Goal: Task Accomplishment & Management: Manage account settings

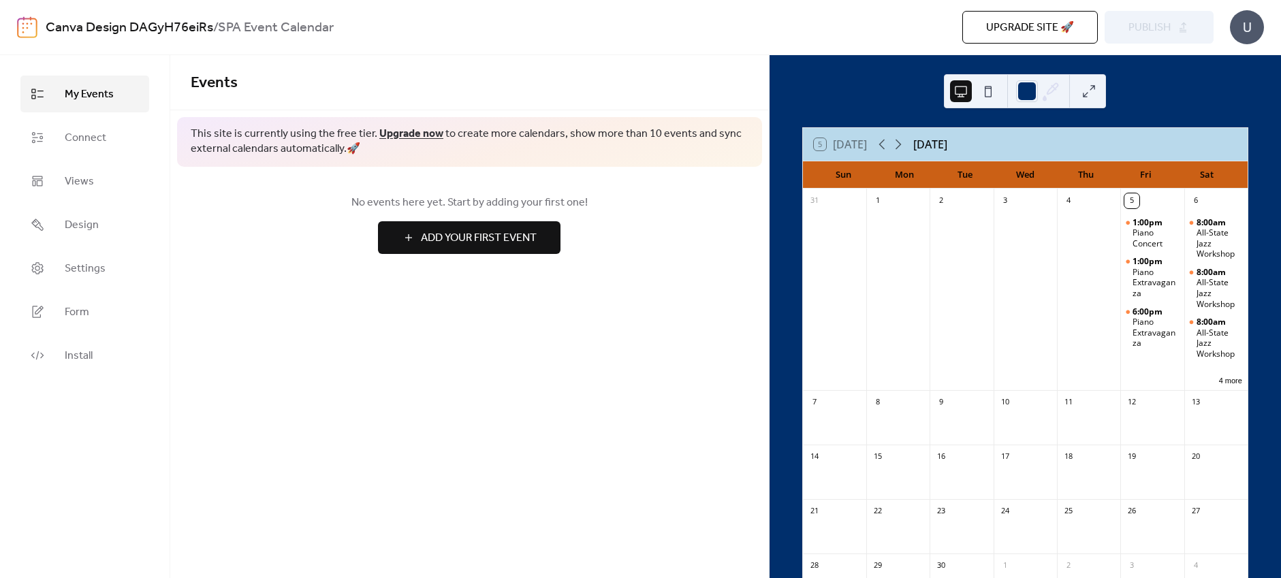
click at [1042, 142] on div "5 [DATE] [DATE]" at bounding box center [1025, 144] width 445 height 33
click at [98, 135] on span "Connect" at bounding box center [86, 138] width 42 height 16
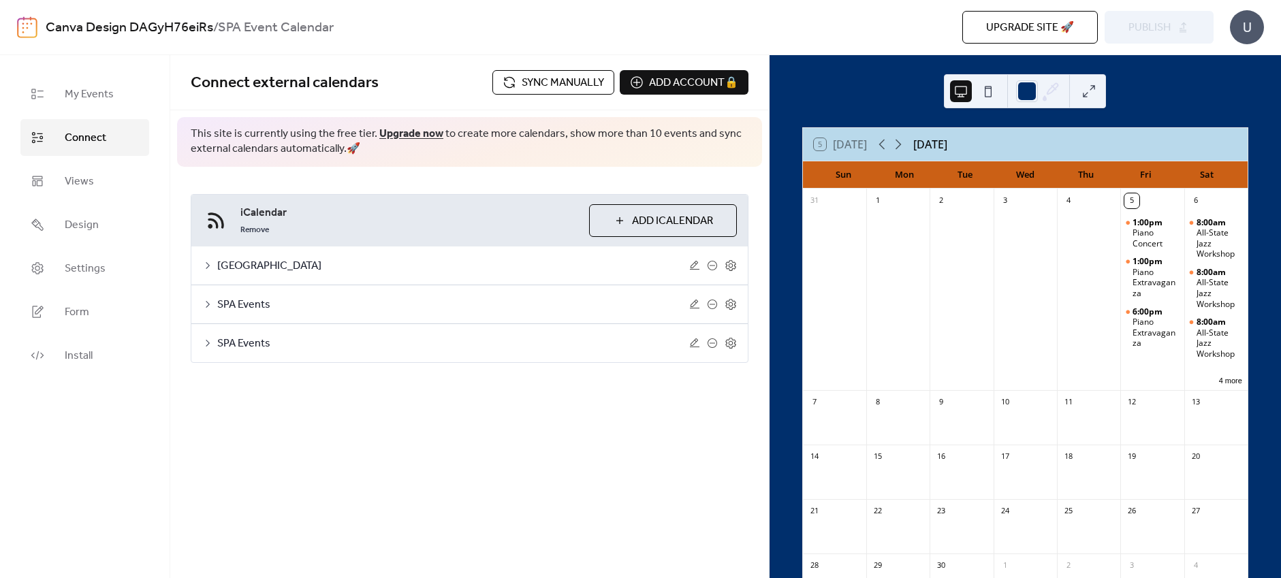
click at [546, 85] on span "Sync manually" at bounding box center [563, 83] width 82 height 16
click at [1154, 30] on span "Publish" at bounding box center [1150, 28] width 42 height 16
click at [535, 82] on span "Sync manually" at bounding box center [563, 83] width 82 height 16
click at [210, 302] on icon at bounding box center [207, 304] width 11 height 11
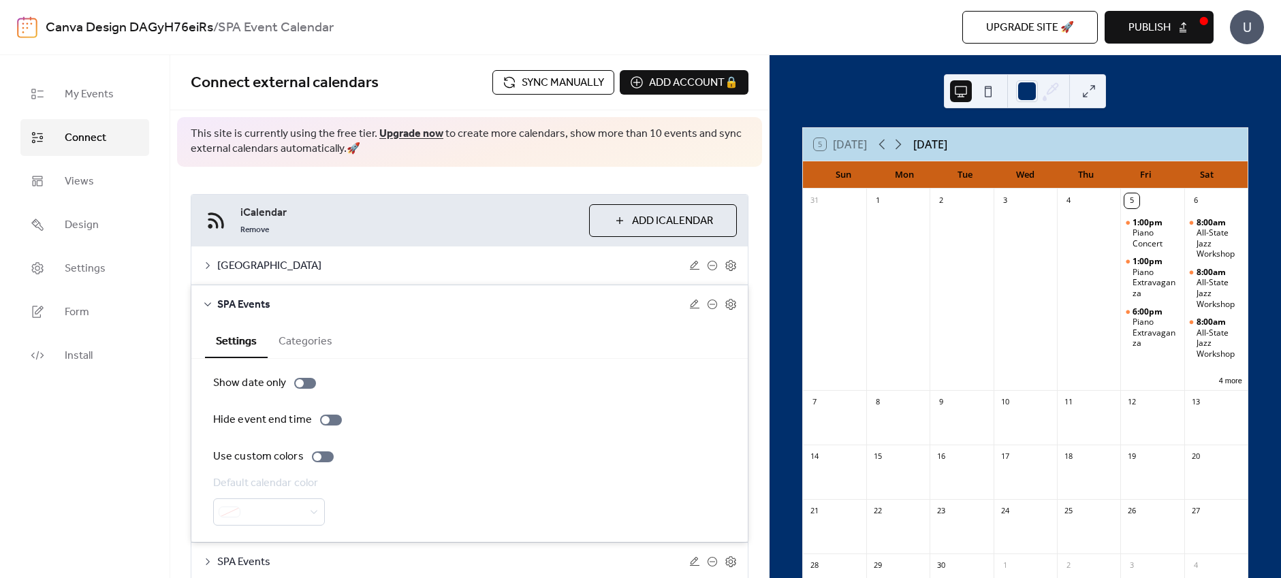
scroll to position [58, 0]
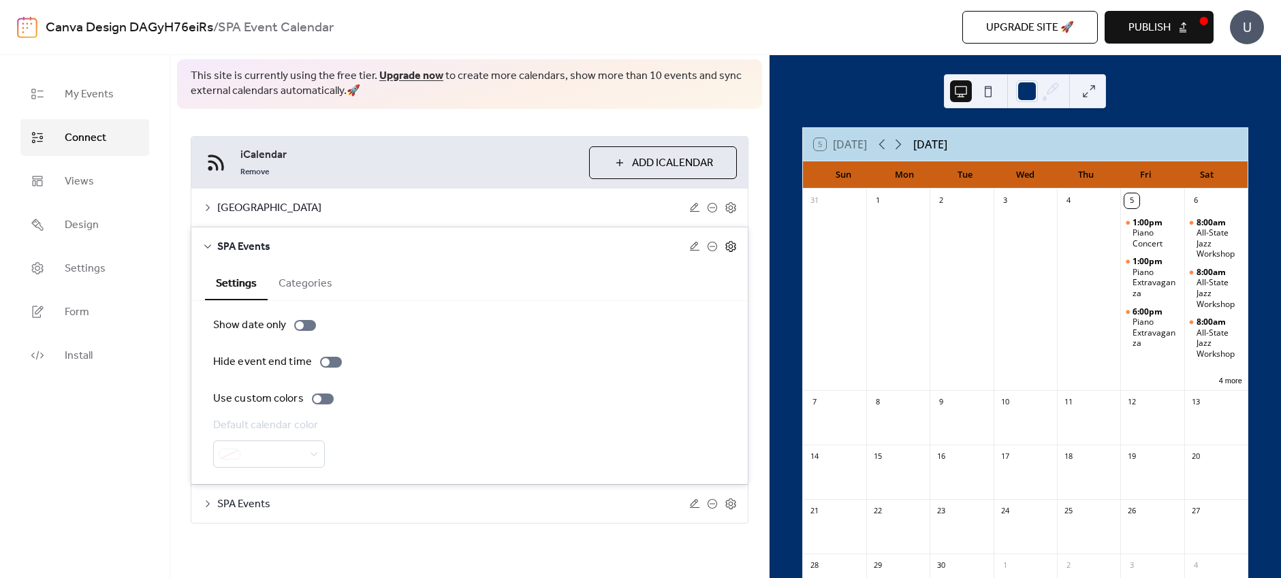
click at [730, 245] on icon at bounding box center [730, 246] width 10 height 11
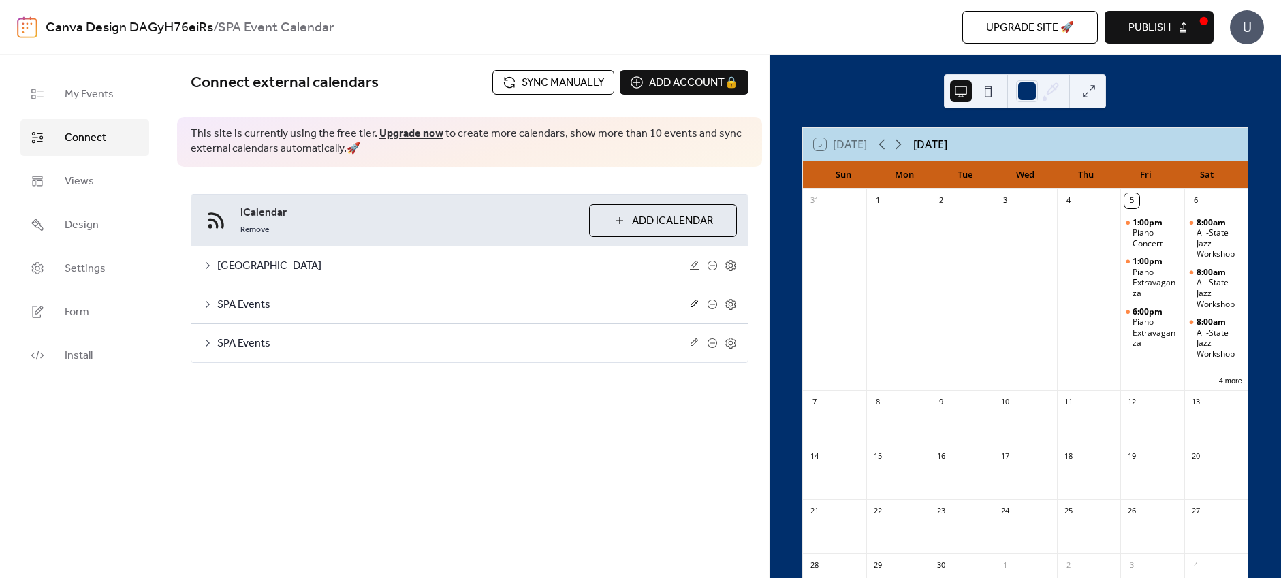
click at [693, 307] on icon at bounding box center [694, 304] width 11 height 11
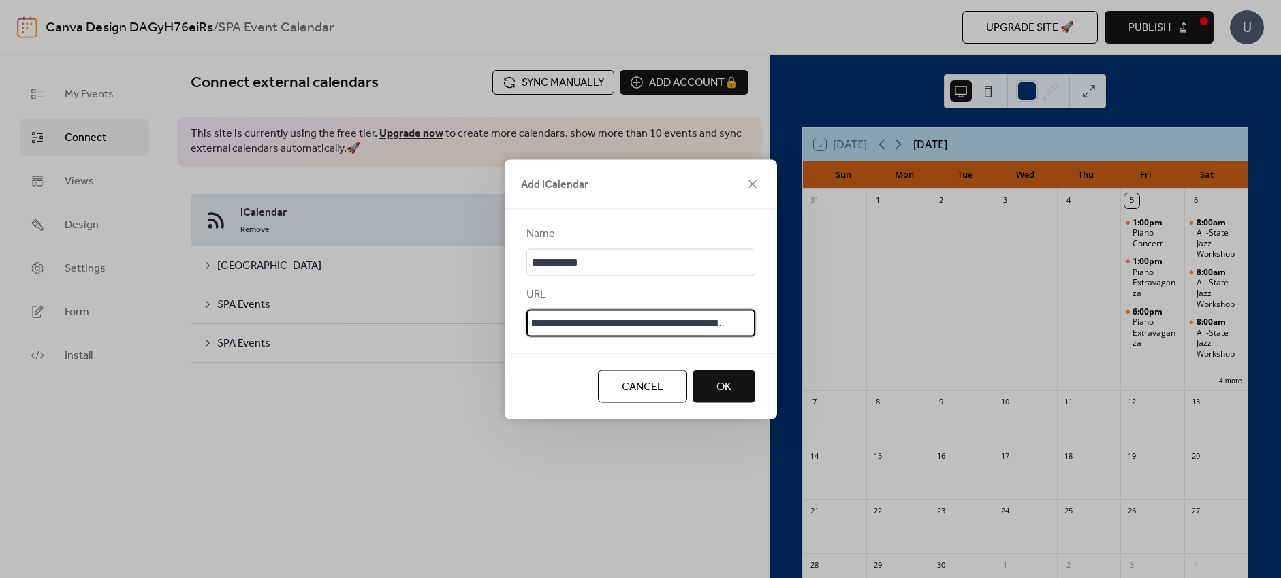
scroll to position [0, 89]
drag, startPoint x: 562, startPoint y: 317, endPoint x: 753, endPoint y: 319, distance: 191.4
click at [753, 319] on input "**********" at bounding box center [641, 322] width 229 height 27
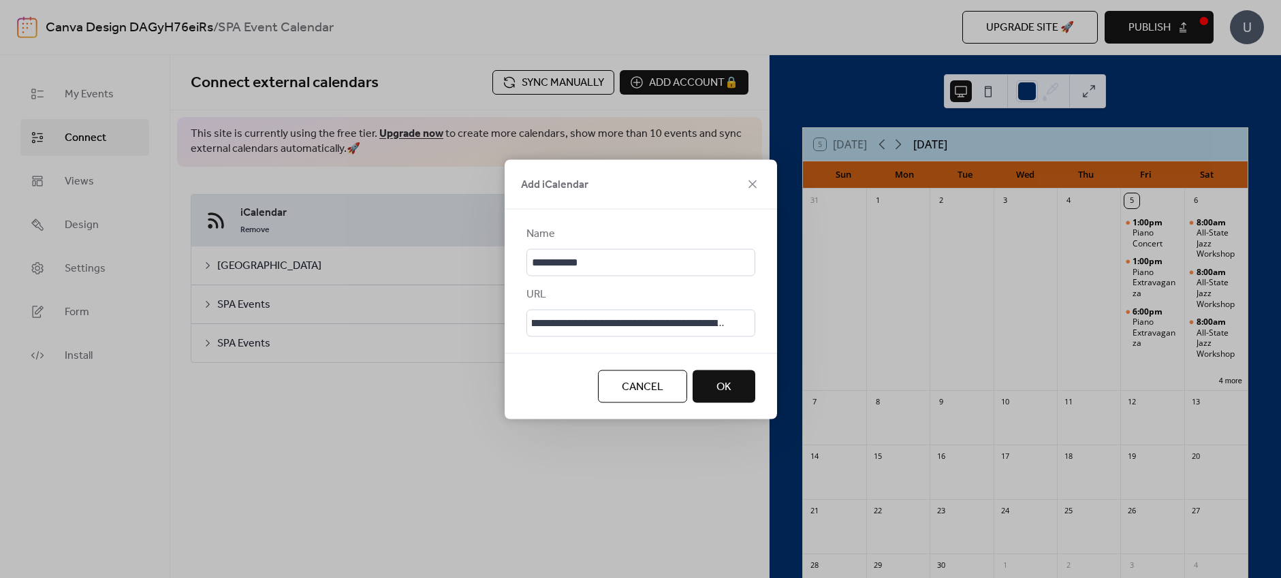
click at [654, 379] on span "Cancel" at bounding box center [643, 387] width 42 height 16
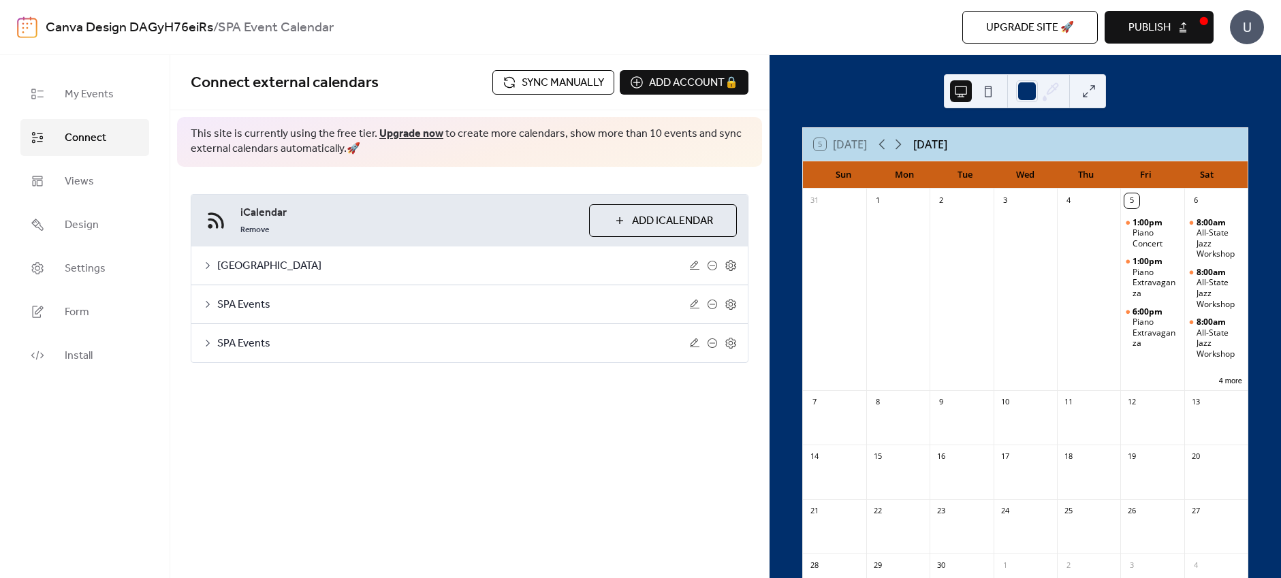
click at [207, 302] on icon at bounding box center [208, 304] width 4 height 7
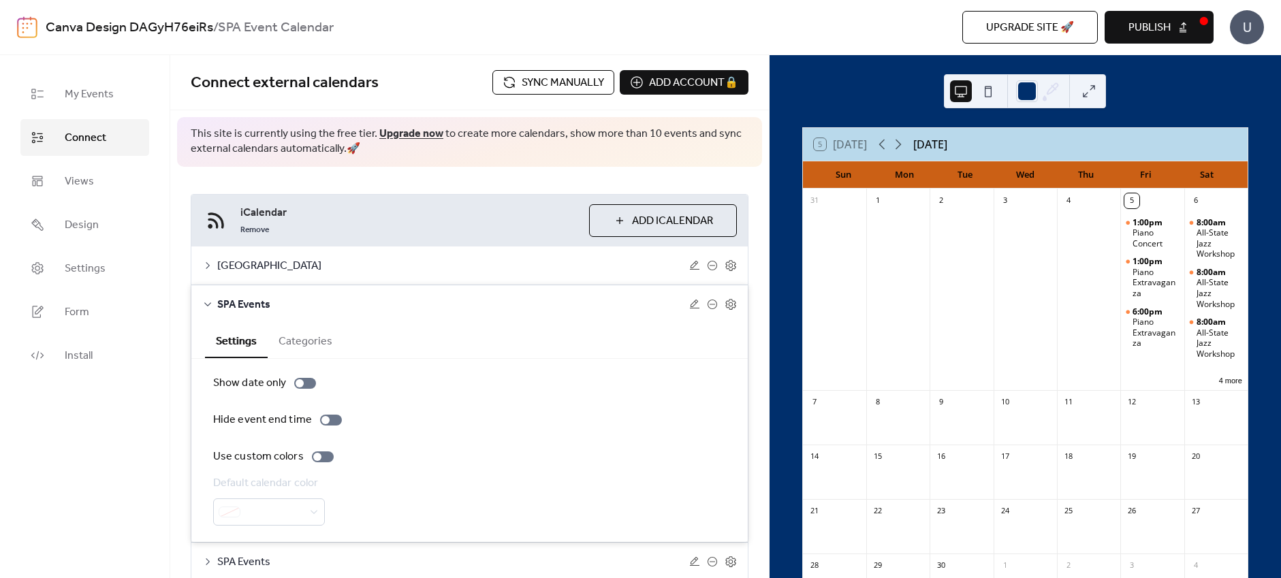
scroll to position [58, 0]
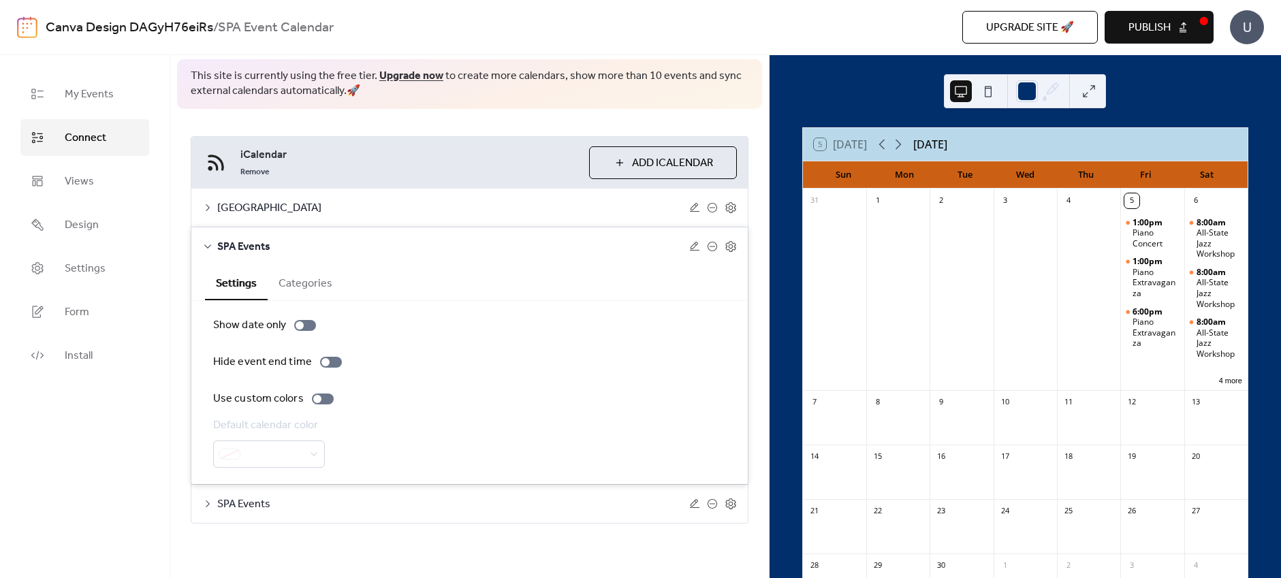
click at [208, 504] on icon at bounding box center [208, 504] width 4 height 7
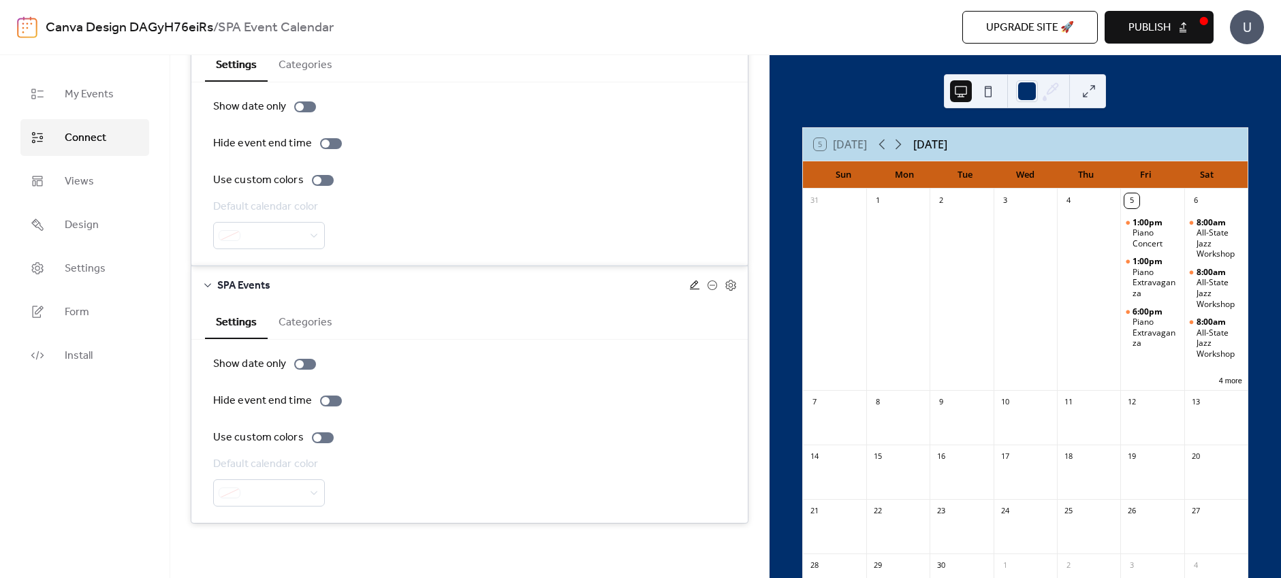
click at [689, 283] on icon at bounding box center [694, 285] width 11 height 11
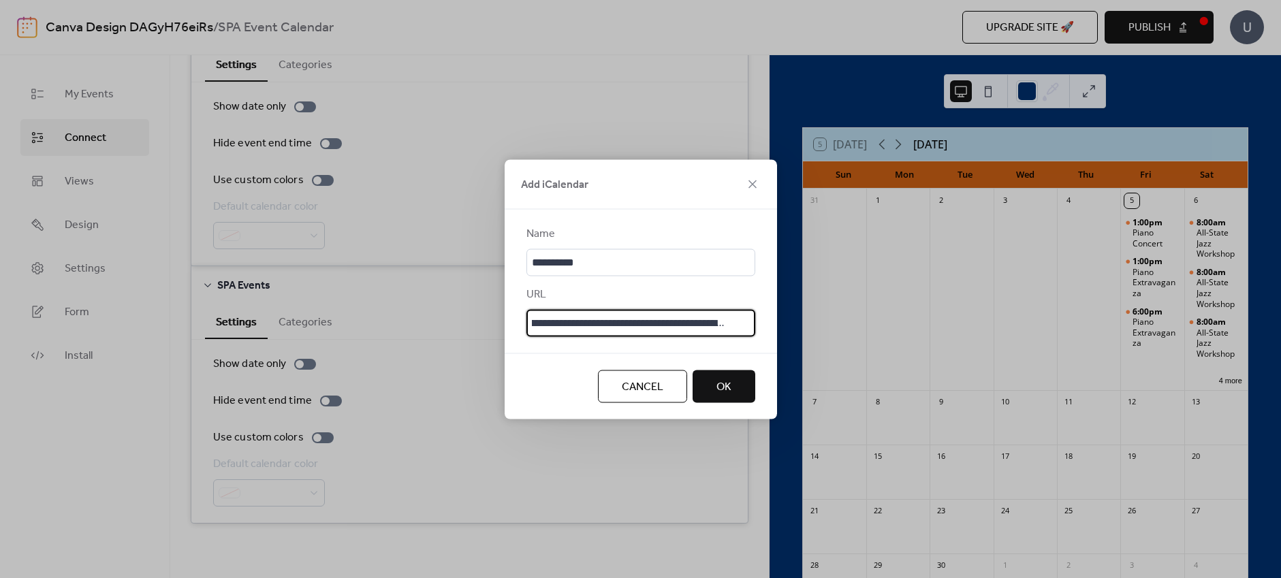
scroll to position [0, 89]
drag, startPoint x: 666, startPoint y: 330, endPoint x: 740, endPoint y: 324, distance: 73.8
click at [740, 324] on input "**********" at bounding box center [641, 322] width 229 height 27
click at [593, 262] on input "**********" at bounding box center [641, 262] width 229 height 27
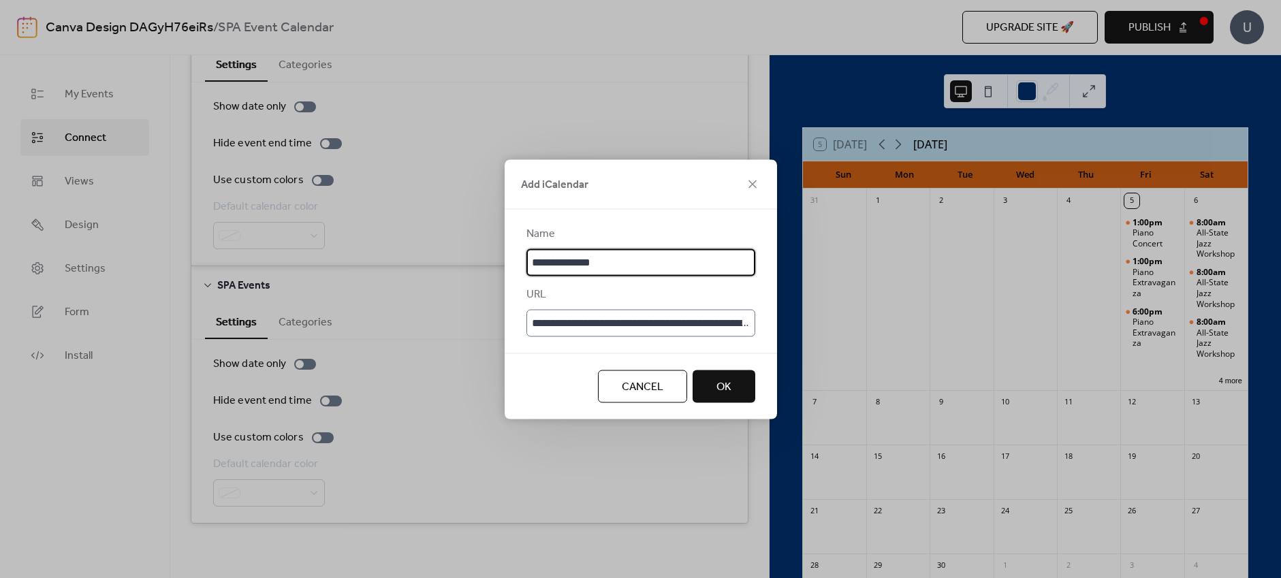
type input "**********"
click at [555, 315] on input "**********" at bounding box center [641, 322] width 229 height 27
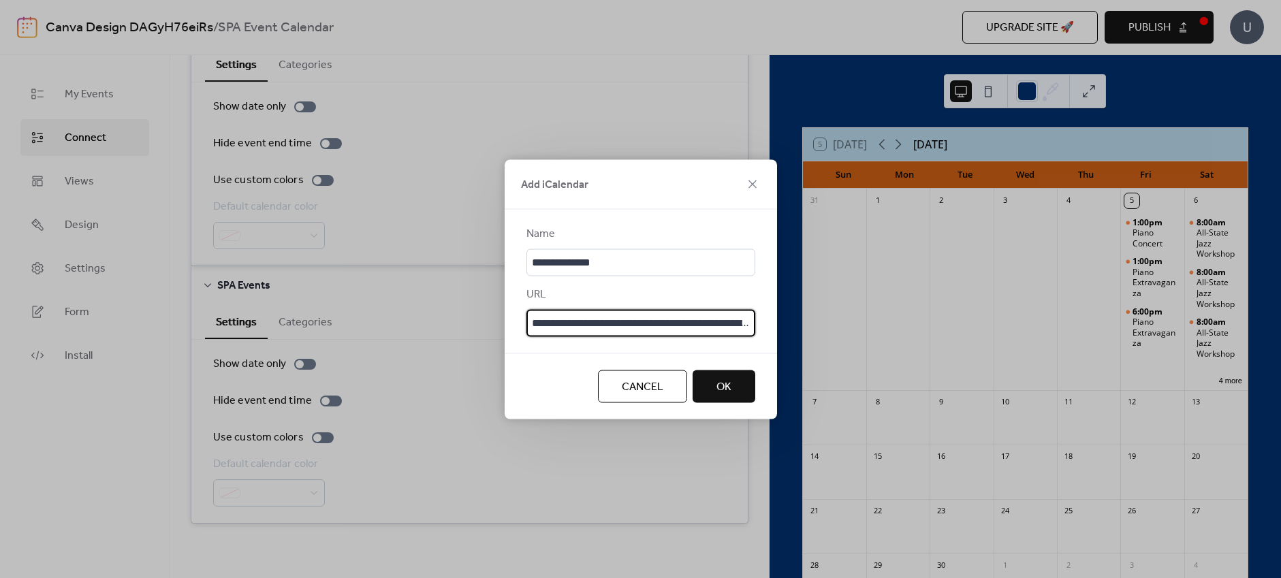
click at [555, 315] on input "**********" at bounding box center [641, 322] width 229 height 27
paste input "**********"
type input "**********"
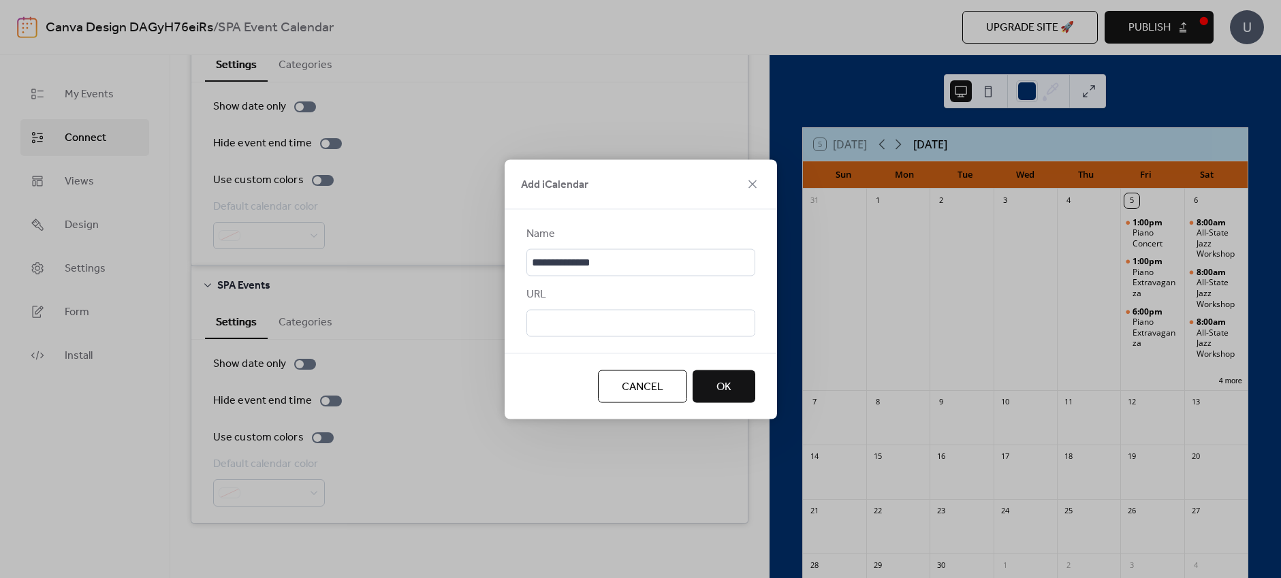
click at [725, 386] on span "OK" at bounding box center [724, 387] width 15 height 16
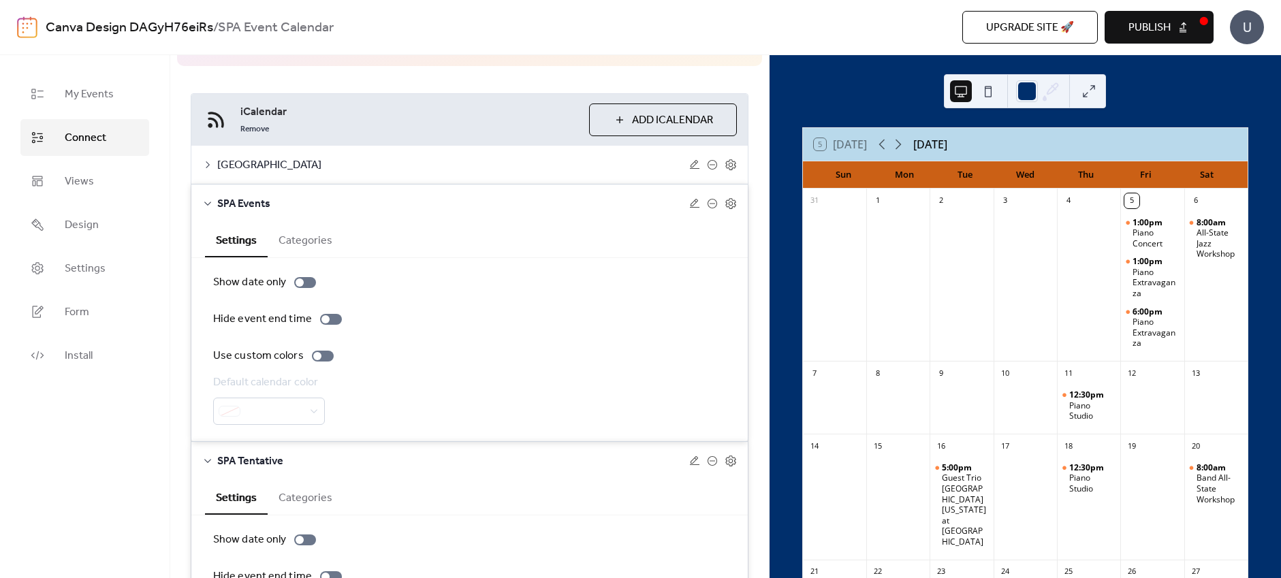
scroll to position [93, 0]
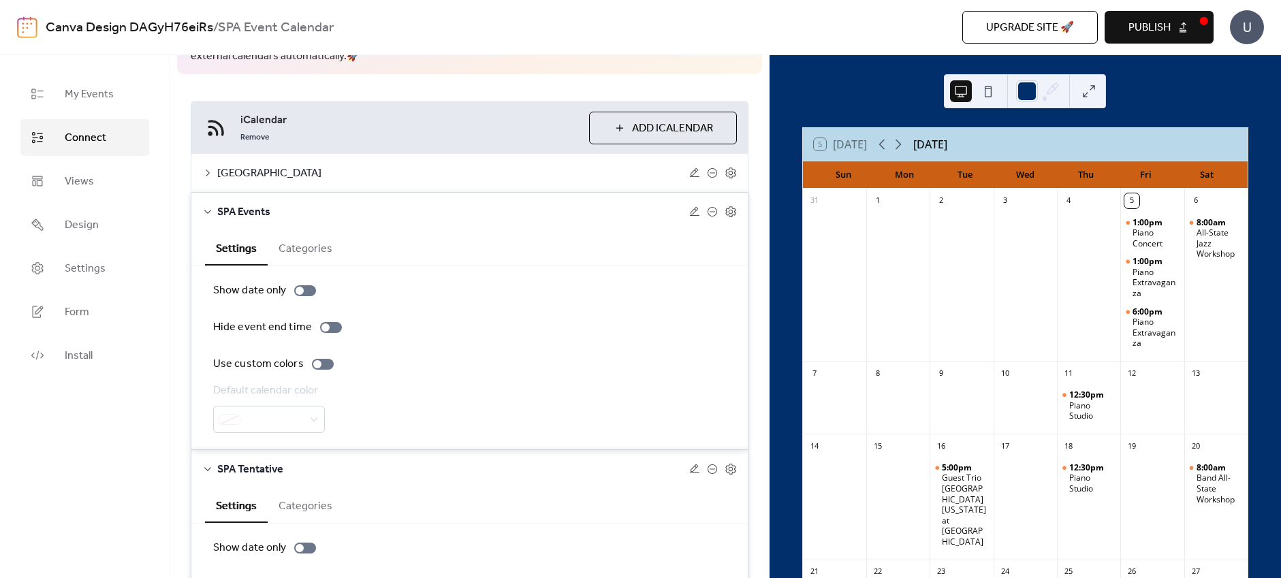
click at [828, 37] on div "Upgrade site 🚀 Preview Publish" at bounding box center [933, 27] width 562 height 33
click at [1133, 236] on div "Piano Concert" at bounding box center [1156, 238] width 46 height 21
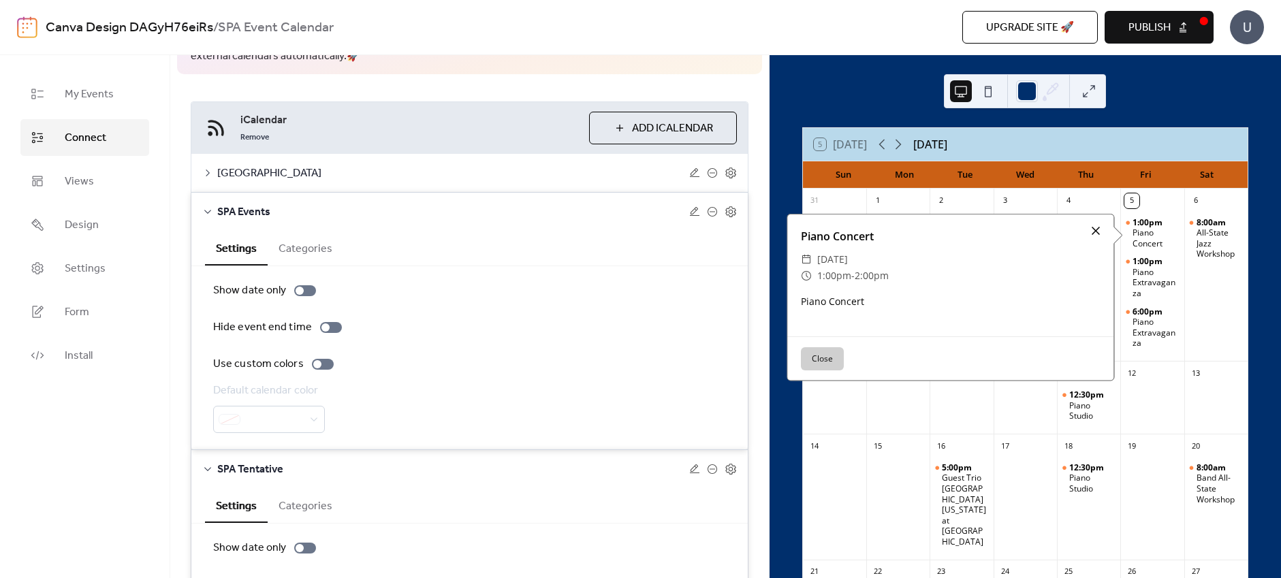
click at [1091, 234] on div at bounding box center [1096, 230] width 19 height 19
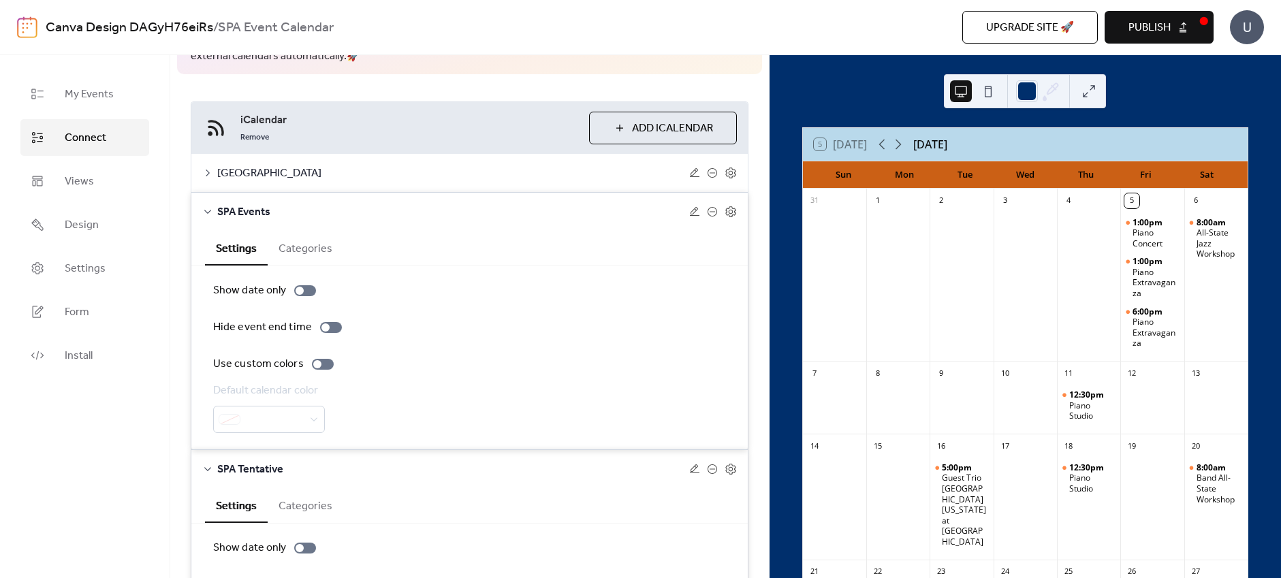
click at [313, 163] on div "[GEOGRAPHIC_DATA]" at bounding box center [469, 173] width 557 height 38
click at [212, 169] on icon at bounding box center [207, 173] width 11 height 11
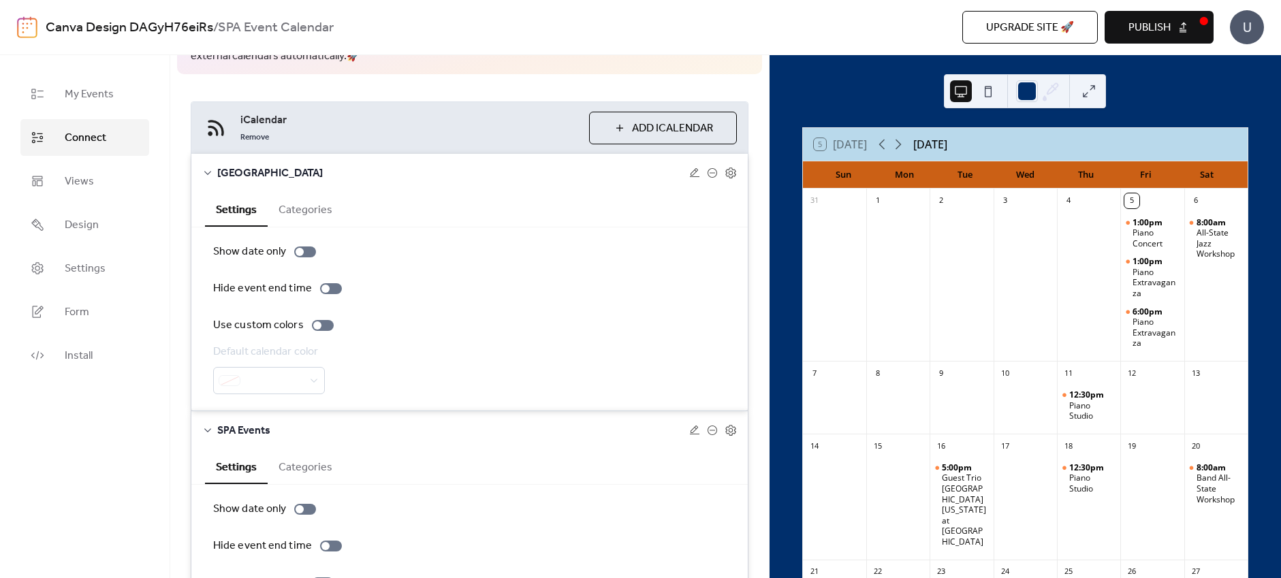
click at [212, 169] on icon at bounding box center [207, 173] width 11 height 11
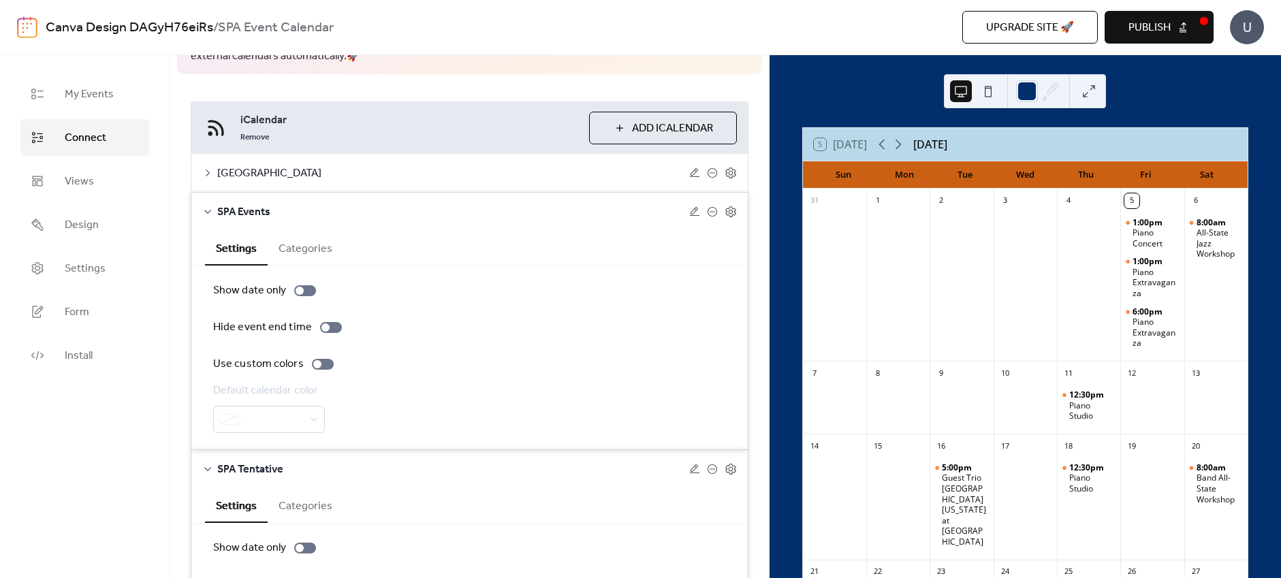
scroll to position [277, 0]
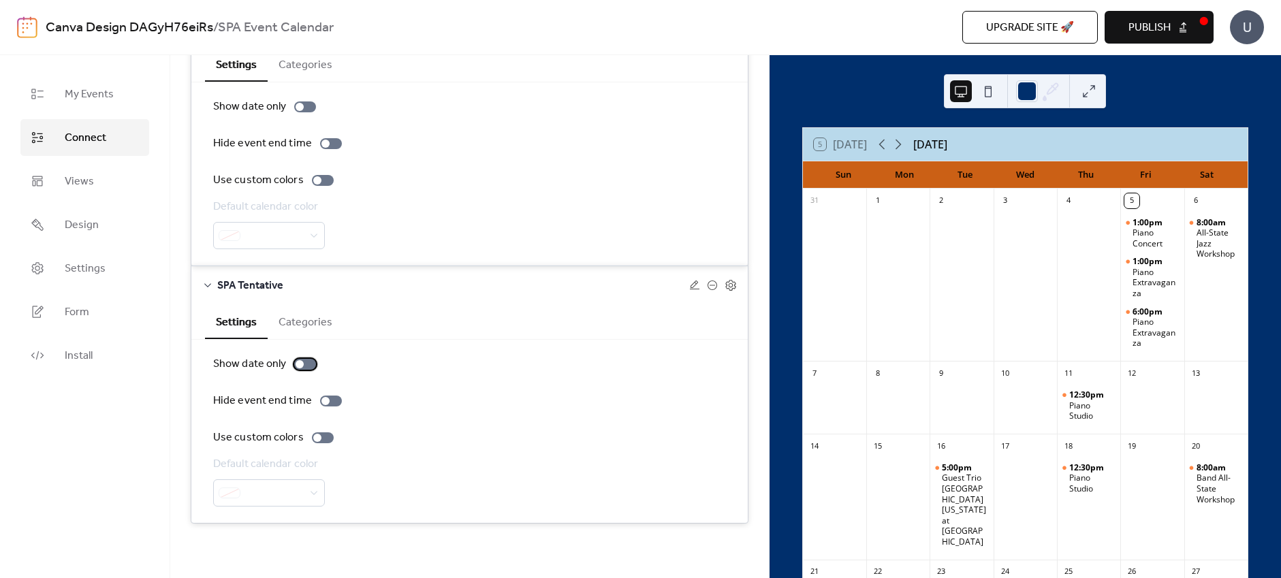
click at [305, 368] on div at bounding box center [305, 364] width 22 height 11
click at [327, 400] on div at bounding box center [331, 401] width 22 height 11
click at [707, 285] on icon at bounding box center [712, 285] width 11 height 11
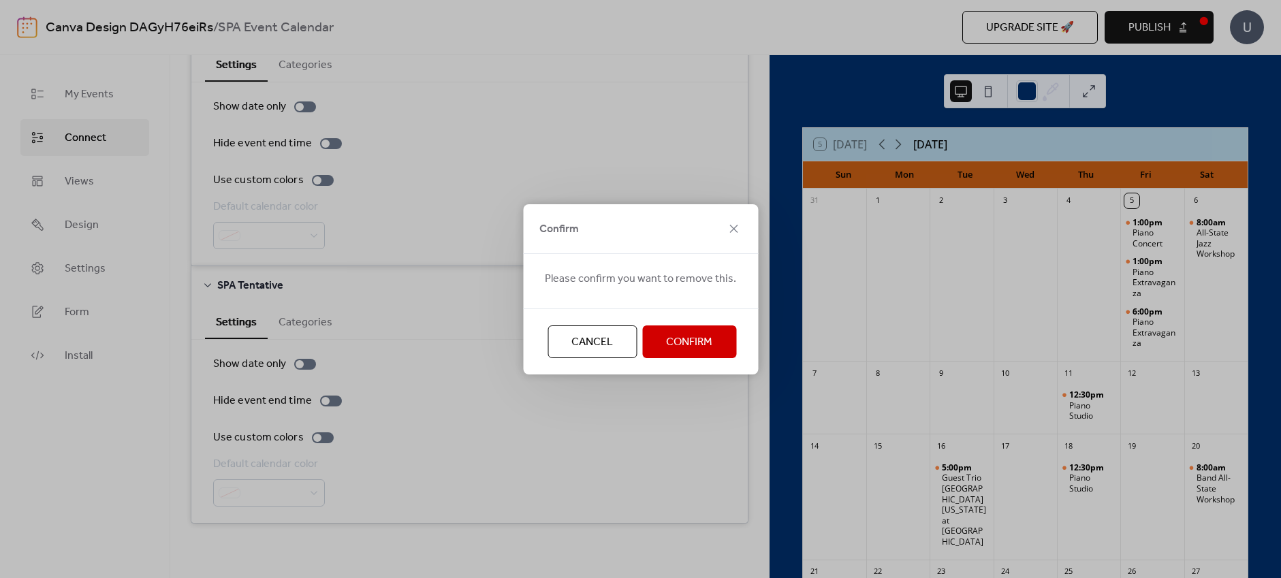
click at [693, 349] on span "Confirm" at bounding box center [689, 342] width 46 height 16
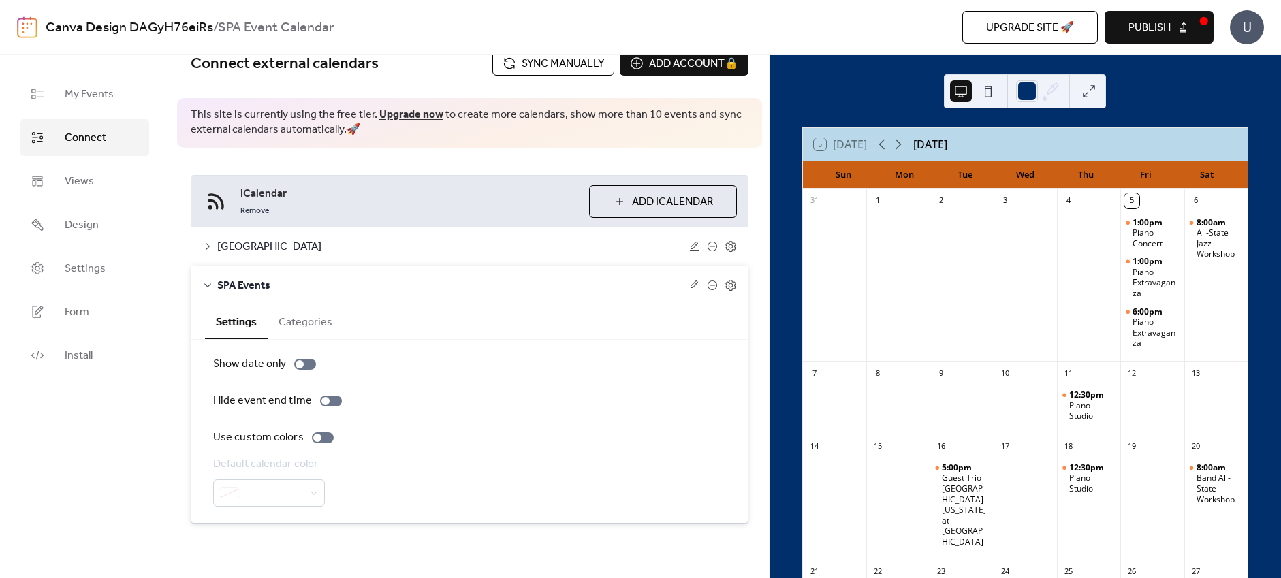
scroll to position [19, 0]
click at [711, 285] on icon at bounding box center [712, 285] width 11 height 11
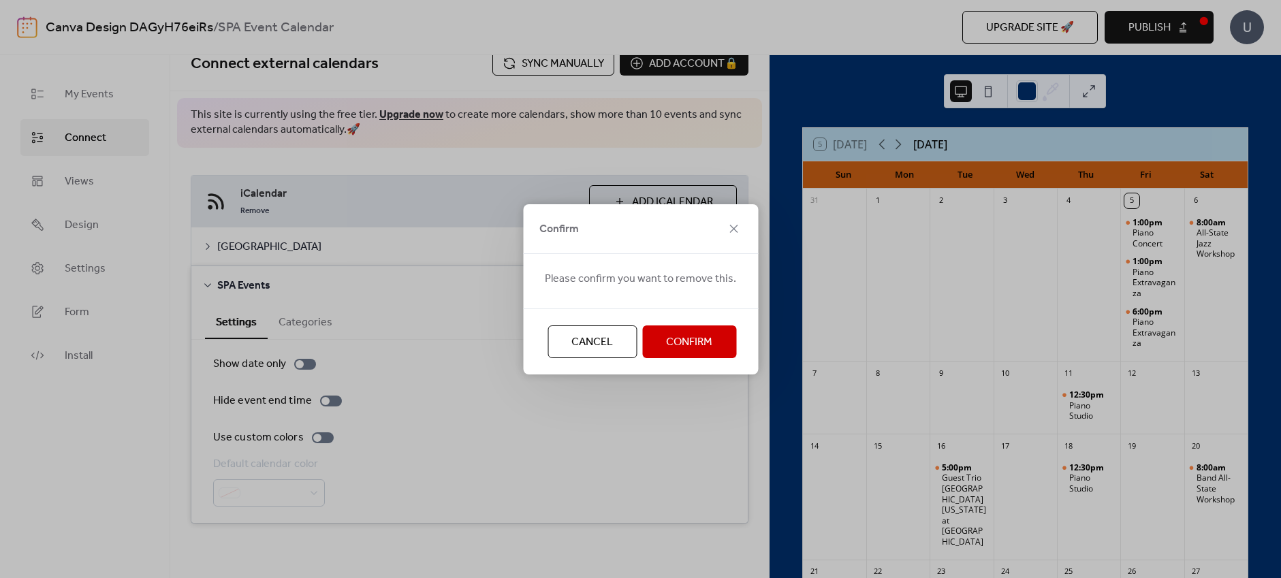
click at [685, 335] on span "Confirm" at bounding box center [689, 342] width 46 height 16
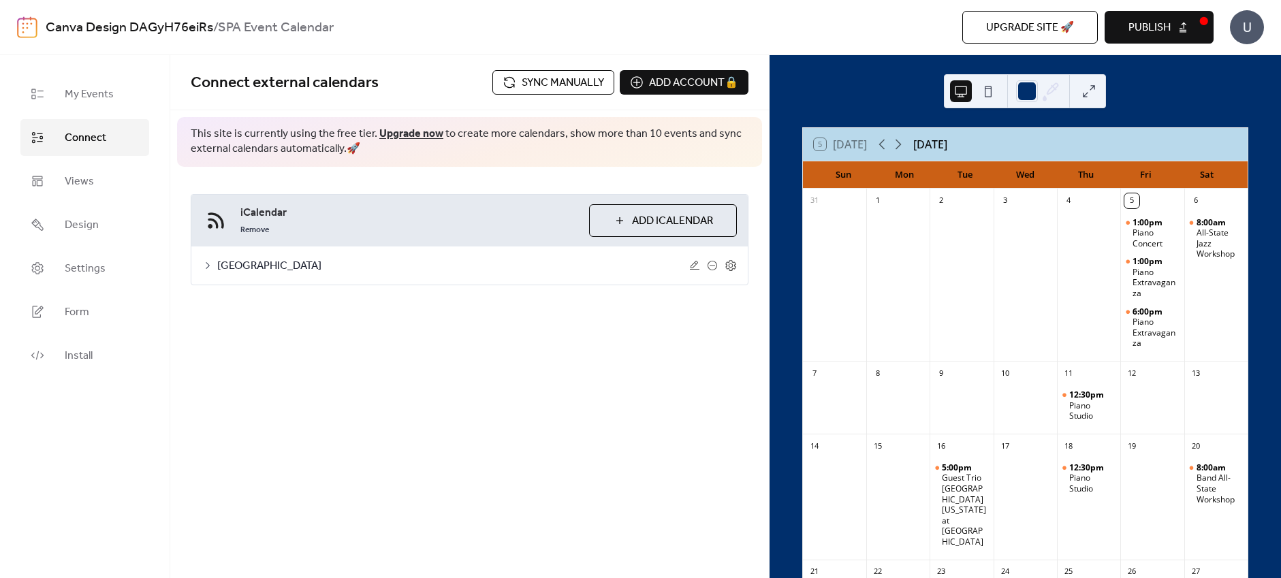
scroll to position [0, 0]
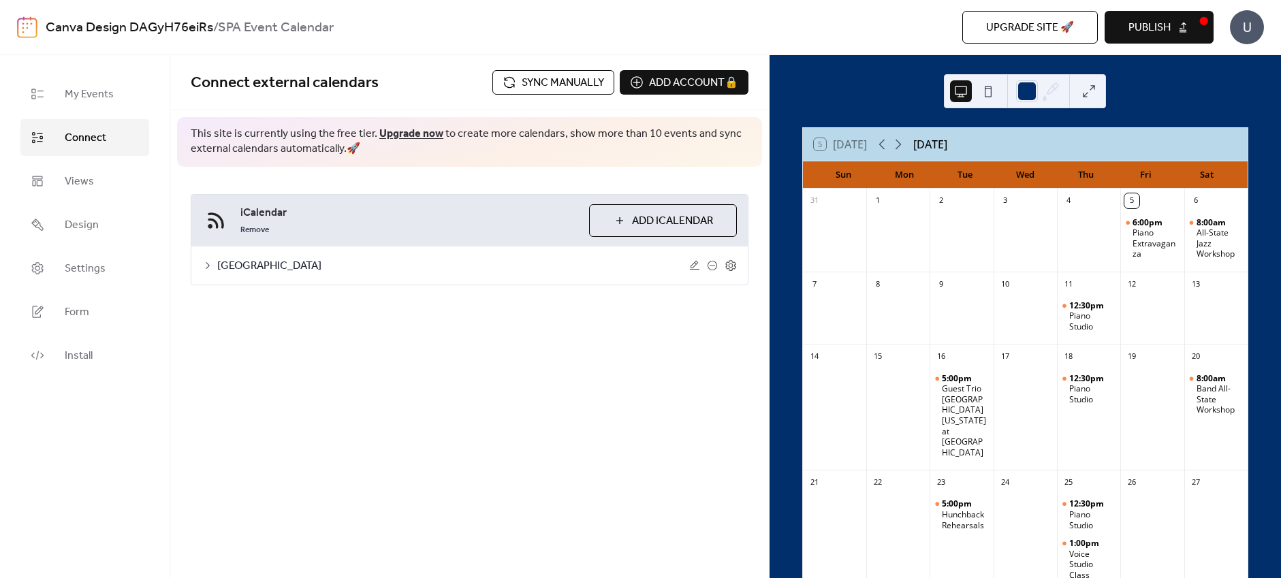
click at [650, 227] on span "Add iCalendar" at bounding box center [672, 221] width 81 height 16
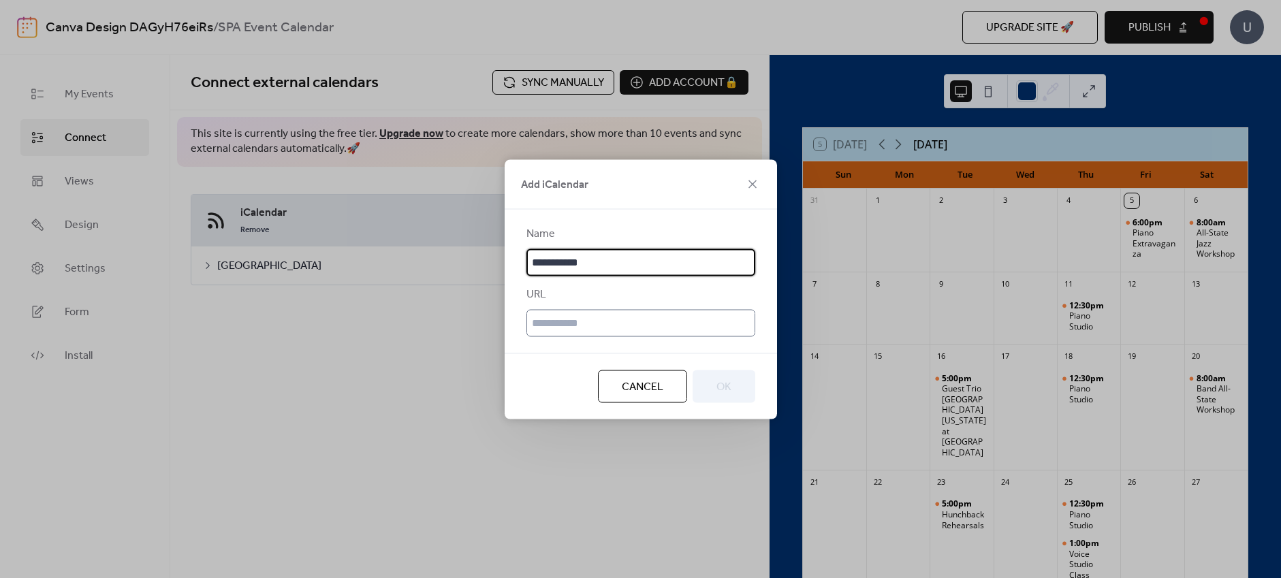
type input "**********"
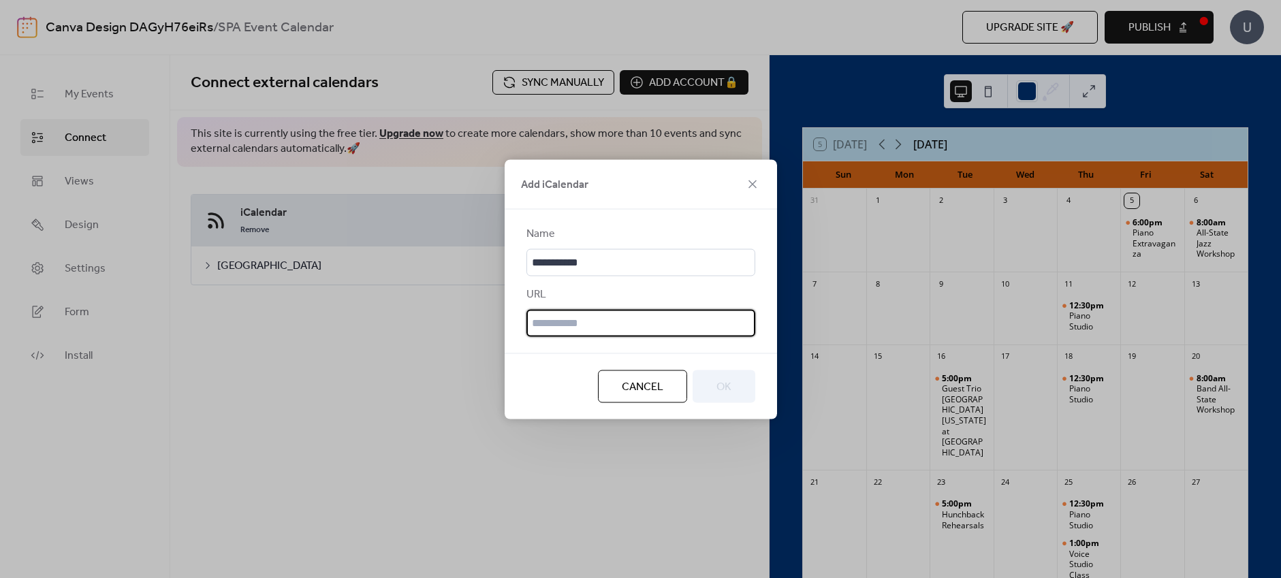
click at [546, 330] on input "text" at bounding box center [641, 322] width 229 height 27
paste input "**********"
type input "**********"
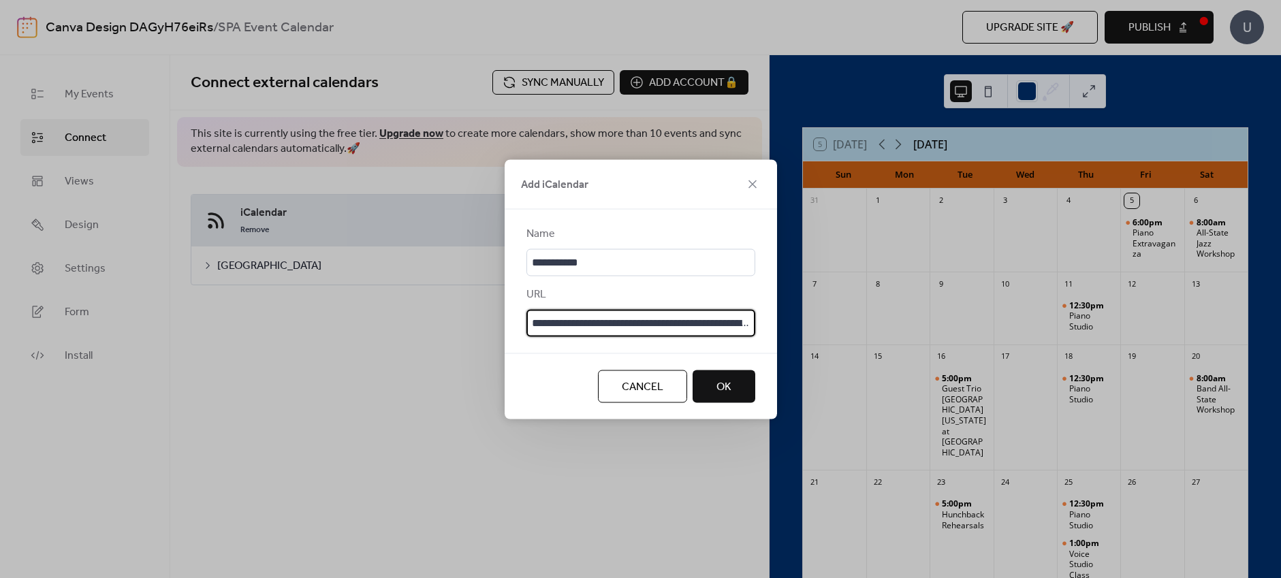
click at [723, 383] on span "OK" at bounding box center [724, 387] width 15 height 16
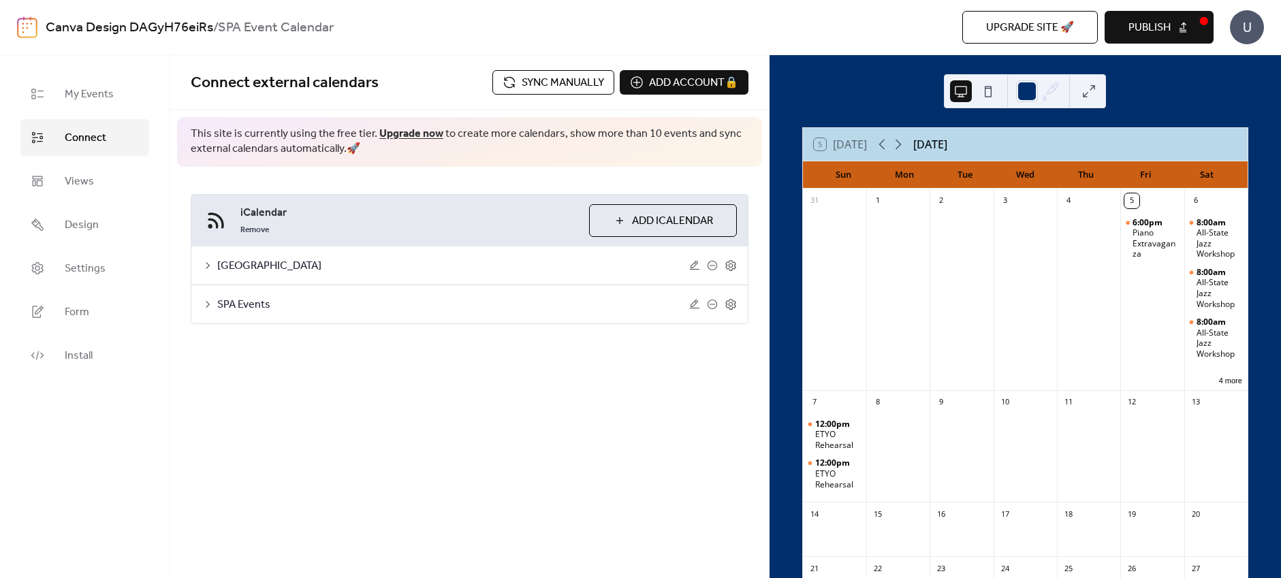
click at [643, 221] on span "Add iCalendar" at bounding box center [672, 221] width 81 height 16
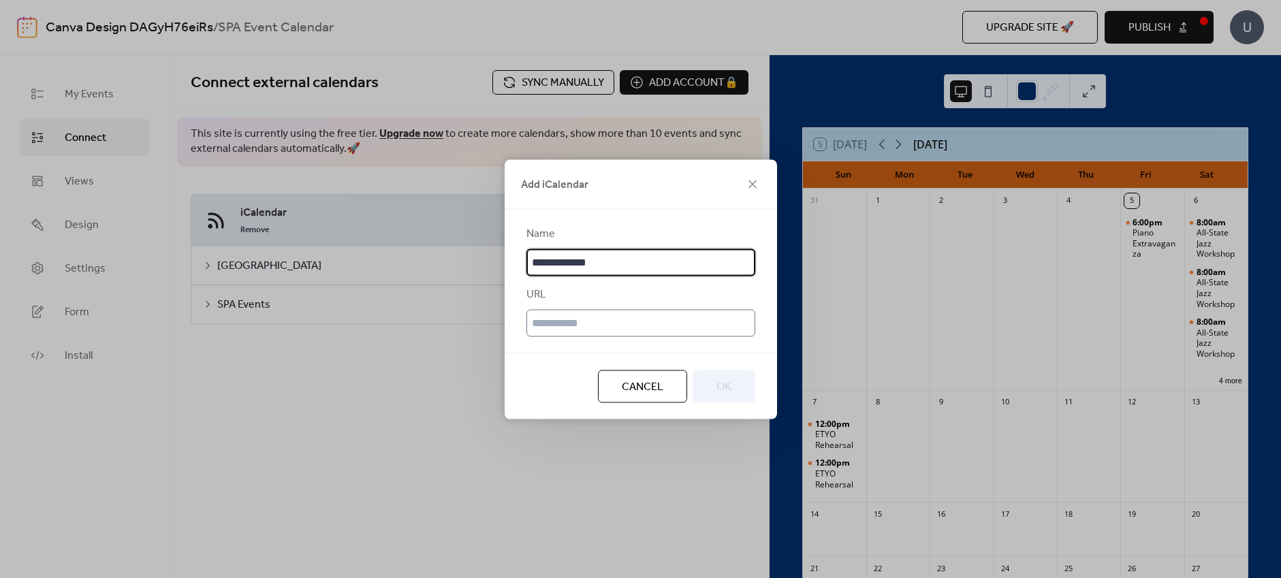
type input "**********"
click at [615, 330] on input "text" at bounding box center [641, 322] width 229 height 27
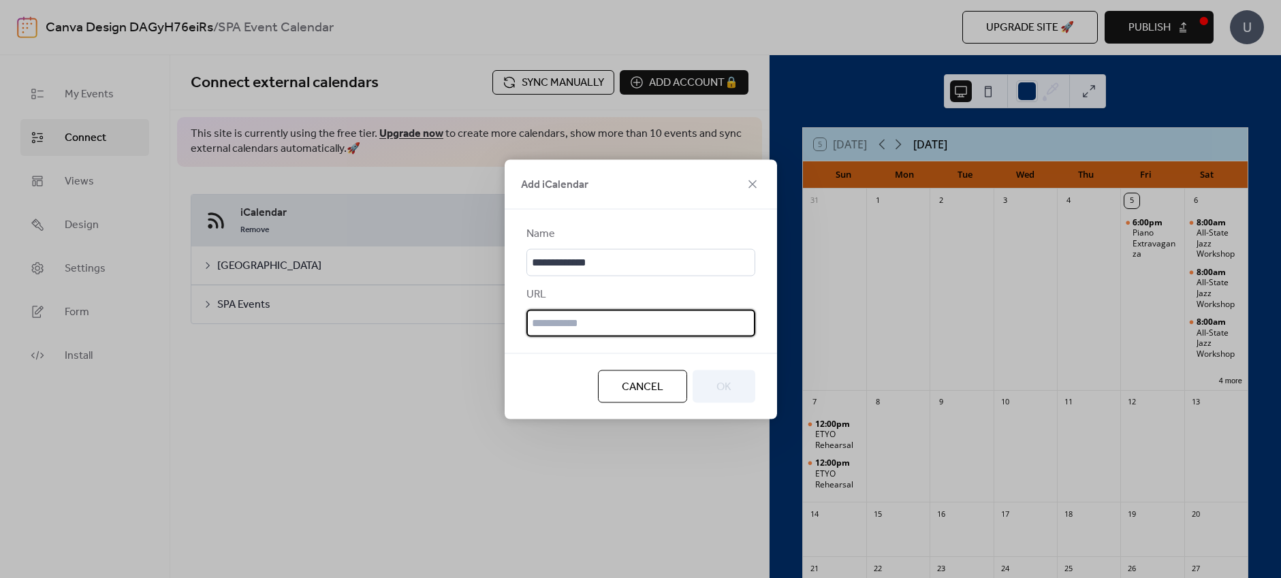
paste input "**********"
type input "**********"
click at [726, 393] on span "OK" at bounding box center [724, 387] width 15 height 16
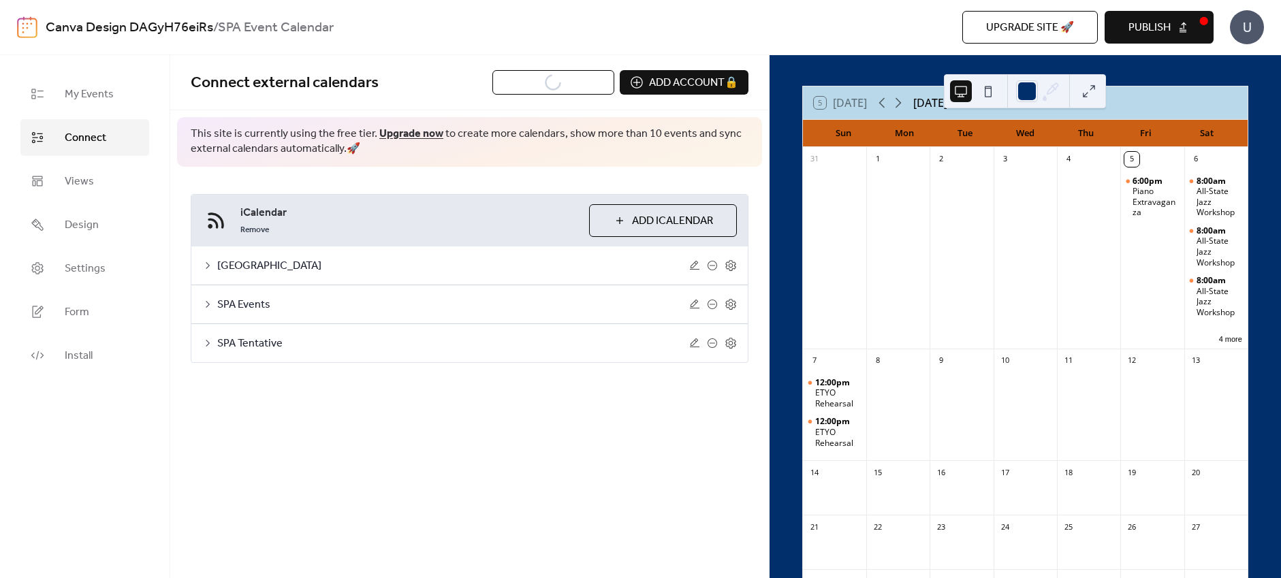
scroll to position [0, 0]
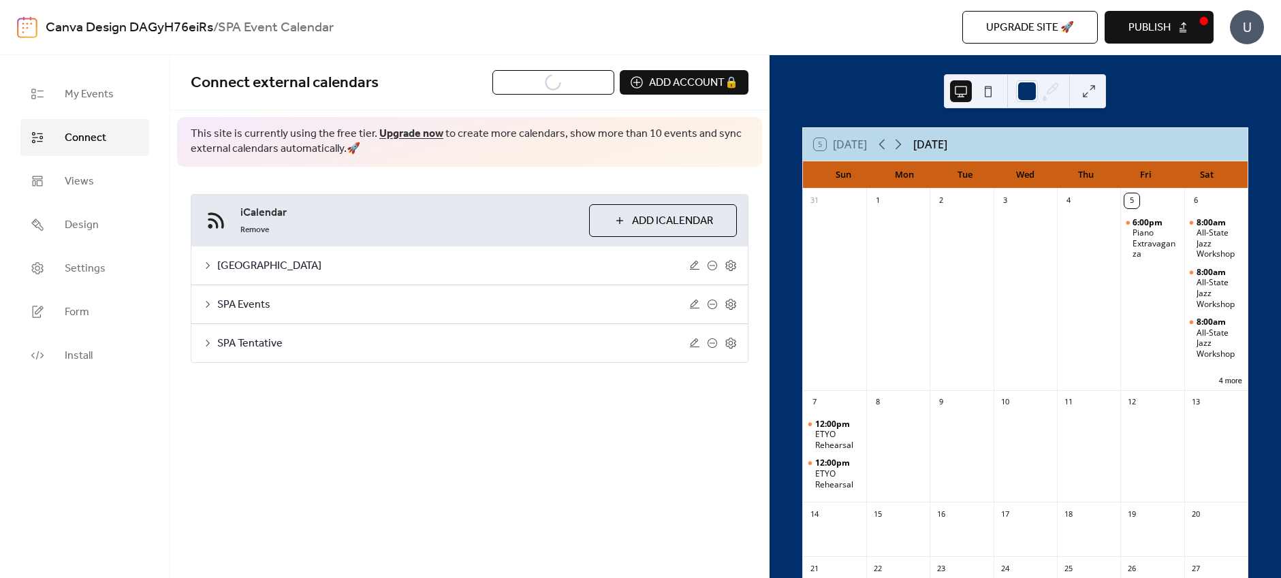
click at [559, 423] on div "Connect external calendars Sync manually Add account 🔒 🔒 This site is currently…" at bounding box center [469, 316] width 599 height 523
click at [1214, 379] on button "6 more" at bounding box center [1231, 380] width 34 height 12
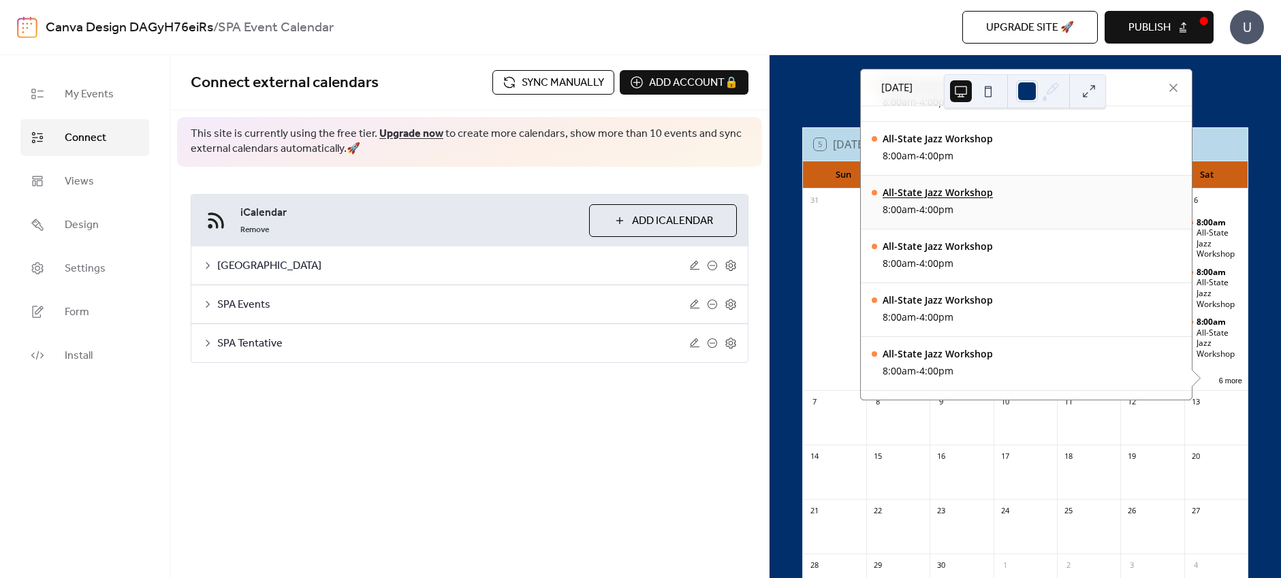
scroll to position [190, 0]
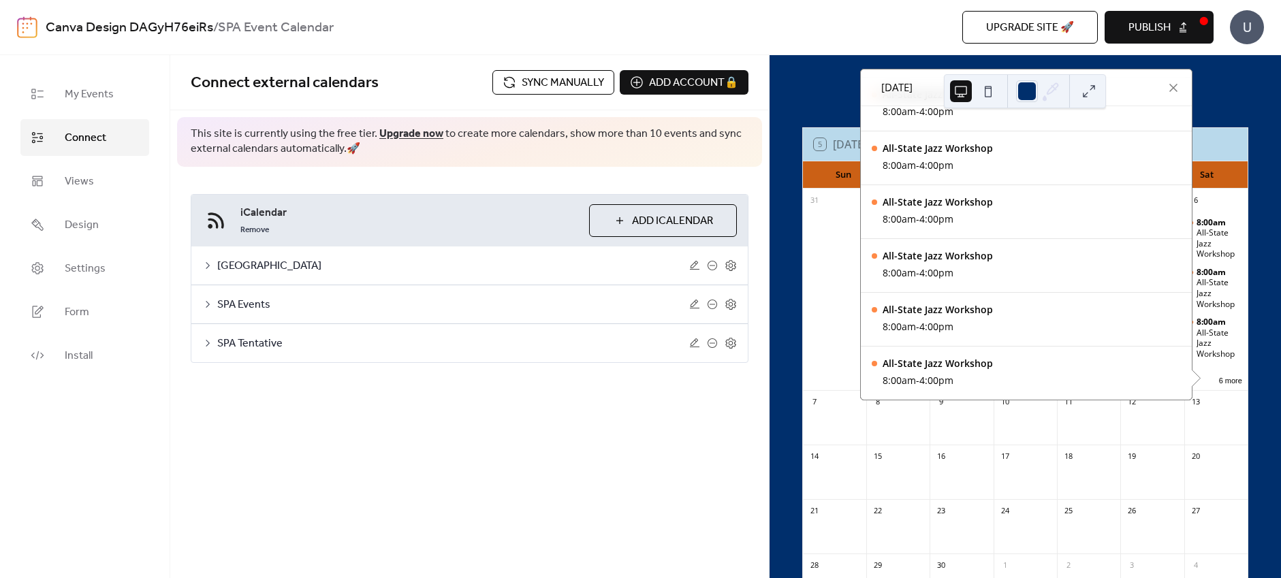
click at [465, 478] on div "Connect external calendars Sync manually Add account 🔒 🔒 This site is currently…" at bounding box center [469, 316] width 599 height 523
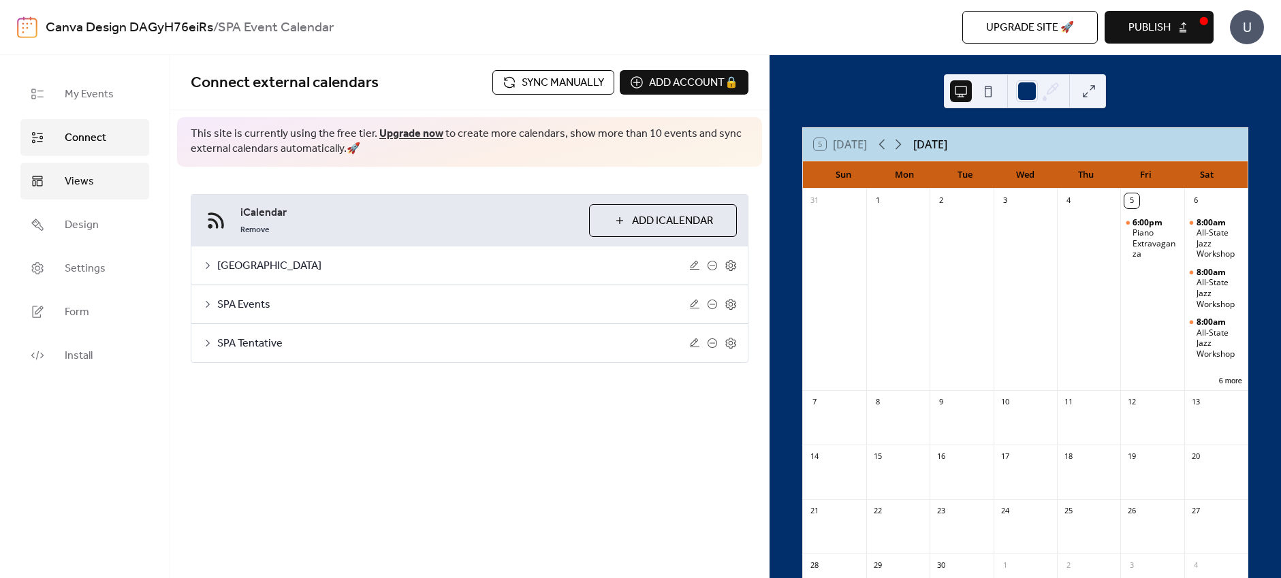
click at [99, 176] on link "Views" at bounding box center [84, 181] width 129 height 37
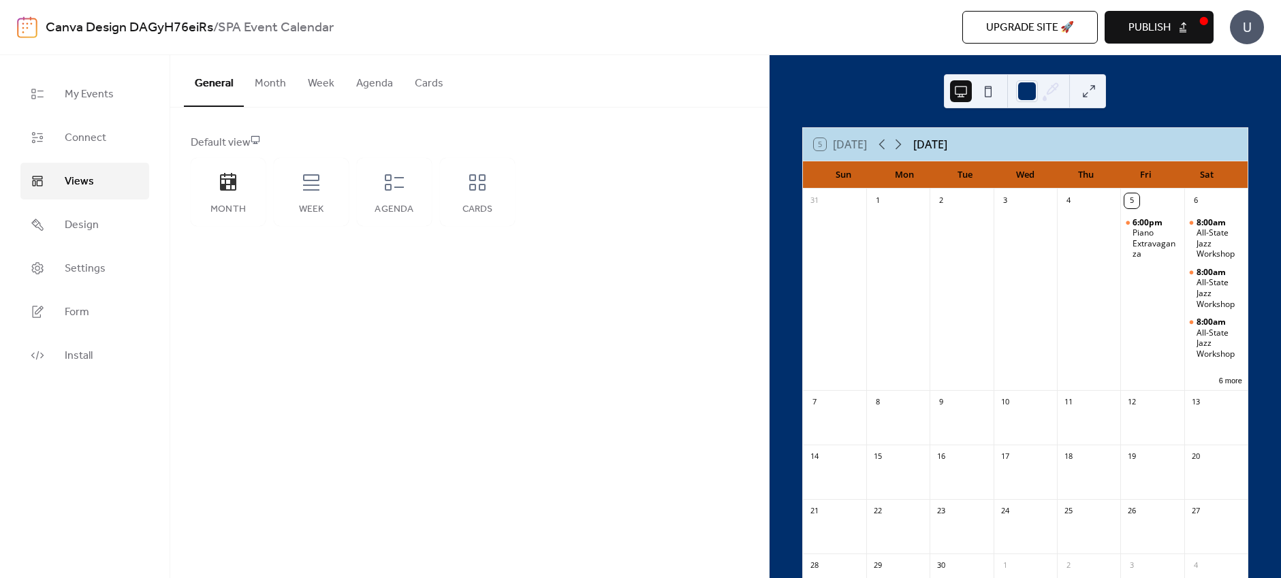
click at [263, 86] on button "Month" at bounding box center [270, 80] width 53 height 50
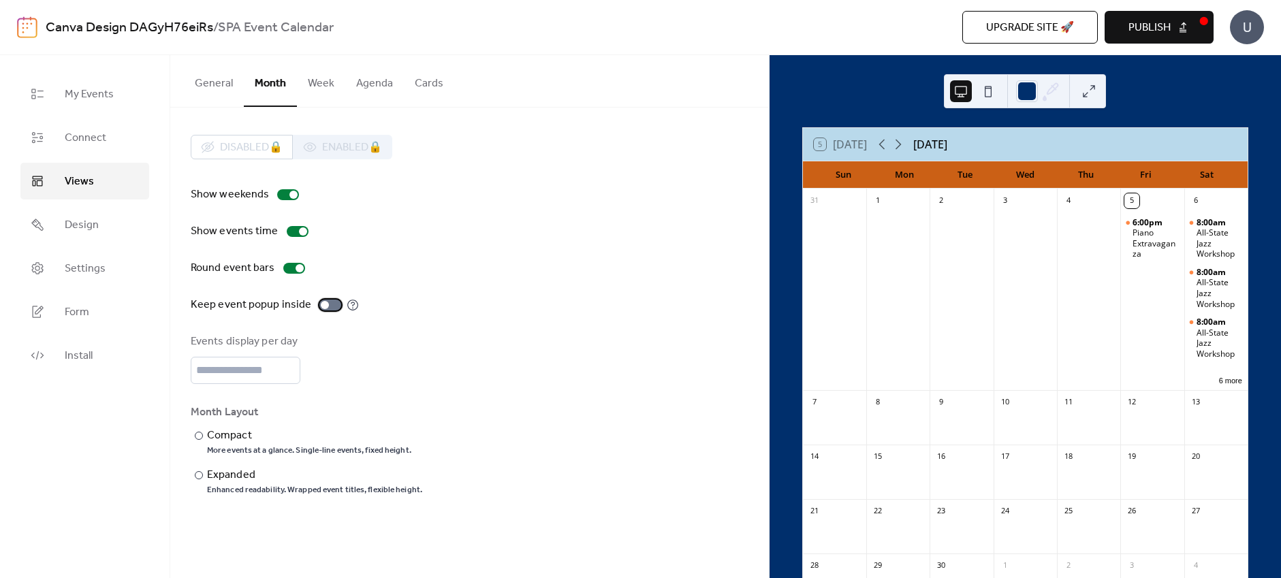
click at [322, 302] on div at bounding box center [325, 305] width 8 height 8
click at [324, 302] on div at bounding box center [330, 305] width 22 height 11
click at [198, 436] on div at bounding box center [199, 436] width 8 height 8
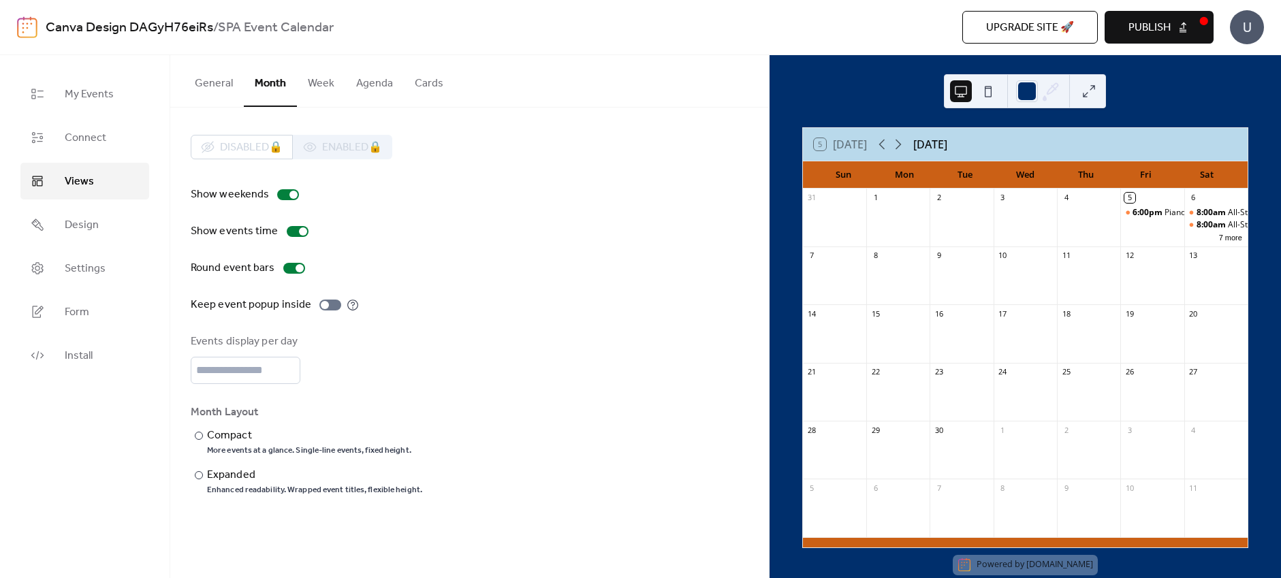
click at [516, 358] on div "Events display per day *" at bounding box center [470, 359] width 558 height 50
click at [87, 230] on span "Design" at bounding box center [82, 225] width 34 height 16
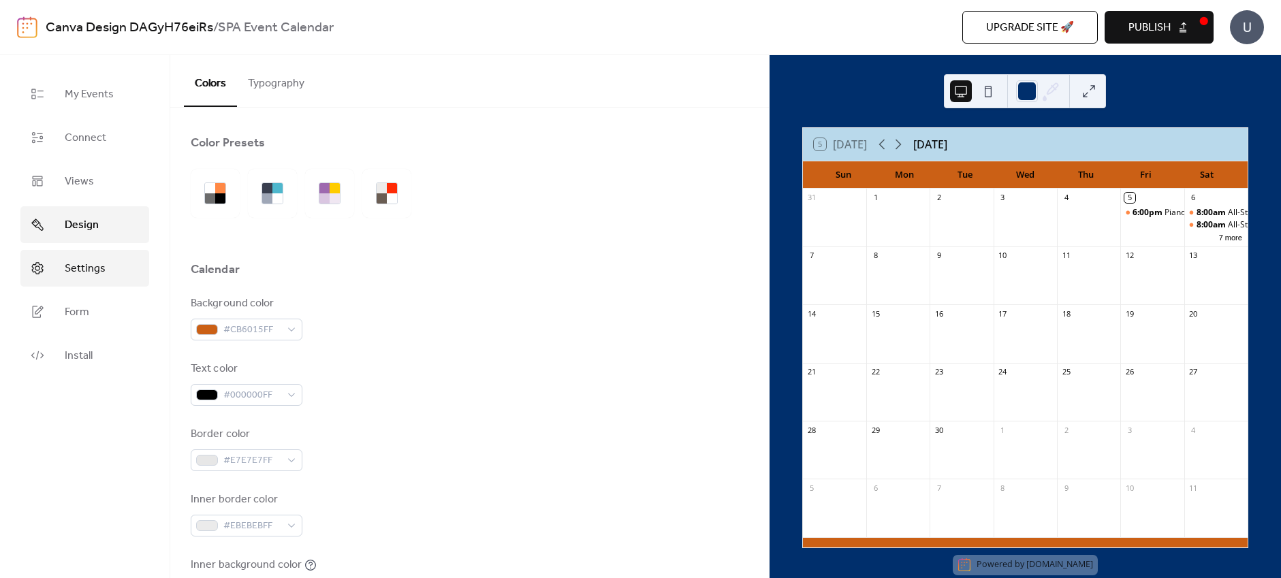
click at [81, 272] on span "Settings" at bounding box center [85, 269] width 41 height 16
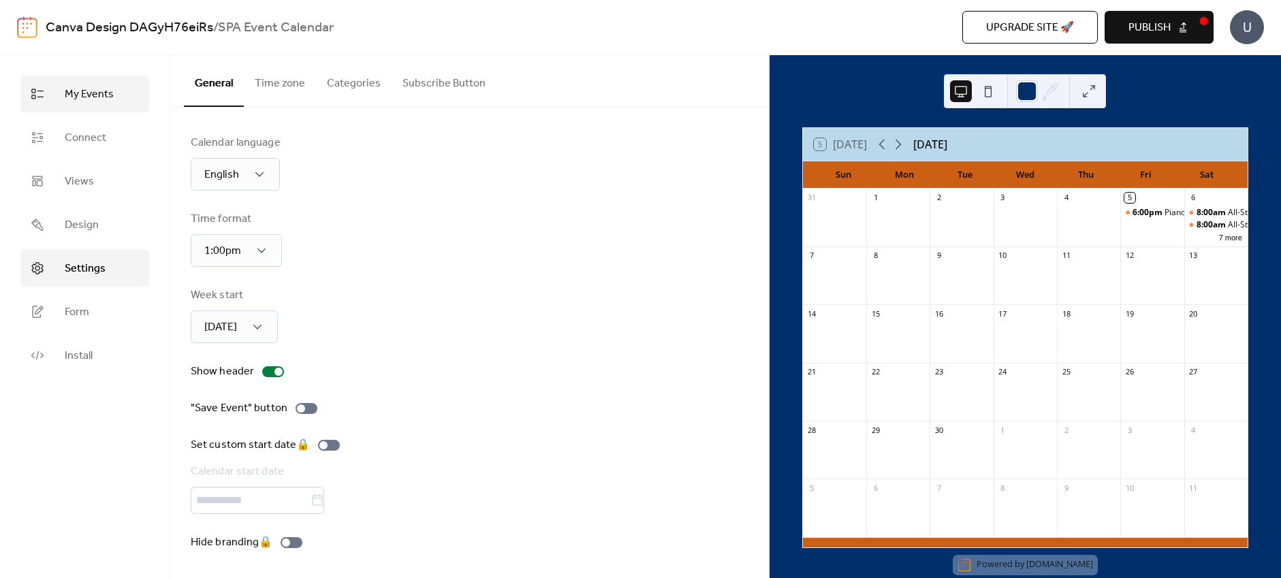
click at [98, 94] on span "My Events" at bounding box center [89, 95] width 49 height 16
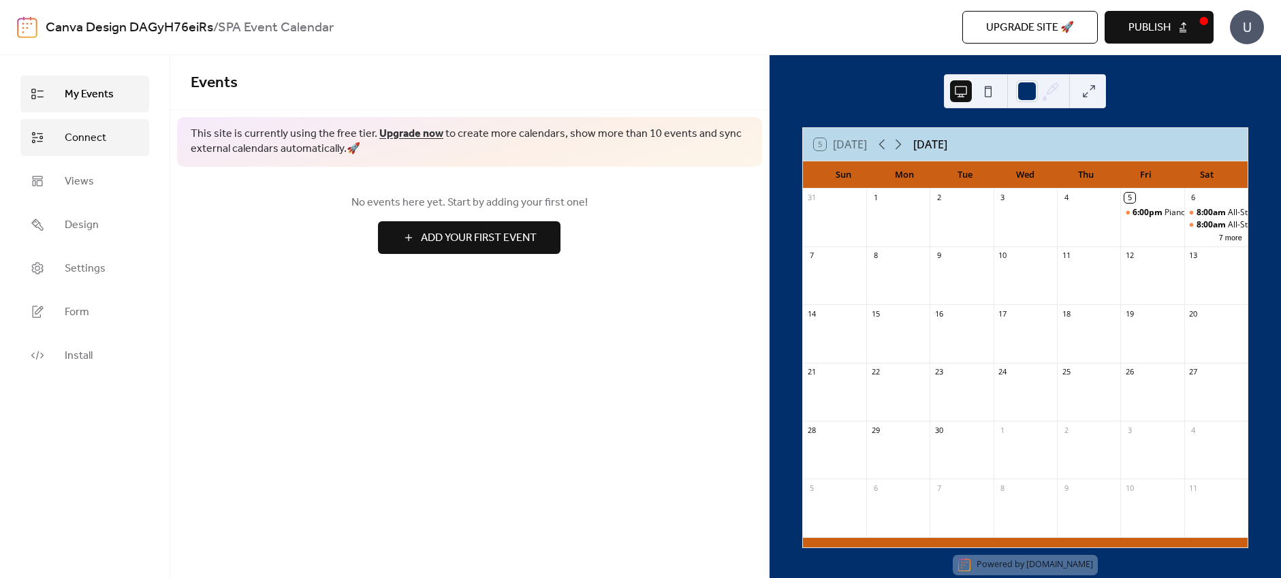
click at [81, 136] on span "Connect" at bounding box center [86, 138] width 42 height 16
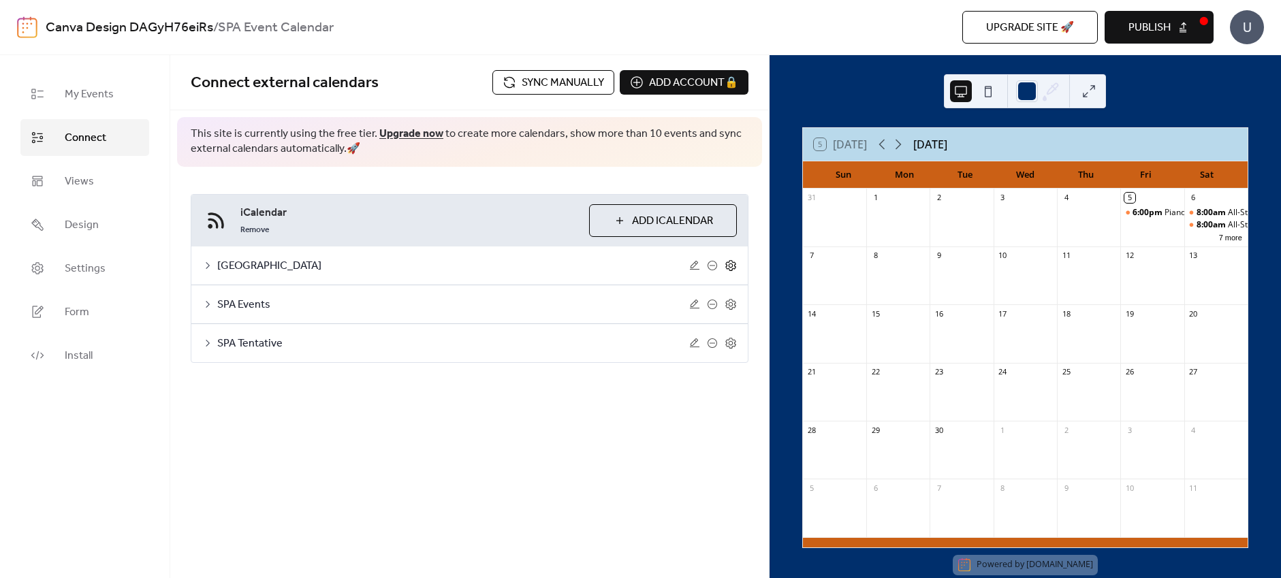
click at [732, 268] on icon at bounding box center [731, 266] width 12 height 12
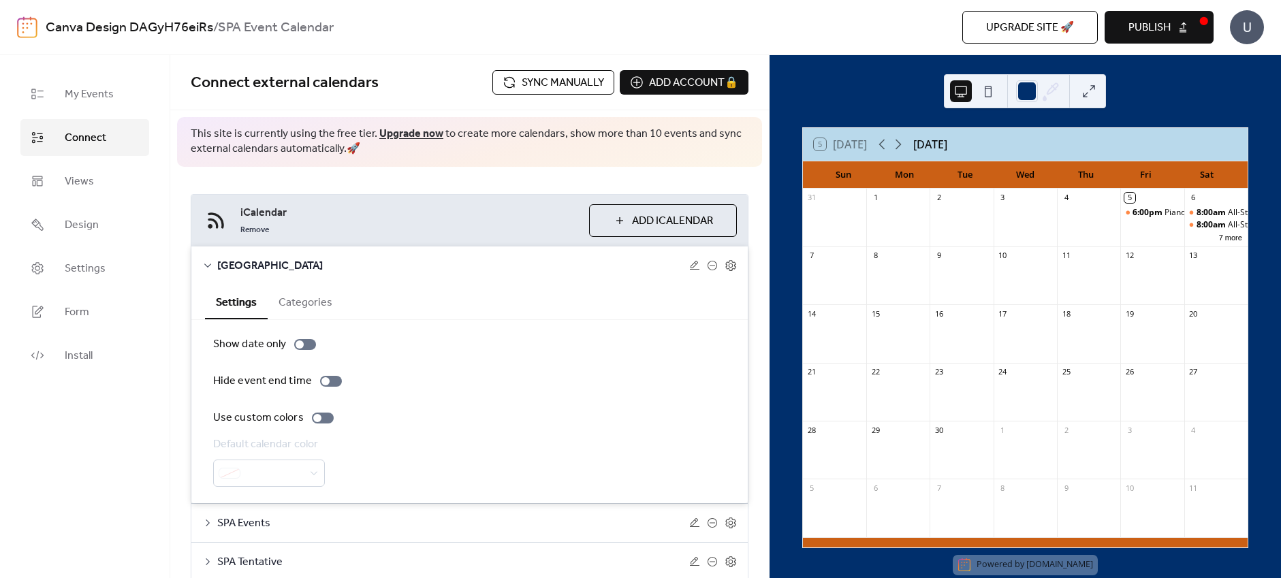
click at [281, 477] on div at bounding box center [269, 473] width 112 height 27
click at [309, 305] on button "Categories" at bounding box center [306, 301] width 76 height 33
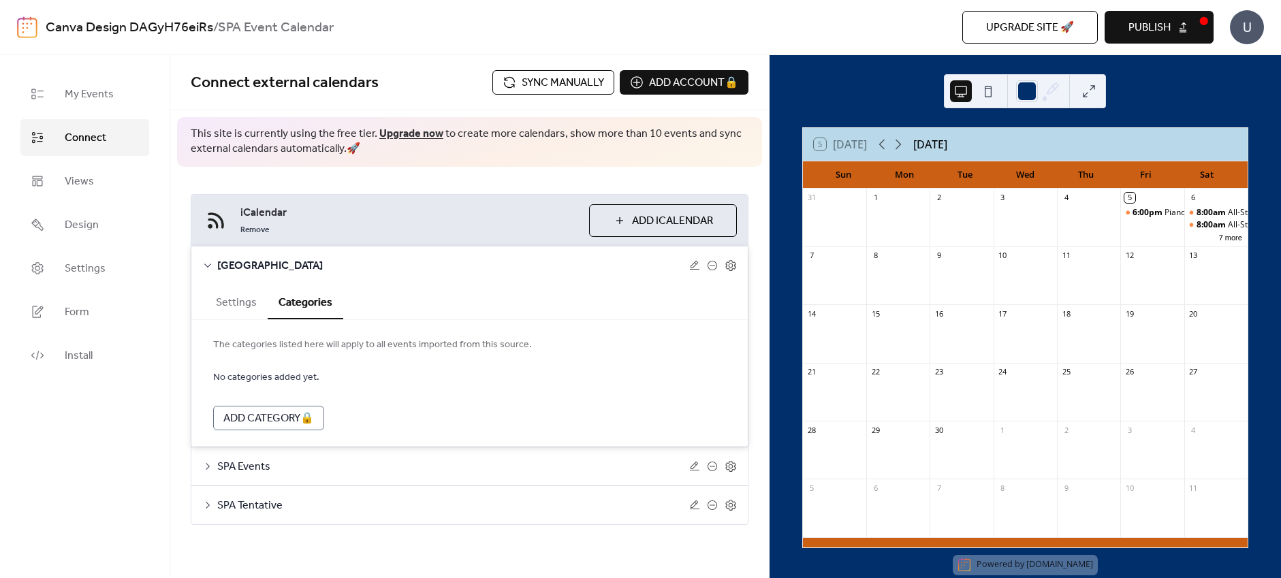
click at [200, 297] on div "Settings Categories" at bounding box center [469, 302] width 557 height 35
click at [230, 303] on button "Settings" at bounding box center [236, 301] width 63 height 33
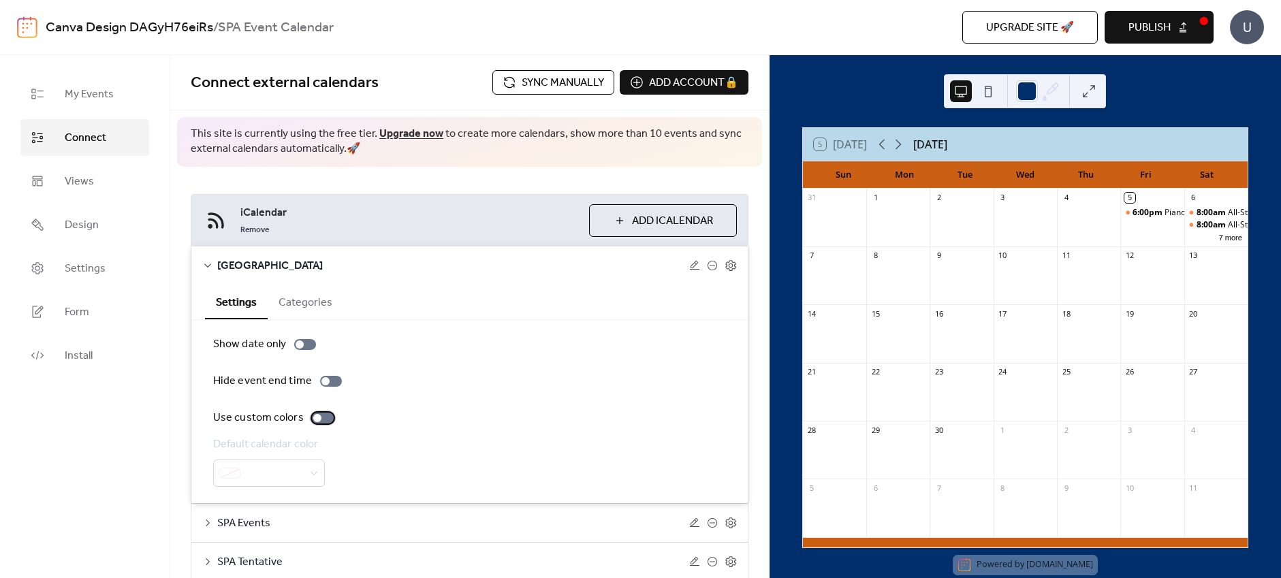
click at [326, 420] on div at bounding box center [323, 418] width 22 height 11
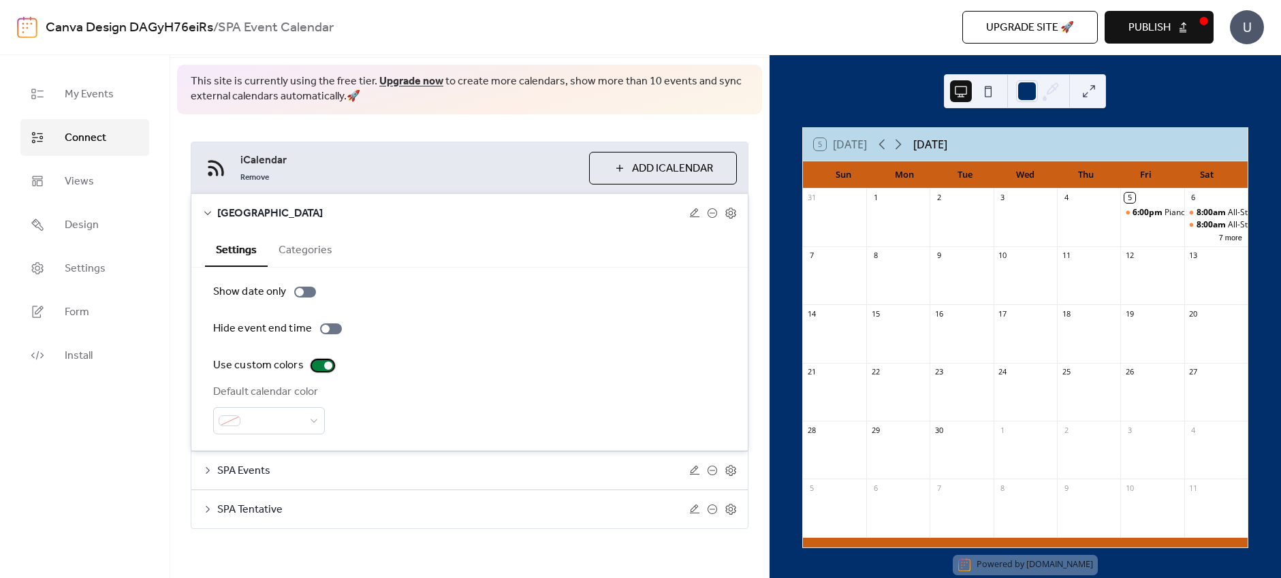
scroll to position [58, 0]
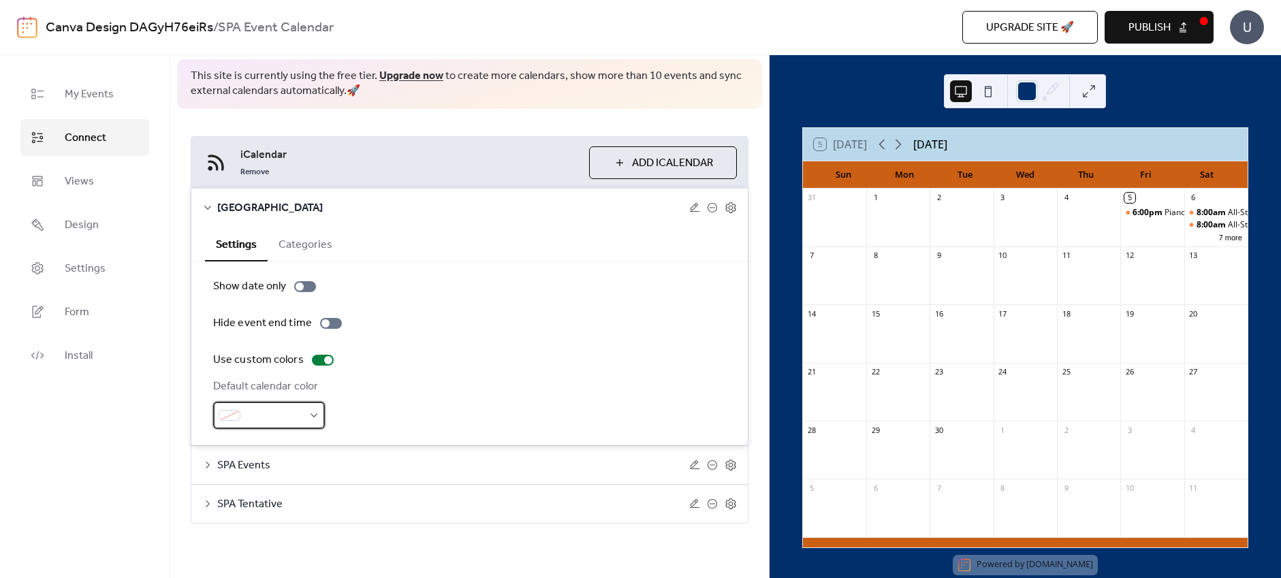
click at [305, 415] on div at bounding box center [269, 415] width 112 height 27
click at [487, 328] on div "Hide event end time" at bounding box center [469, 323] width 513 height 16
click at [275, 410] on span at bounding box center [274, 416] width 57 height 16
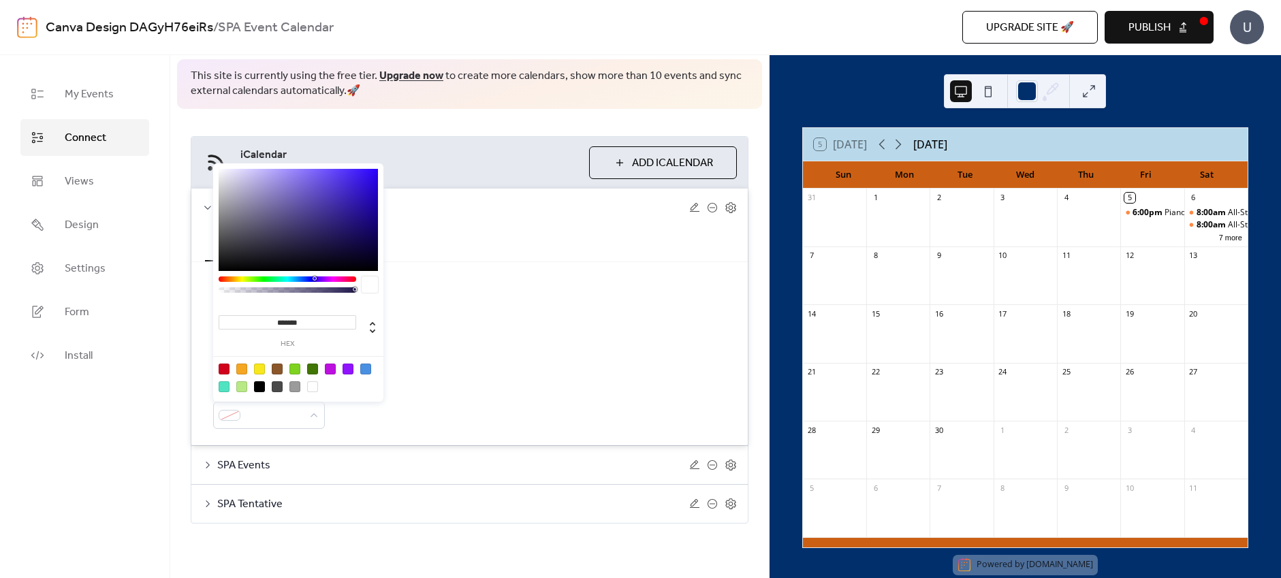
click at [221, 368] on div at bounding box center [224, 369] width 11 height 11
type input "*******"
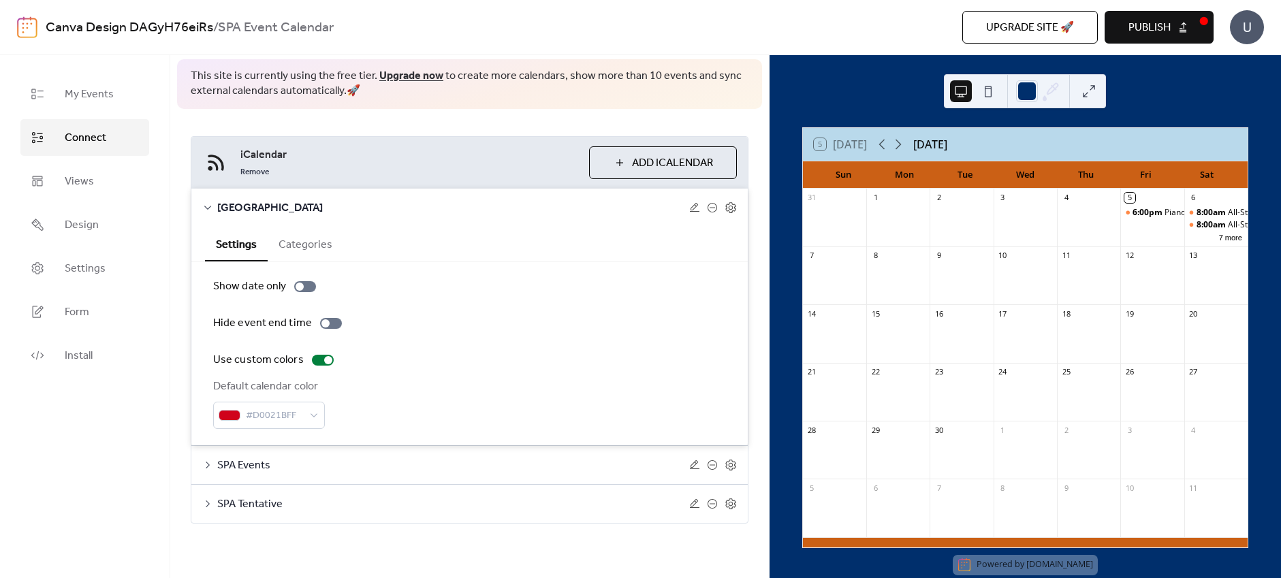
click at [522, 396] on div "Default calendar color #D0021BFF" at bounding box center [469, 404] width 513 height 50
click at [290, 466] on span "SPA Events" at bounding box center [453, 466] width 472 height 16
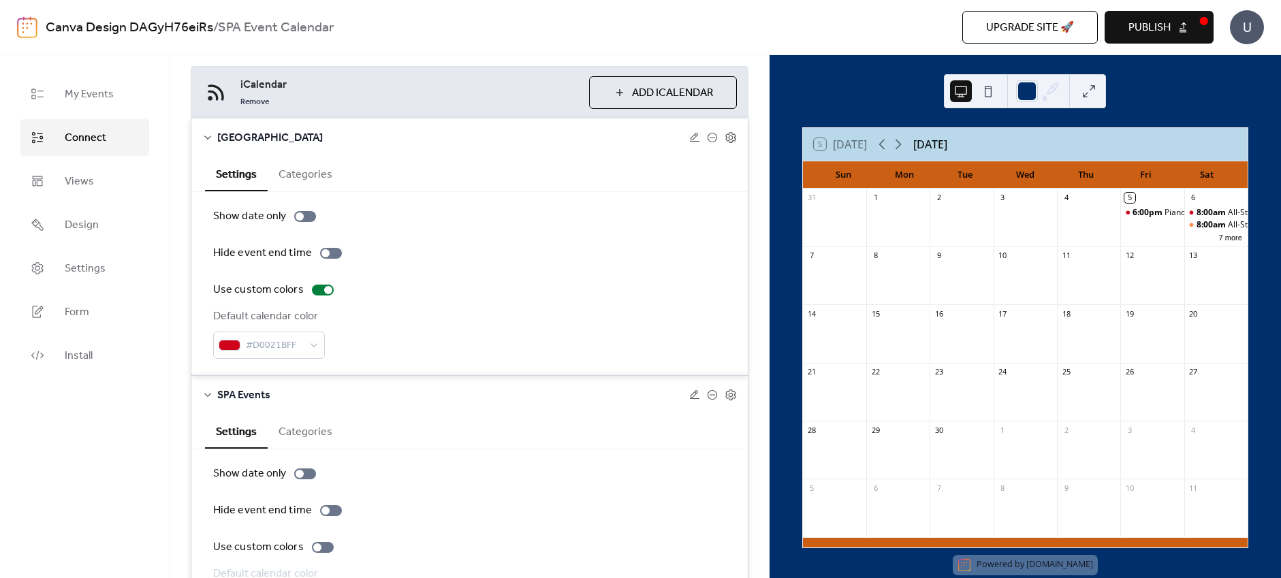
scroll to position [277, 0]
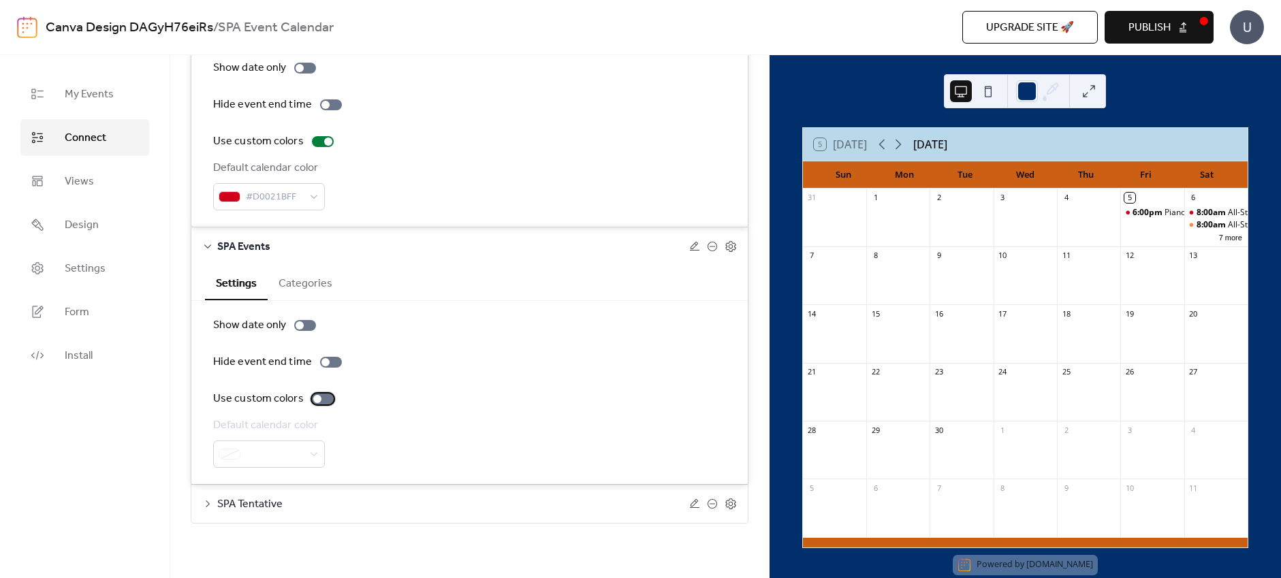
click at [321, 395] on div at bounding box center [323, 399] width 22 height 11
click at [300, 454] on span at bounding box center [274, 455] width 57 height 16
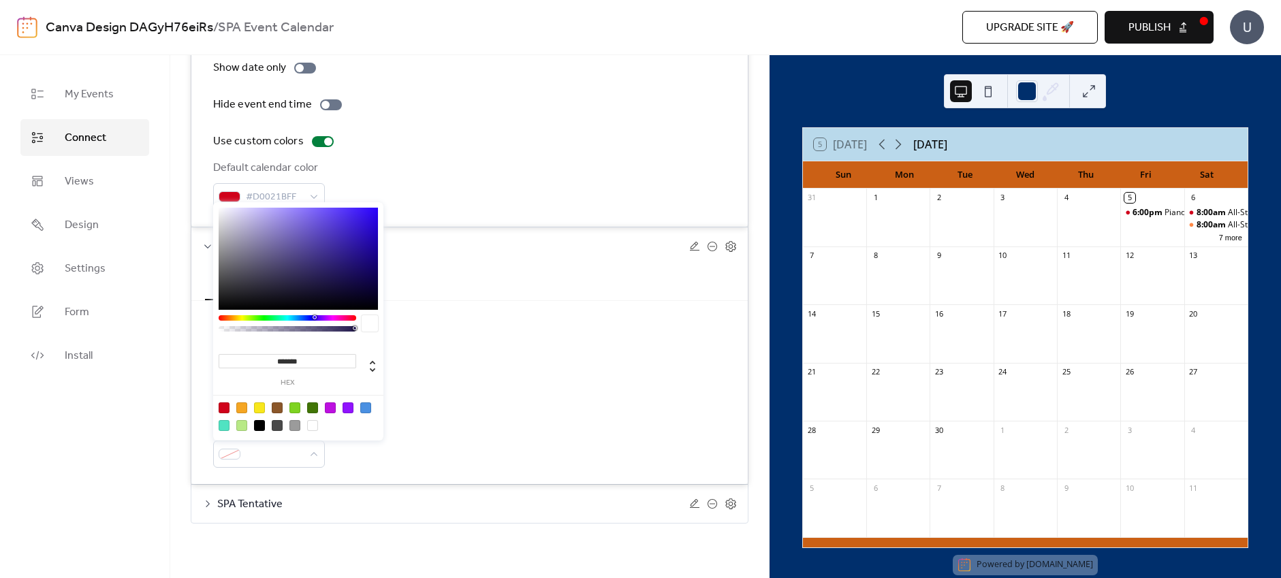
click at [361, 407] on div at bounding box center [365, 408] width 11 height 11
type input "*******"
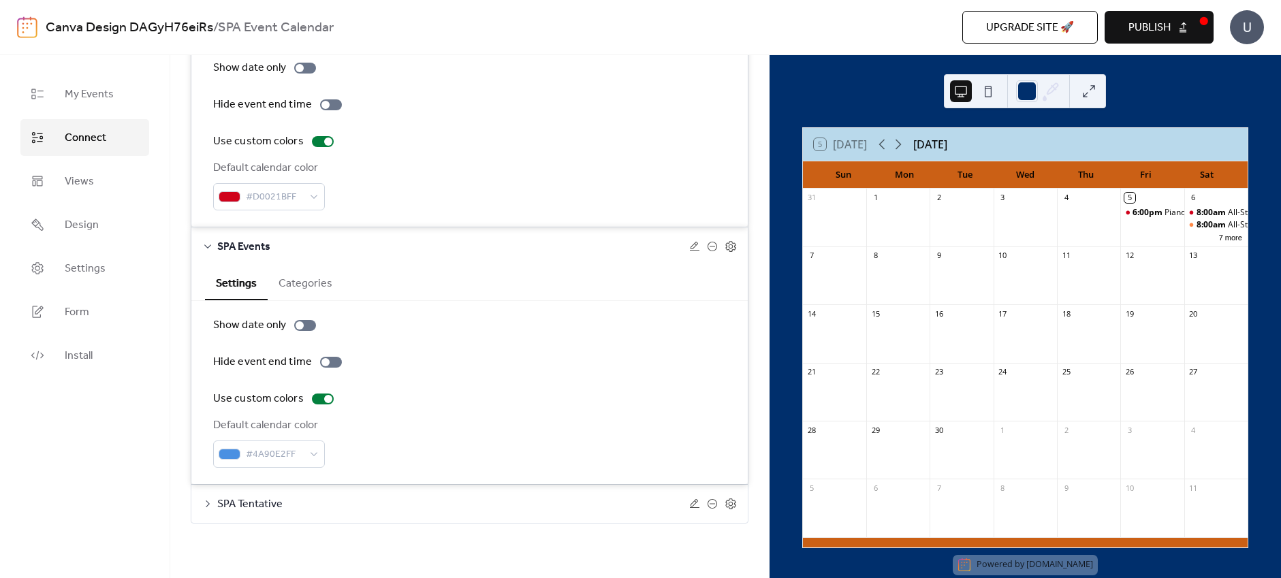
click at [493, 440] on div "Default calendar color #4A90E2FF" at bounding box center [469, 443] width 513 height 50
click at [418, 508] on span "SPA Tentative" at bounding box center [453, 505] width 472 height 16
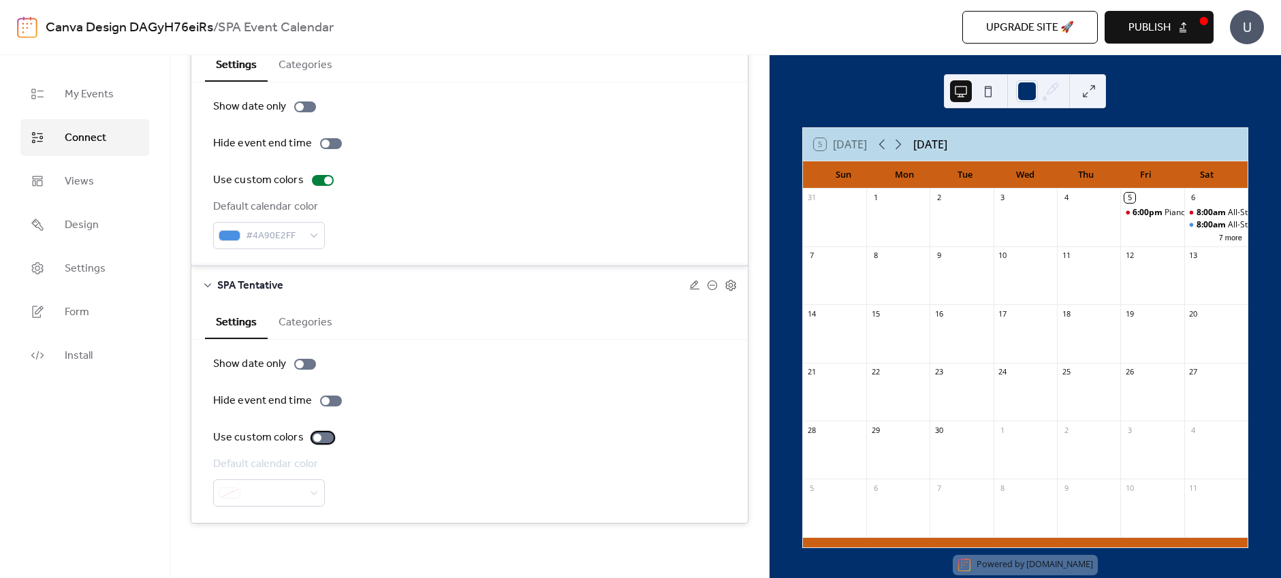
click at [320, 436] on div at bounding box center [323, 438] width 22 height 11
click at [300, 491] on div at bounding box center [269, 493] width 112 height 27
click at [388, 482] on div "Default calendar color" at bounding box center [469, 481] width 513 height 50
click at [401, 454] on div "Show date only Hide event end time Use custom colors Default calendar color" at bounding box center [469, 431] width 513 height 151
click at [320, 488] on div at bounding box center [269, 493] width 112 height 27
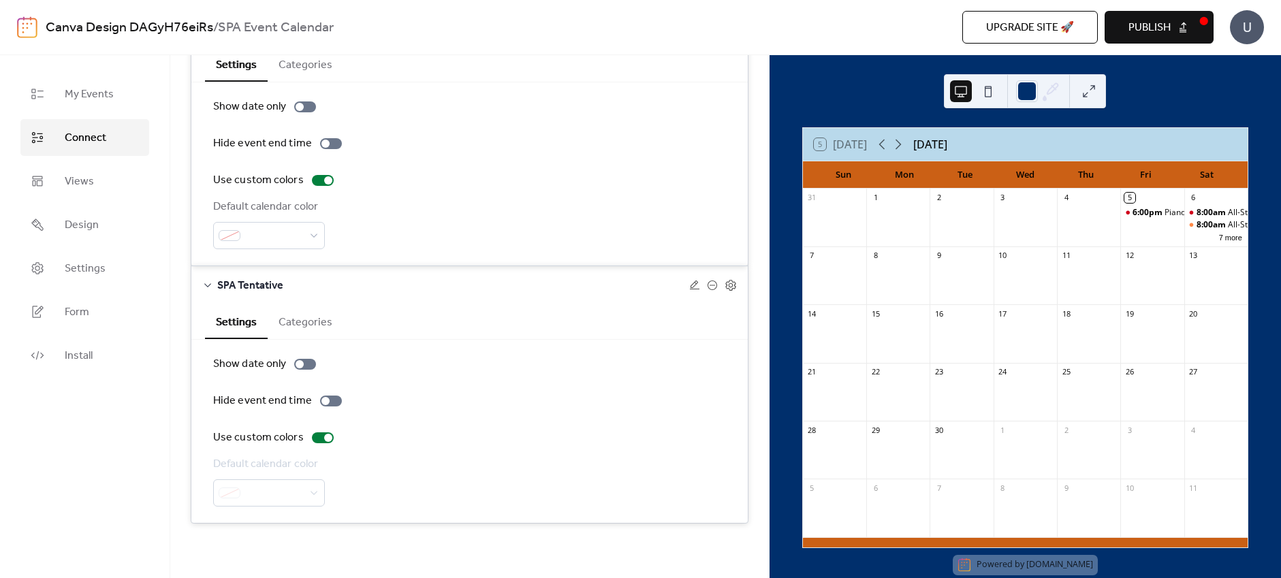
click at [300, 490] on div at bounding box center [269, 493] width 112 height 27
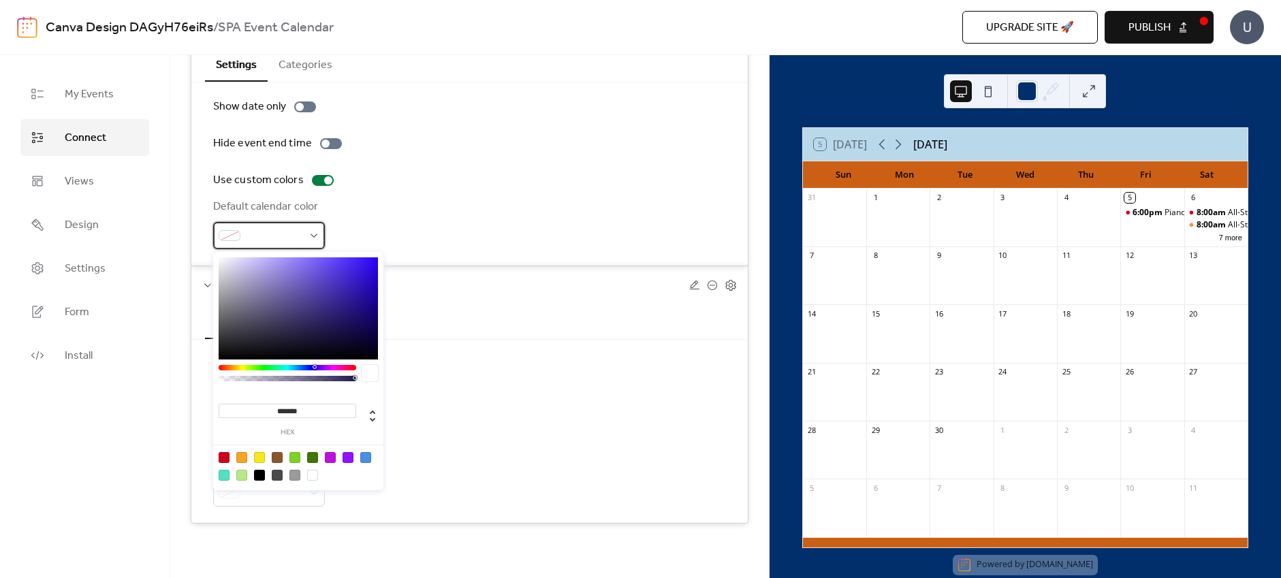
click at [293, 233] on span at bounding box center [274, 236] width 57 height 16
click at [369, 454] on div at bounding box center [365, 457] width 11 height 11
type input "*******"
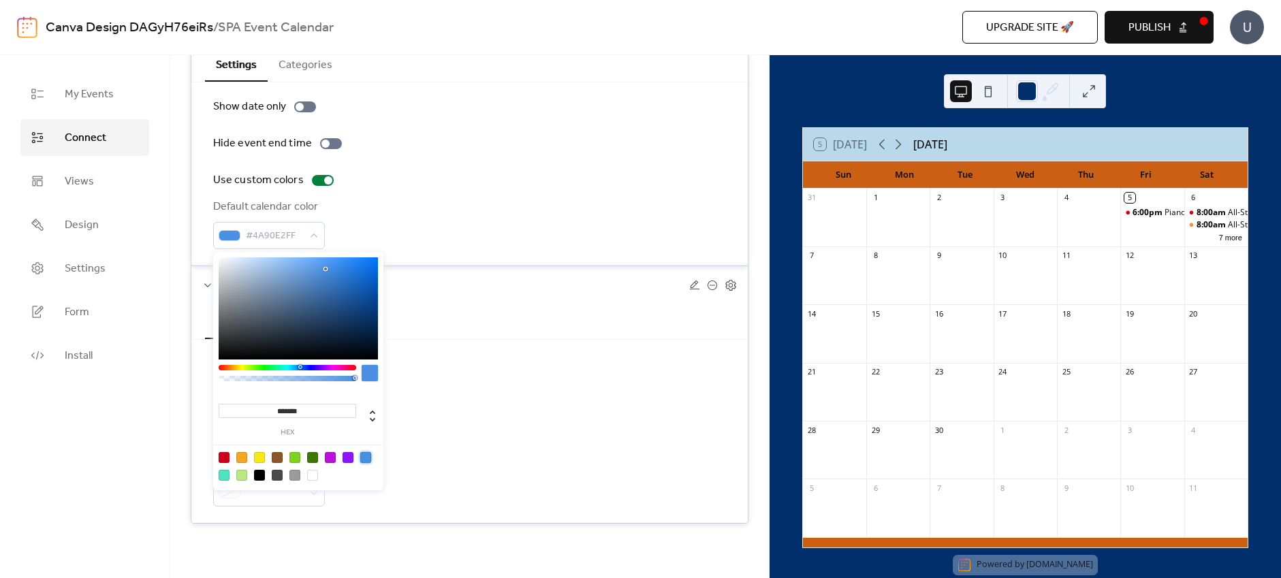
click at [509, 276] on div "SPA Tentative" at bounding box center [469, 285] width 557 height 38
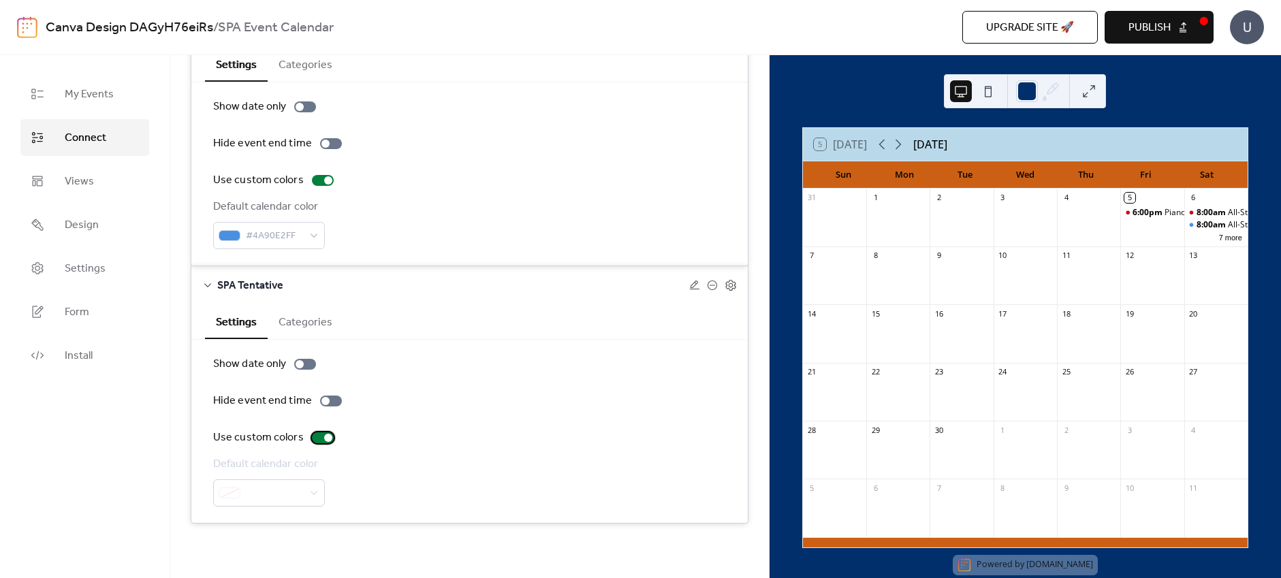
click at [315, 439] on div at bounding box center [323, 438] width 22 height 11
click at [315, 439] on div at bounding box center [317, 438] width 8 height 8
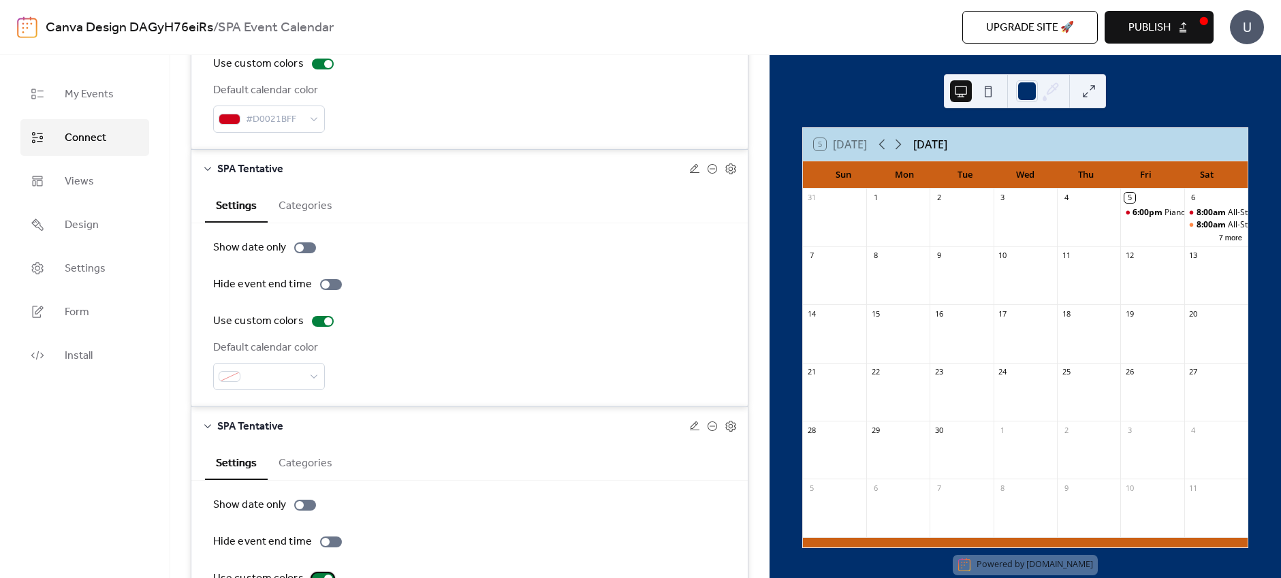
scroll to position [302, 0]
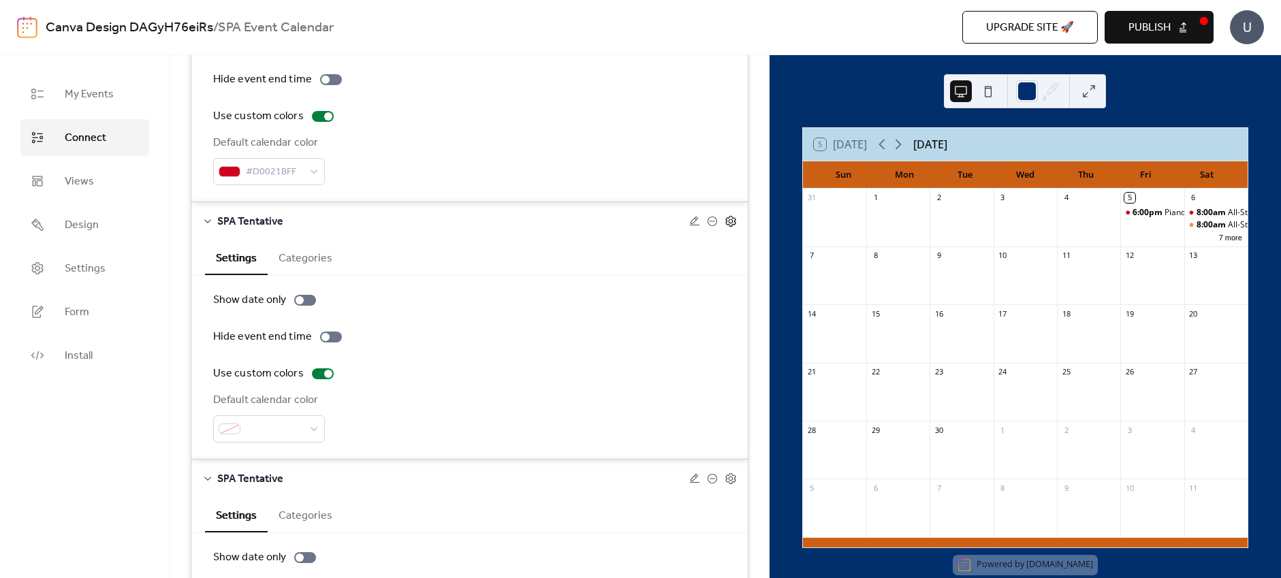
click at [728, 222] on icon at bounding box center [730, 221] width 5 height 5
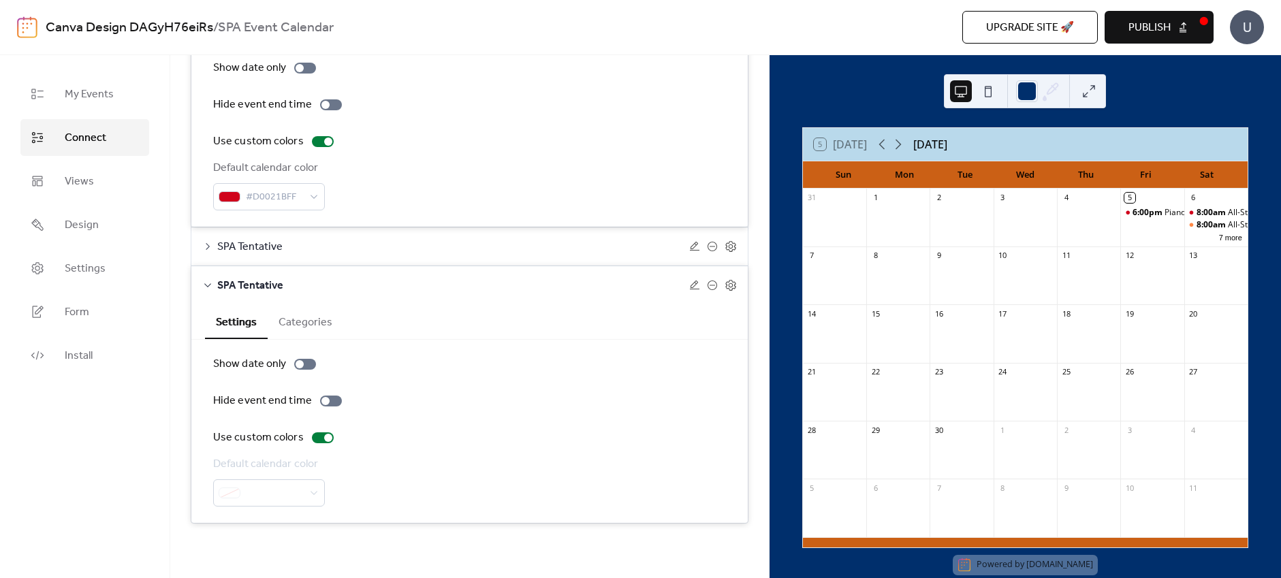
click at [736, 285] on div "SPA Tentative" at bounding box center [469, 285] width 557 height 38
click at [725, 282] on icon at bounding box center [731, 285] width 12 height 12
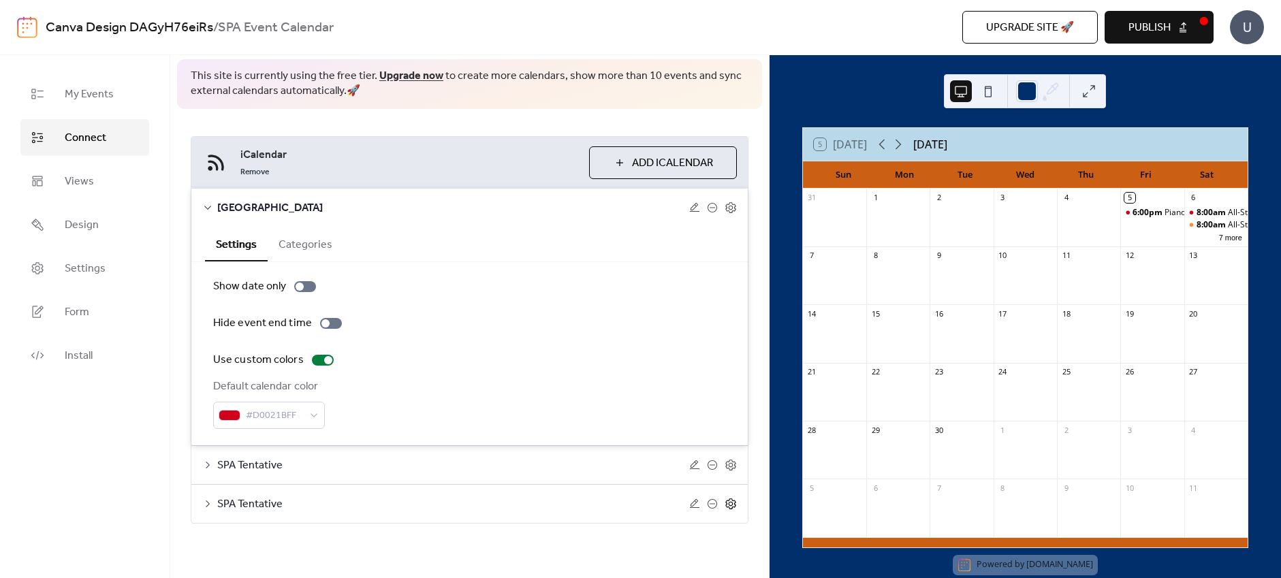
scroll to position [58, 0]
click at [690, 469] on icon at bounding box center [695, 465] width 10 height 9
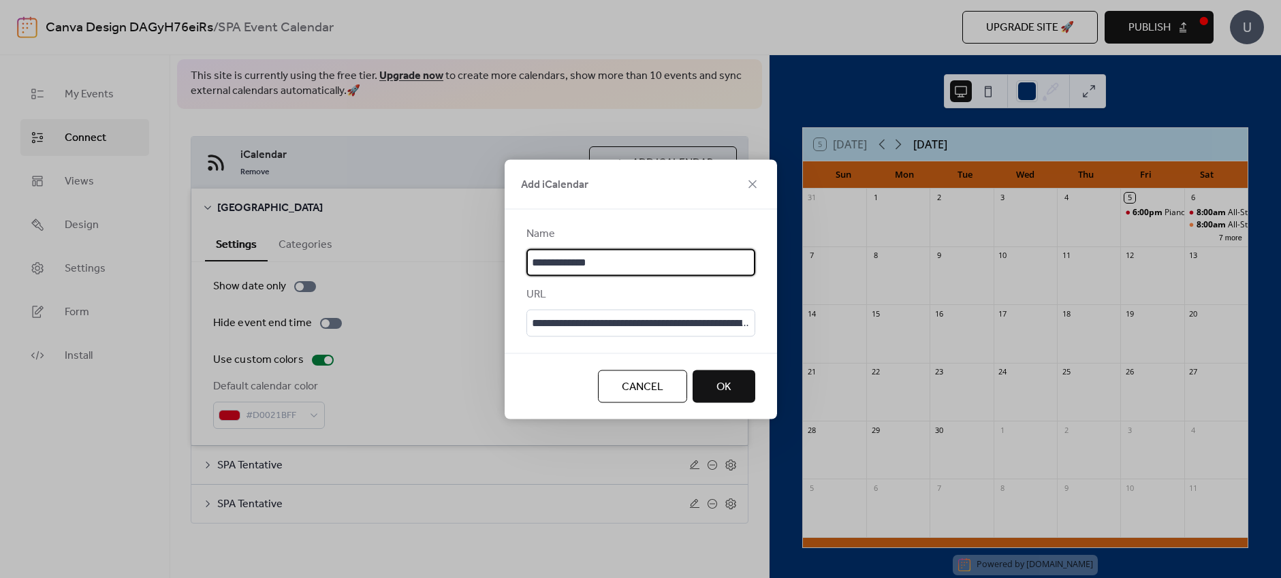
click at [733, 396] on button "OK" at bounding box center [724, 386] width 63 height 33
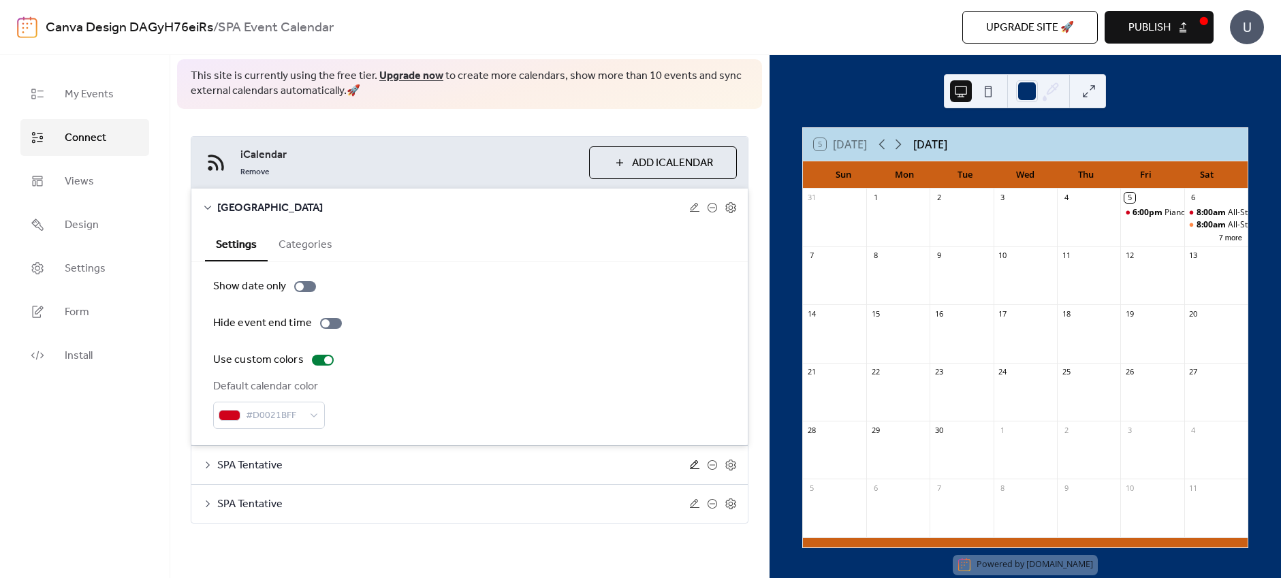
click at [689, 467] on icon at bounding box center [694, 465] width 11 height 11
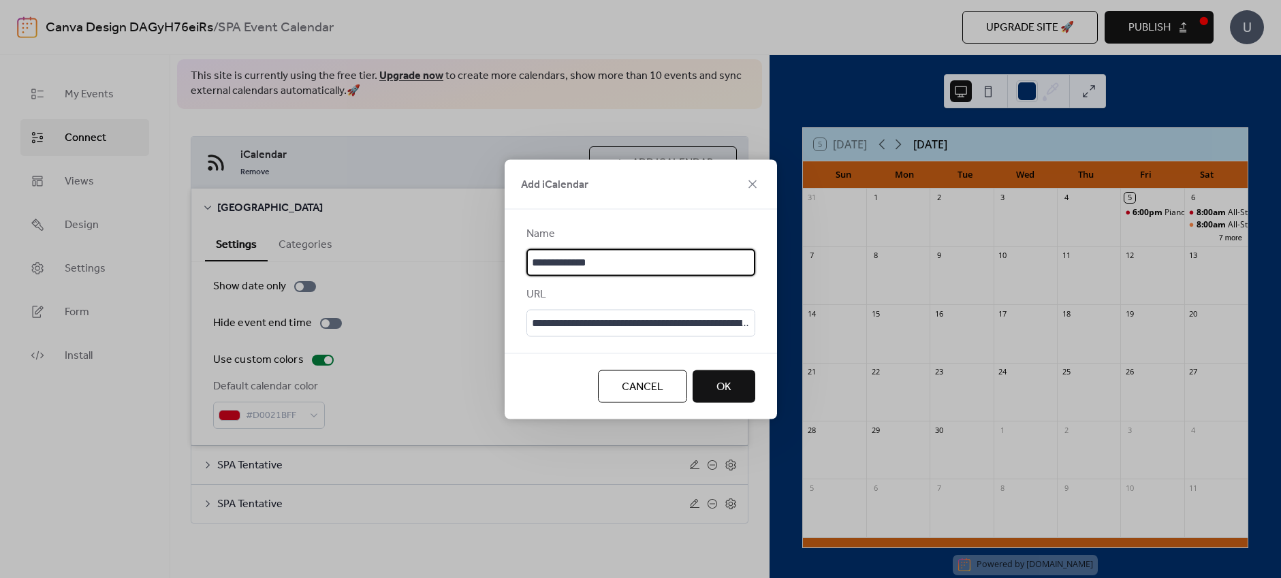
click at [709, 384] on button "OK" at bounding box center [724, 386] width 63 height 33
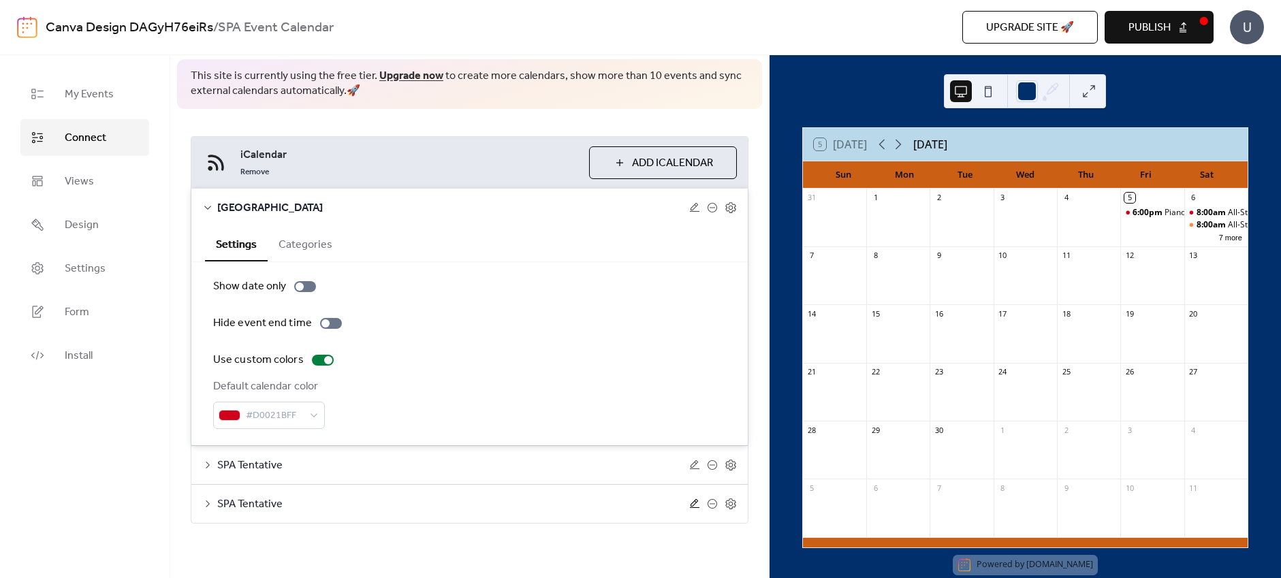
click at [692, 499] on icon at bounding box center [694, 504] width 11 height 11
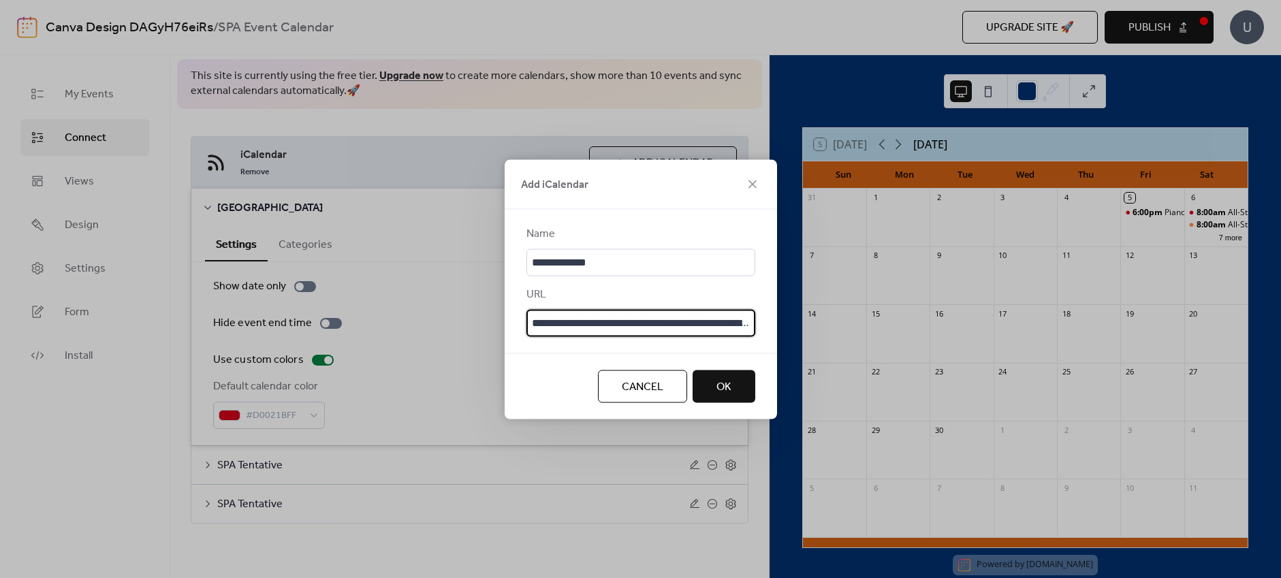
scroll to position [0, 89]
drag, startPoint x: 528, startPoint y: 319, endPoint x: 845, endPoint y: 319, distance: 317.4
click at [845, 319] on div "**********" at bounding box center [640, 289] width 1281 height 578
drag, startPoint x: 752, startPoint y: 324, endPoint x: 496, endPoint y: 314, distance: 256.3
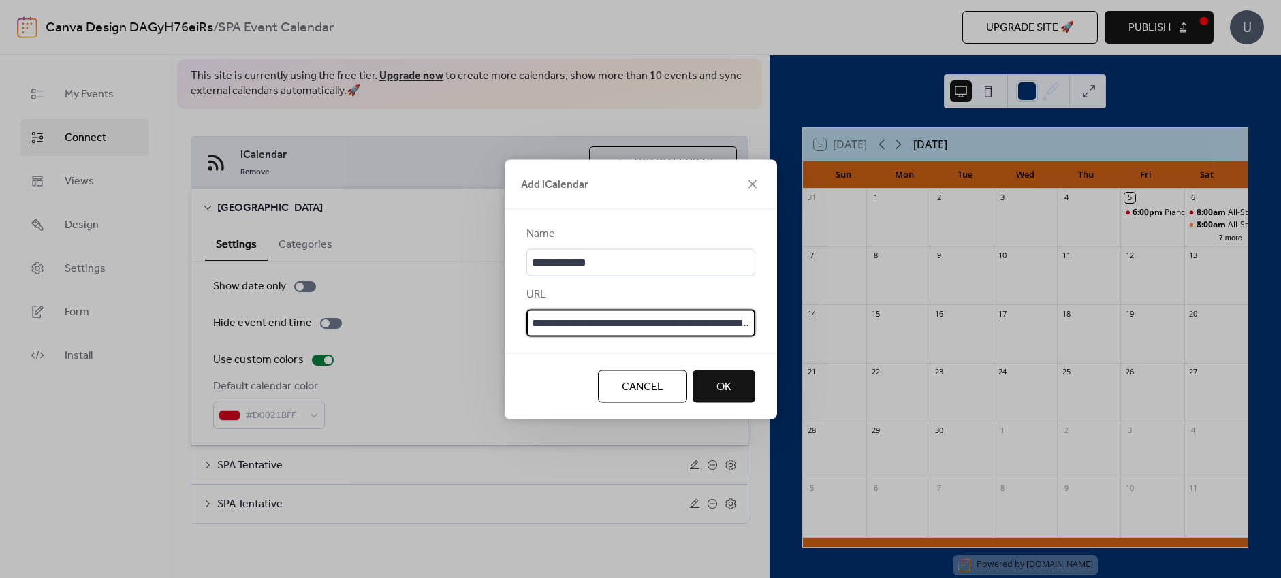
click at [496, 314] on div "**********" at bounding box center [640, 289] width 1281 height 578
paste input "**********"
type input "**********"
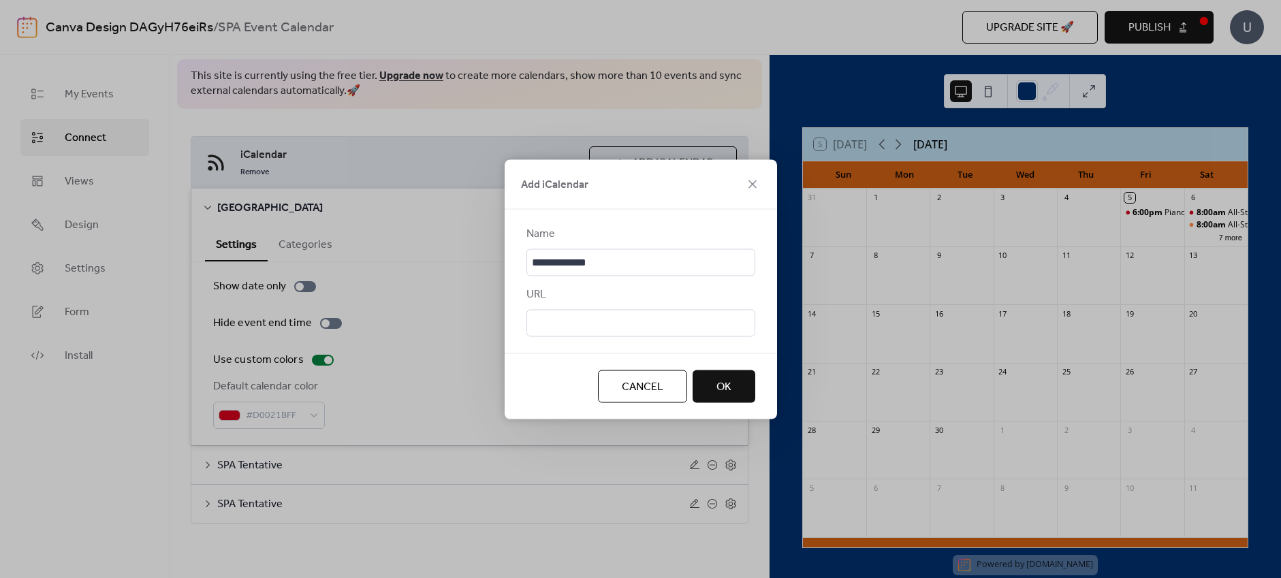
click at [719, 392] on span "OK" at bounding box center [724, 387] width 15 height 16
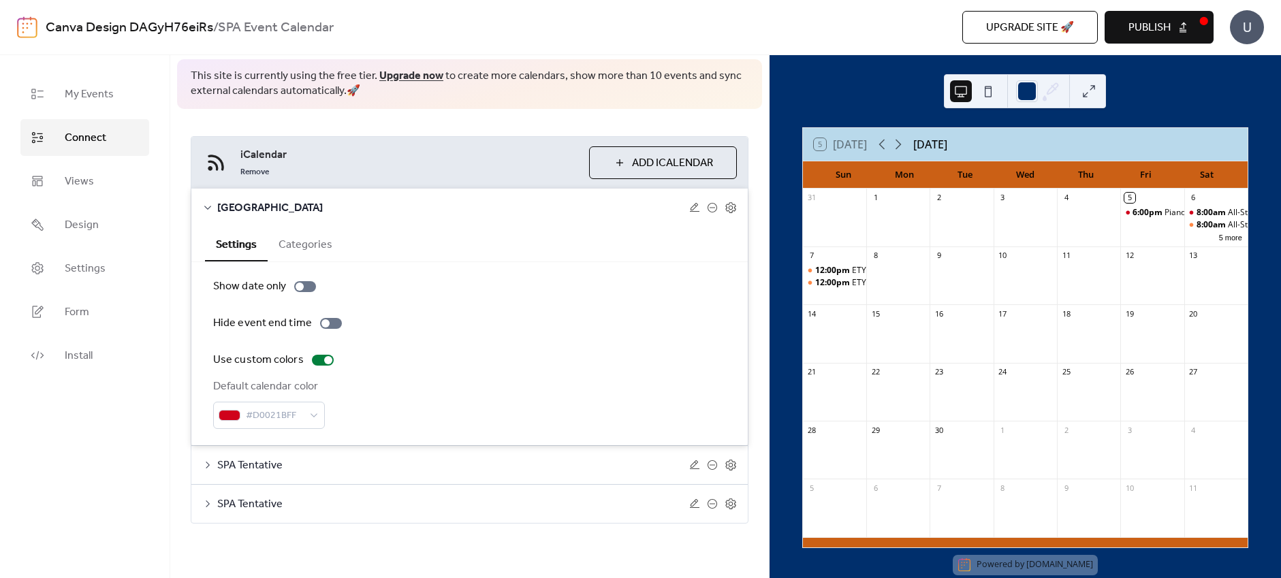
click at [207, 466] on icon at bounding box center [207, 465] width 11 height 11
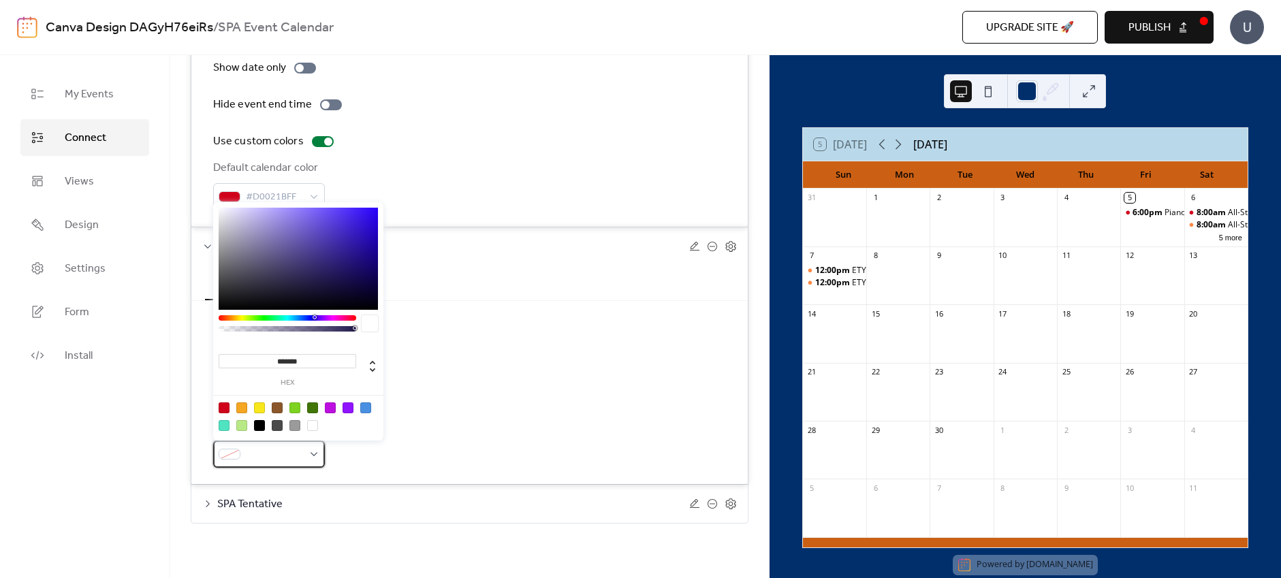
click at [313, 460] on div at bounding box center [269, 454] width 112 height 27
click at [261, 406] on div at bounding box center [259, 408] width 11 height 11
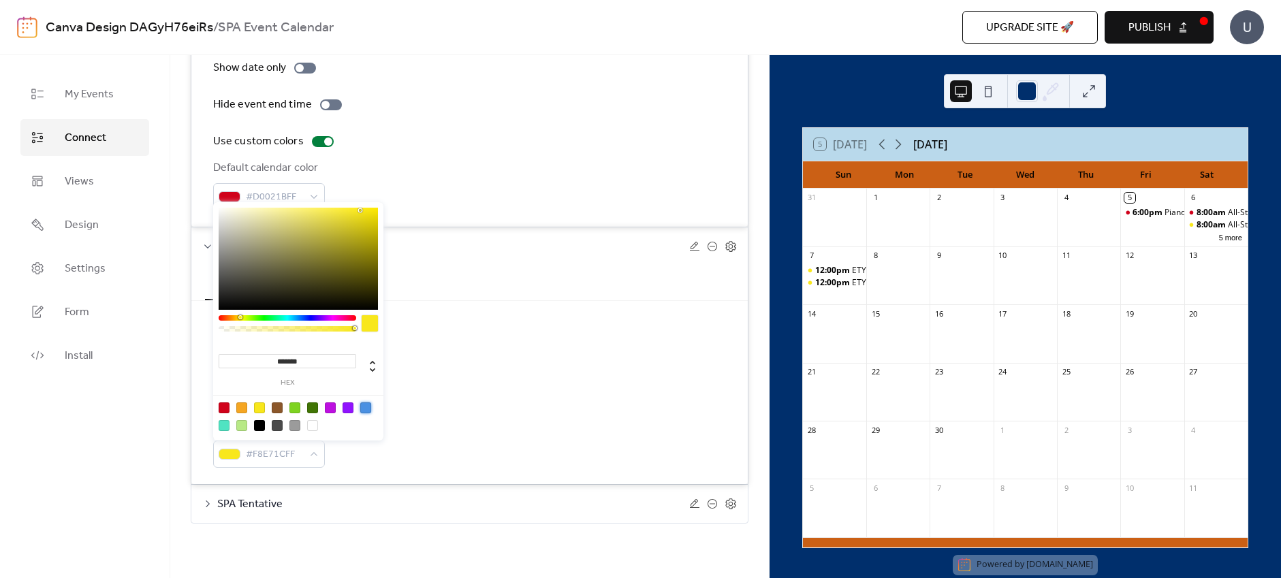
click at [367, 405] on div at bounding box center [365, 408] width 11 height 11
type input "*******"
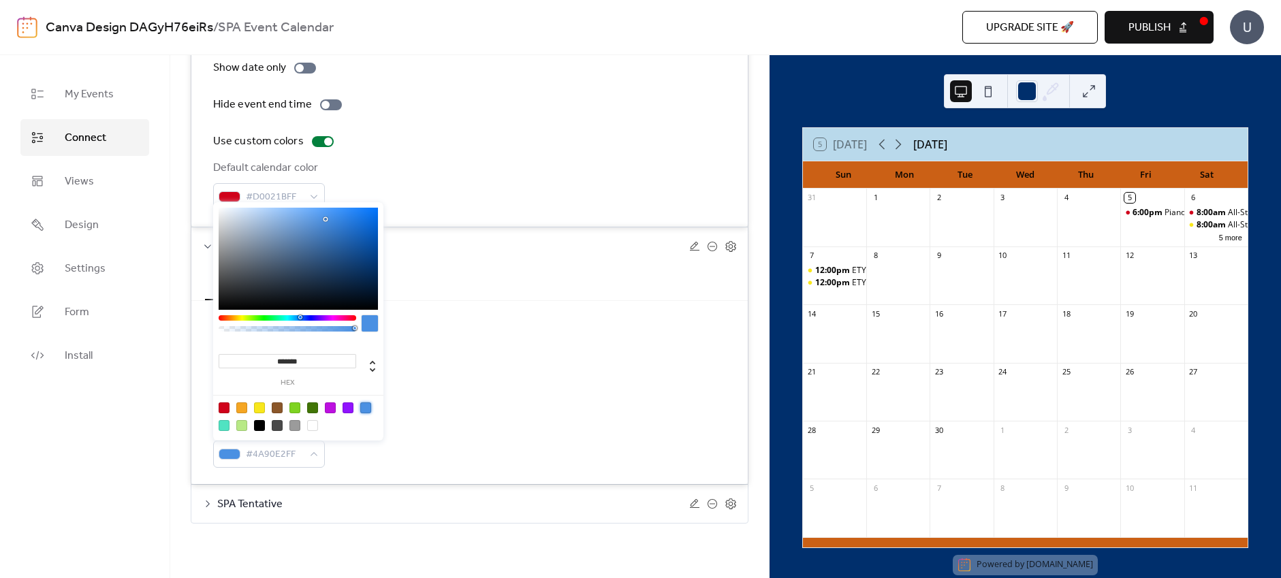
click at [437, 360] on div "Hide event end time" at bounding box center [469, 362] width 513 height 16
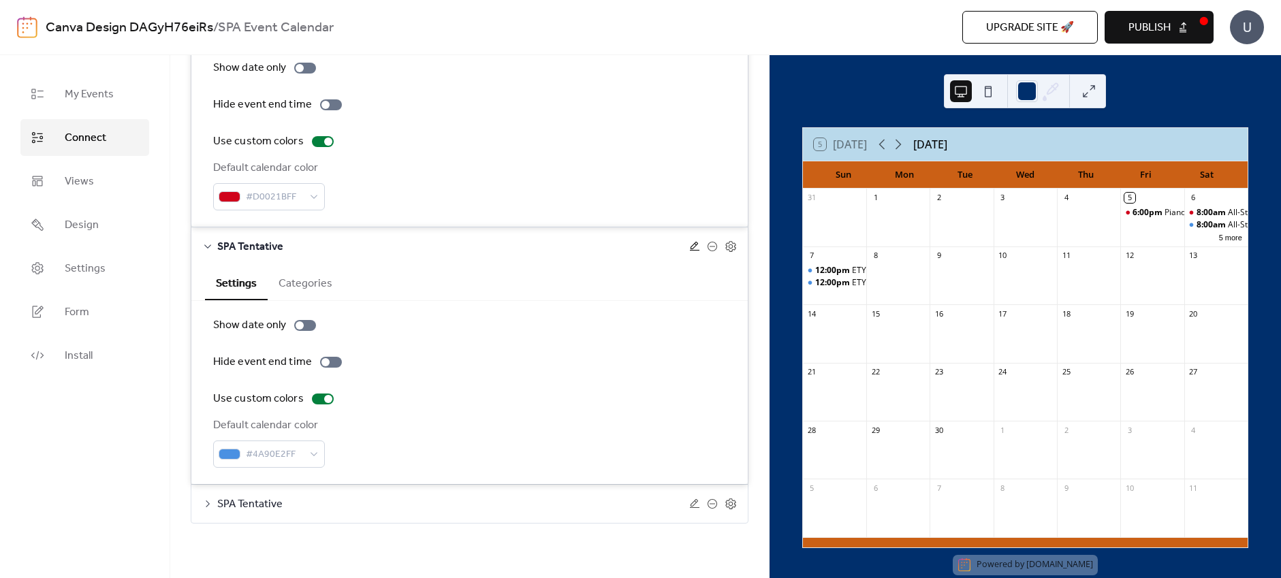
click at [695, 247] on icon at bounding box center [694, 246] width 11 height 11
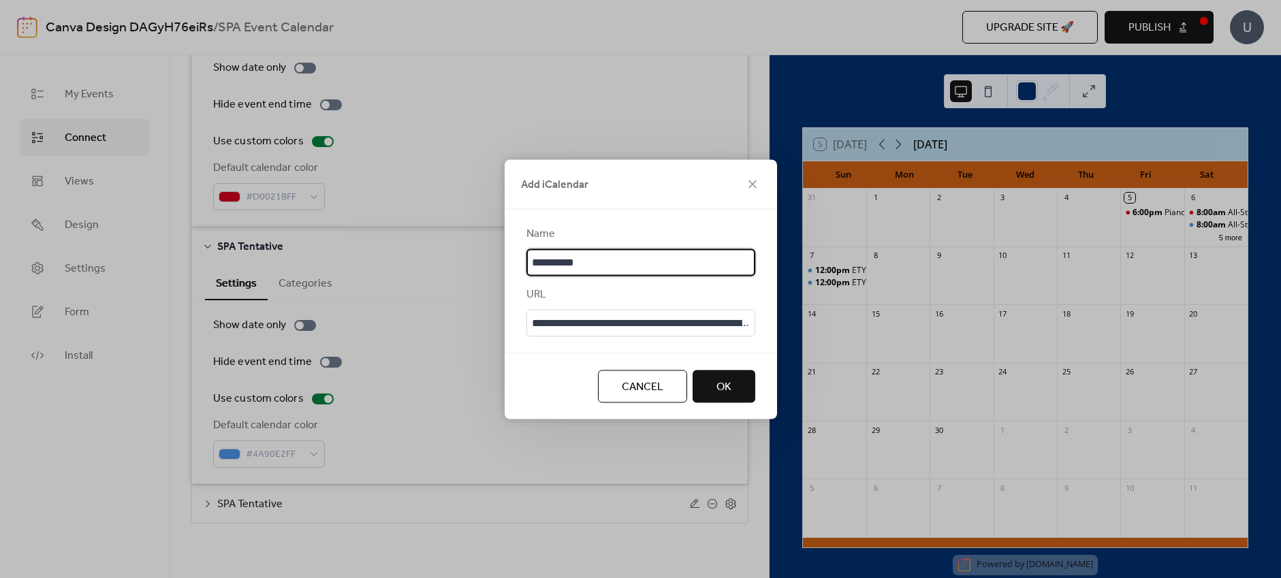
type input "**********"
click at [745, 396] on button "OK" at bounding box center [724, 386] width 63 height 33
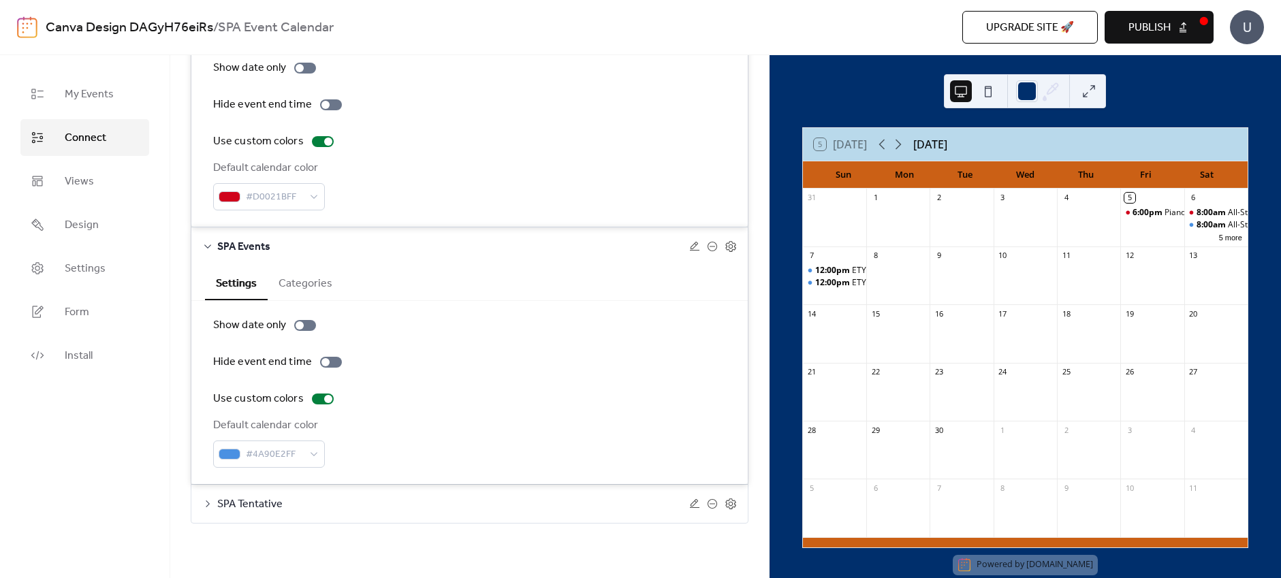
click at [208, 505] on icon at bounding box center [207, 504] width 11 height 11
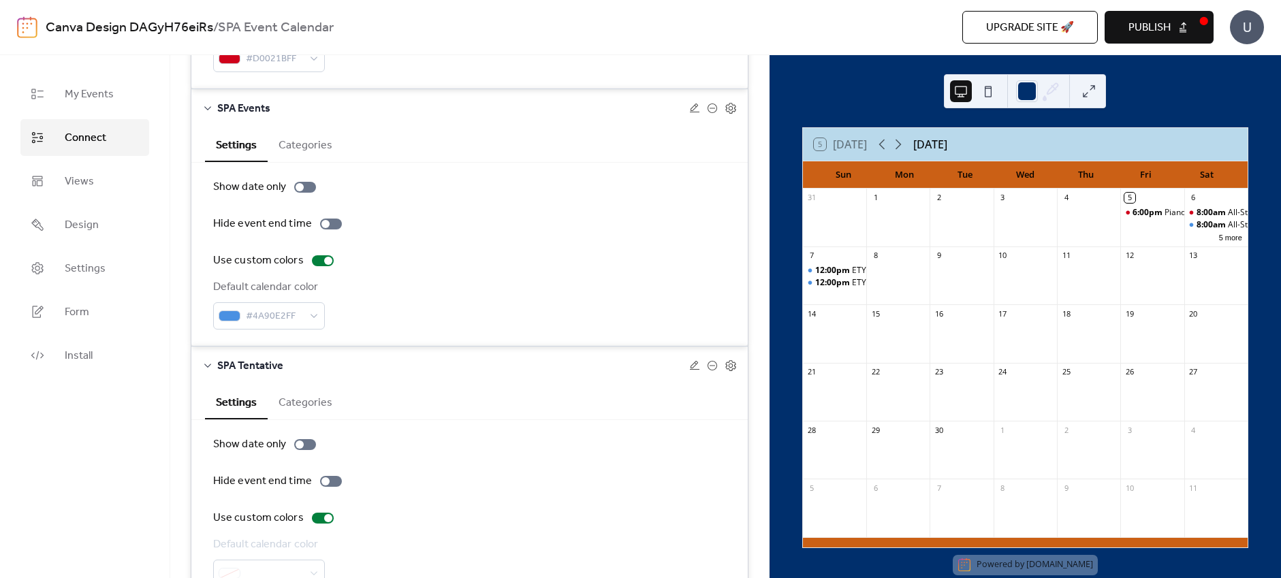
scroll to position [495, 0]
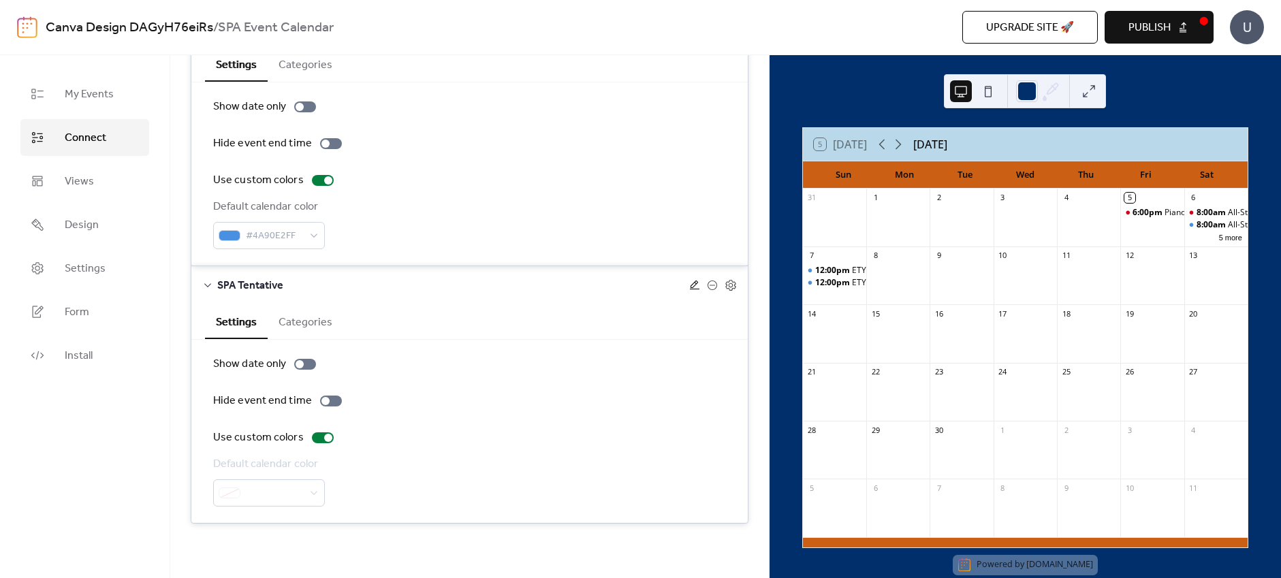
click at [691, 286] on icon at bounding box center [694, 285] width 11 height 11
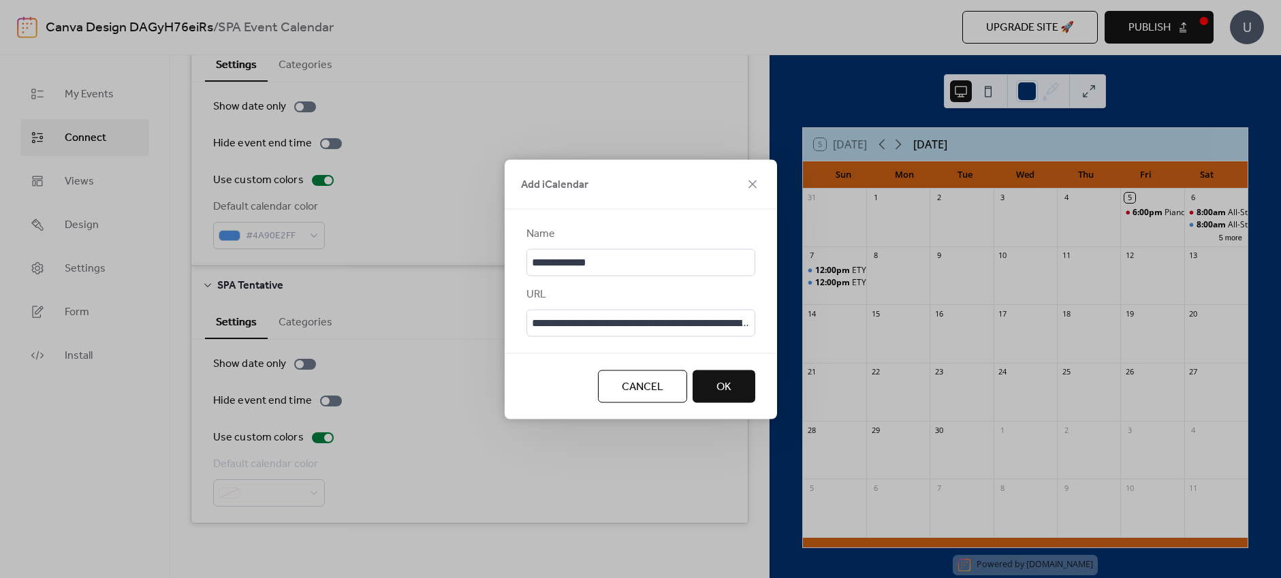
click at [455, 328] on div "**********" at bounding box center [640, 289] width 1281 height 578
click at [734, 394] on button "OK" at bounding box center [724, 386] width 63 height 33
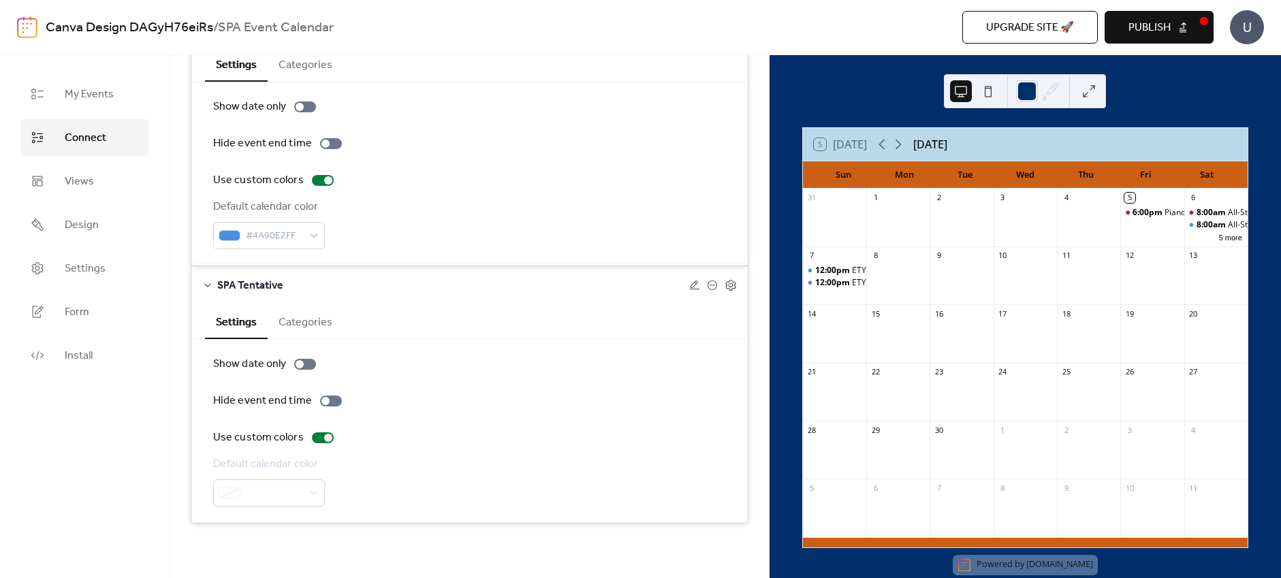
click at [292, 486] on div at bounding box center [269, 493] width 112 height 27
click at [310, 490] on div at bounding box center [269, 493] width 112 height 27
click at [504, 360] on div "Show date only" at bounding box center [469, 364] width 513 height 16
click at [689, 284] on icon at bounding box center [694, 285] width 11 height 11
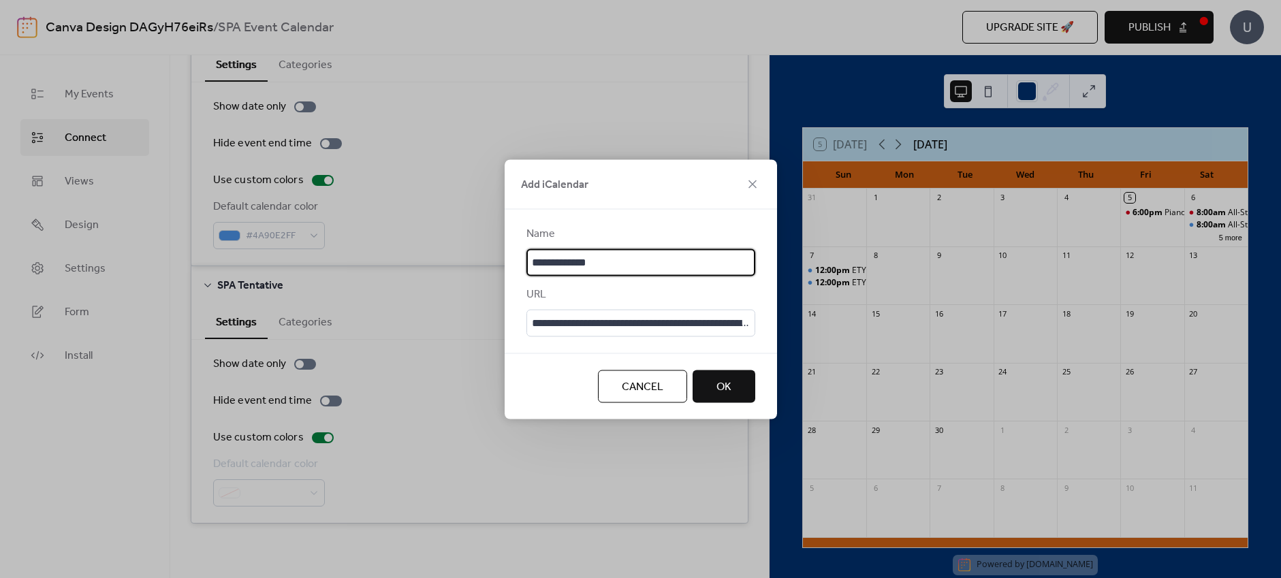
click at [746, 394] on button "OK" at bounding box center [724, 386] width 63 height 33
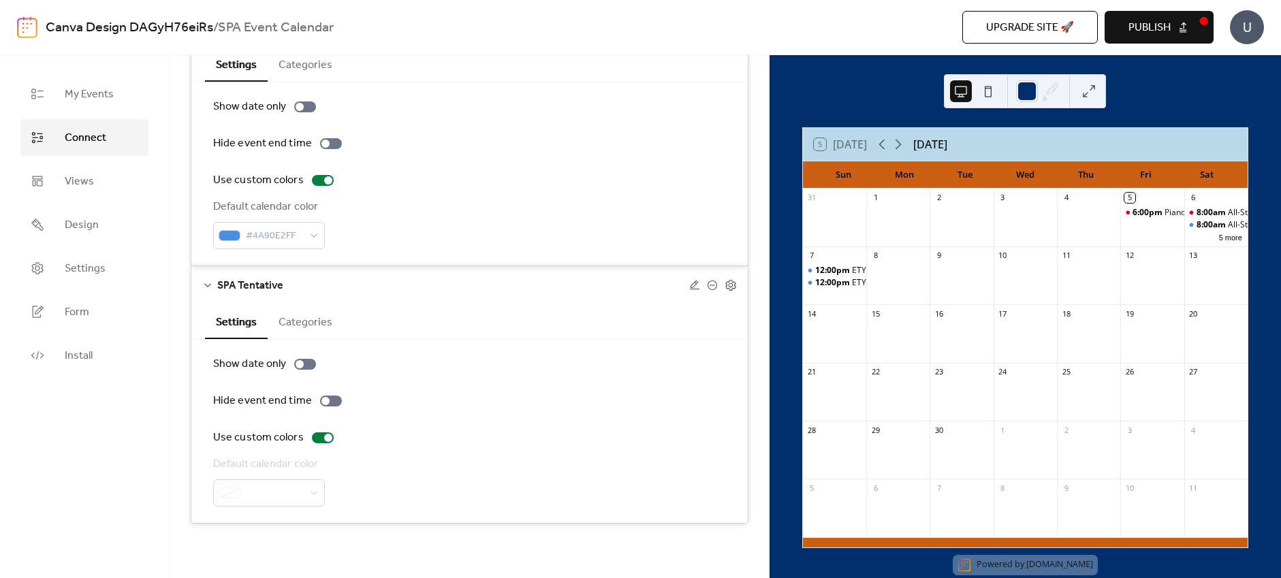
click at [207, 279] on div "SPA Tentative" at bounding box center [469, 285] width 557 height 38
click at [208, 289] on icon at bounding box center [207, 285] width 11 height 11
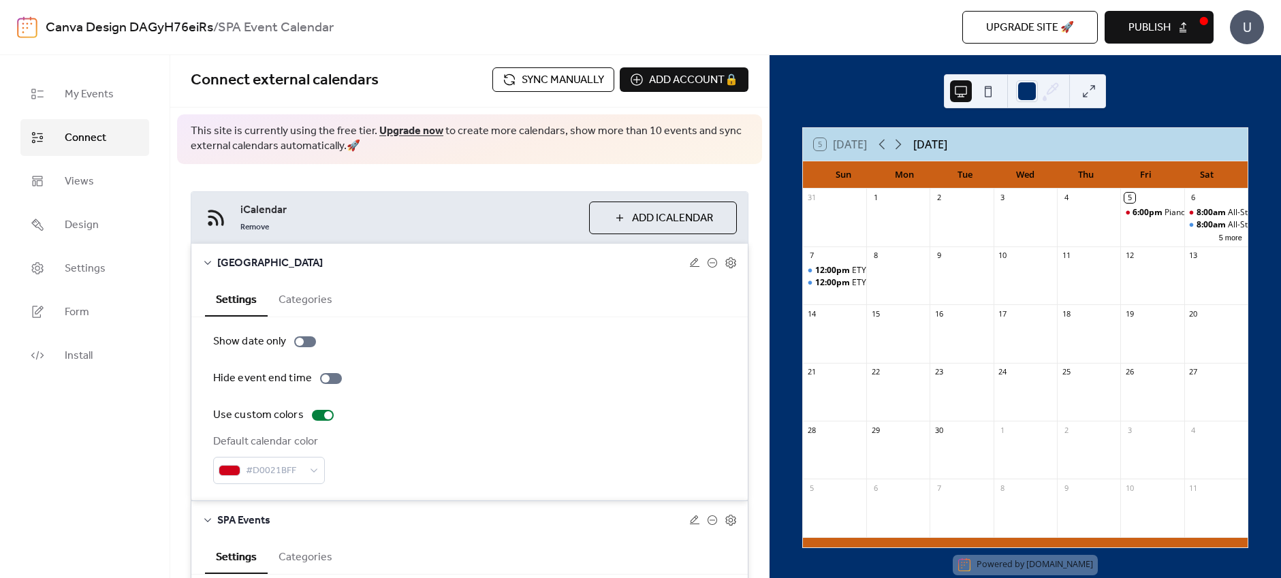
scroll to position [0, 0]
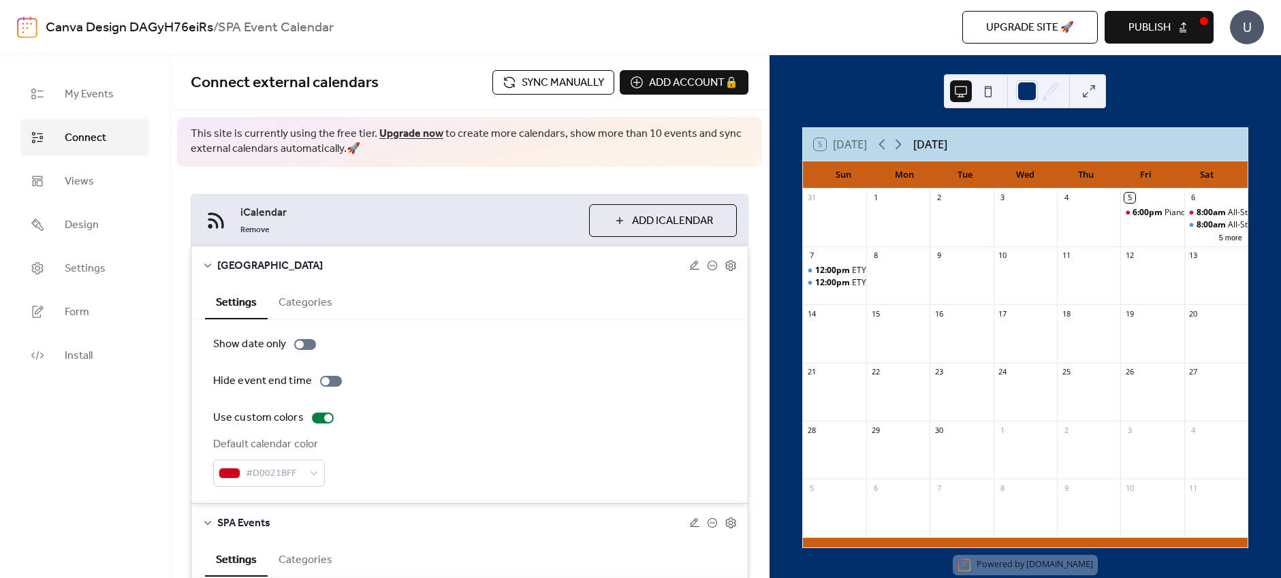
click at [209, 266] on icon at bounding box center [207, 265] width 11 height 11
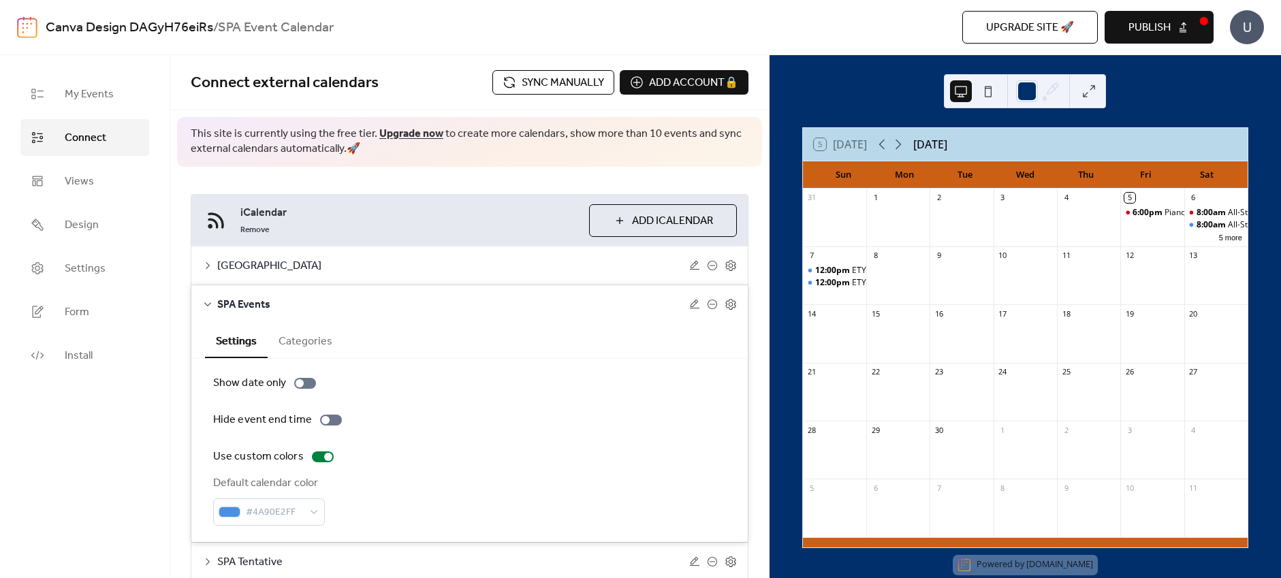
click at [210, 305] on icon at bounding box center [207, 304] width 11 height 11
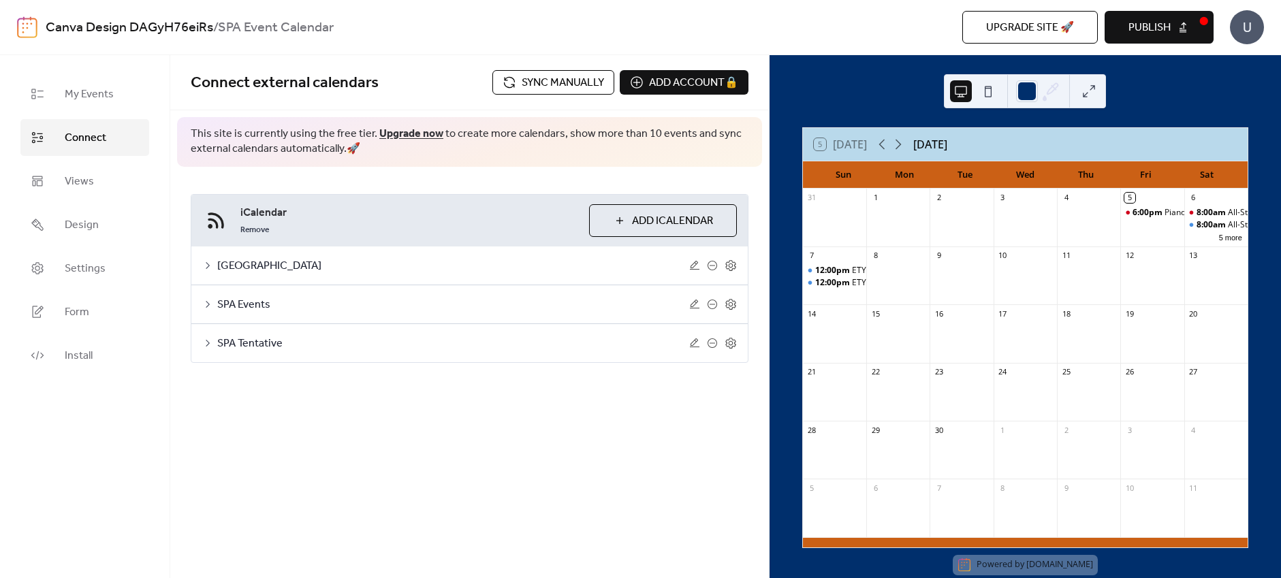
click at [226, 453] on div "Connect external calendars Sync manually Add account 🔒 🔒 This site is currently…" at bounding box center [469, 316] width 599 height 523
click at [1012, 149] on div "5 [DATE] [DATE]" at bounding box center [1025, 144] width 445 height 33
click at [86, 186] on span "Views" at bounding box center [79, 182] width 29 height 16
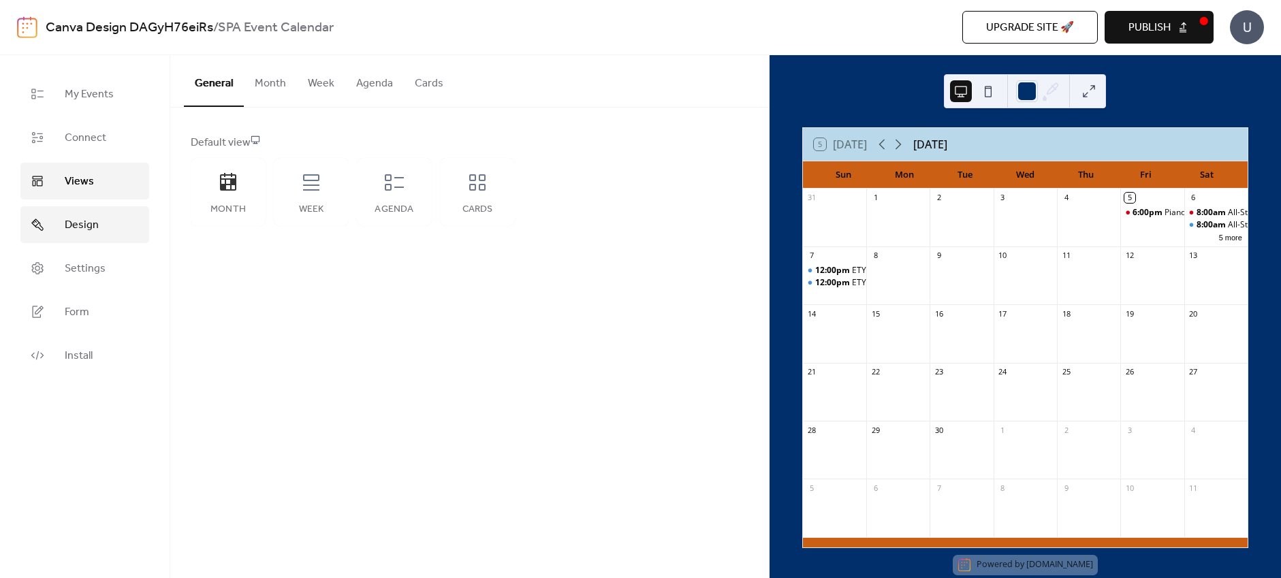
click at [78, 217] on span "Design" at bounding box center [82, 225] width 34 height 16
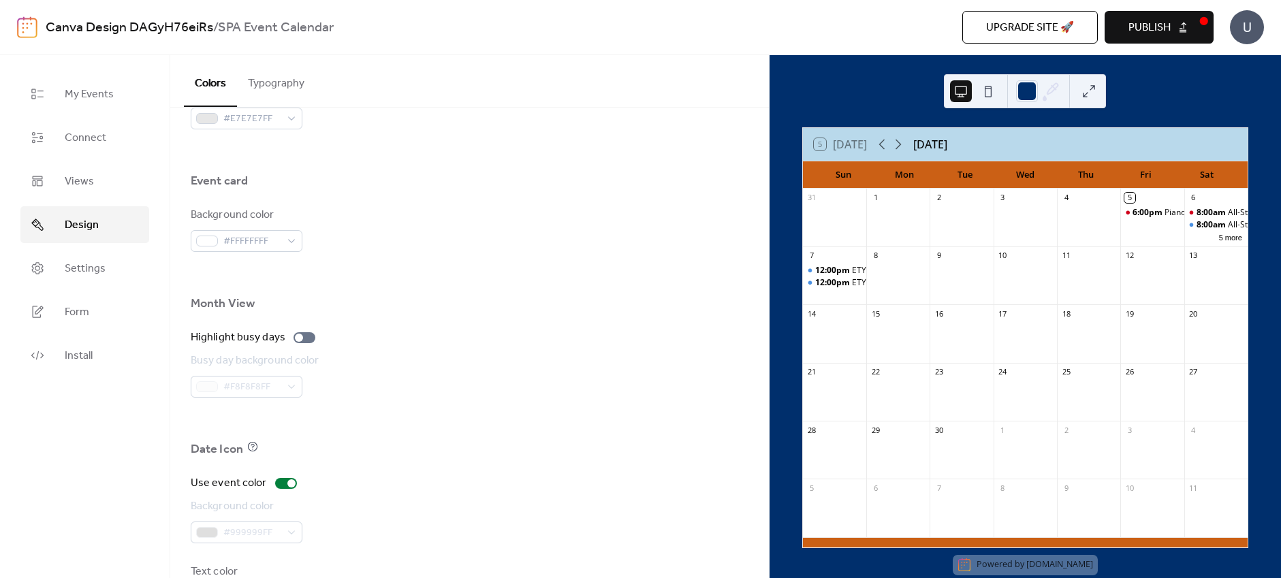
scroll to position [849, 0]
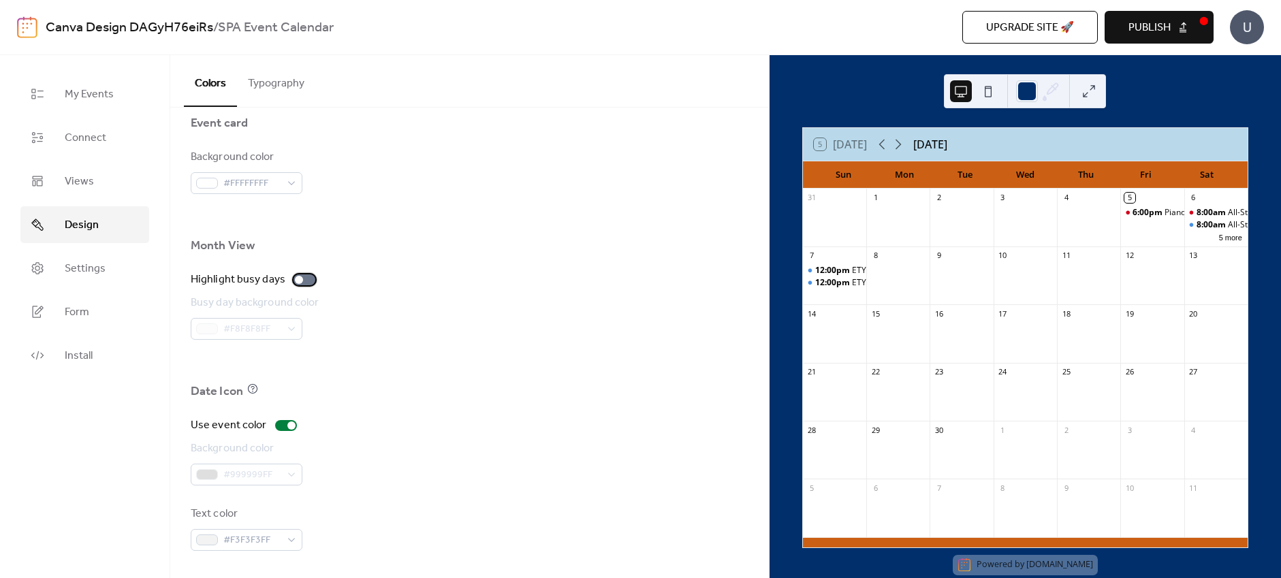
click at [295, 281] on div at bounding box center [299, 280] width 8 height 8
click at [298, 281] on div at bounding box center [305, 280] width 22 height 11
click at [94, 277] on span "Settings" at bounding box center [85, 269] width 41 height 16
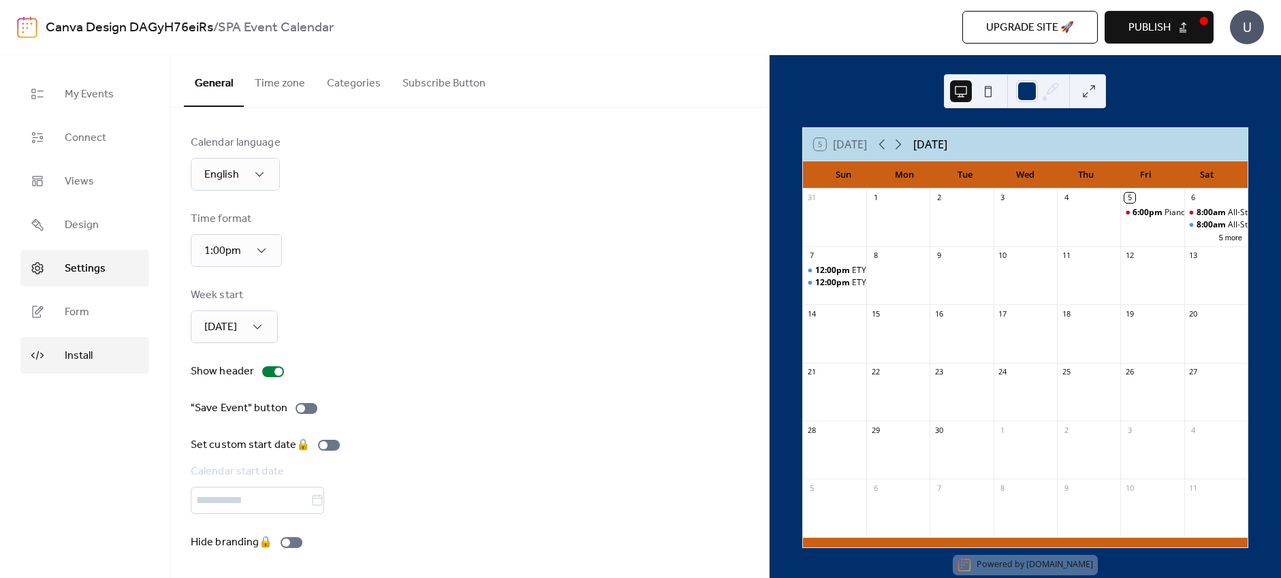
click at [93, 353] on link "Install" at bounding box center [84, 355] width 129 height 37
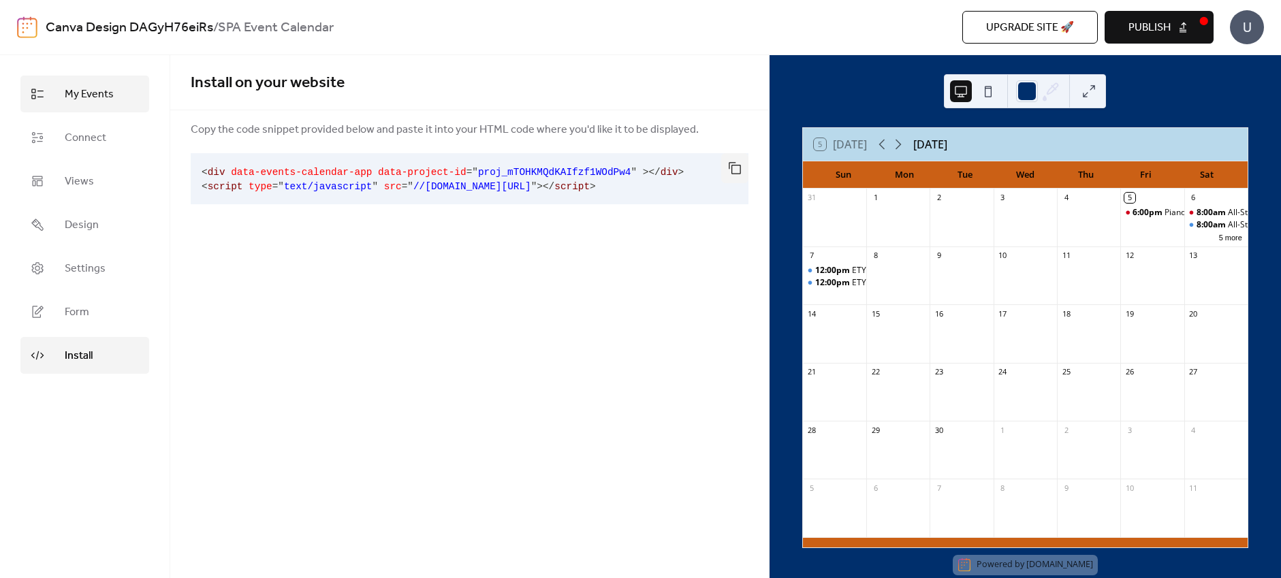
click at [97, 95] on span "My Events" at bounding box center [89, 95] width 49 height 16
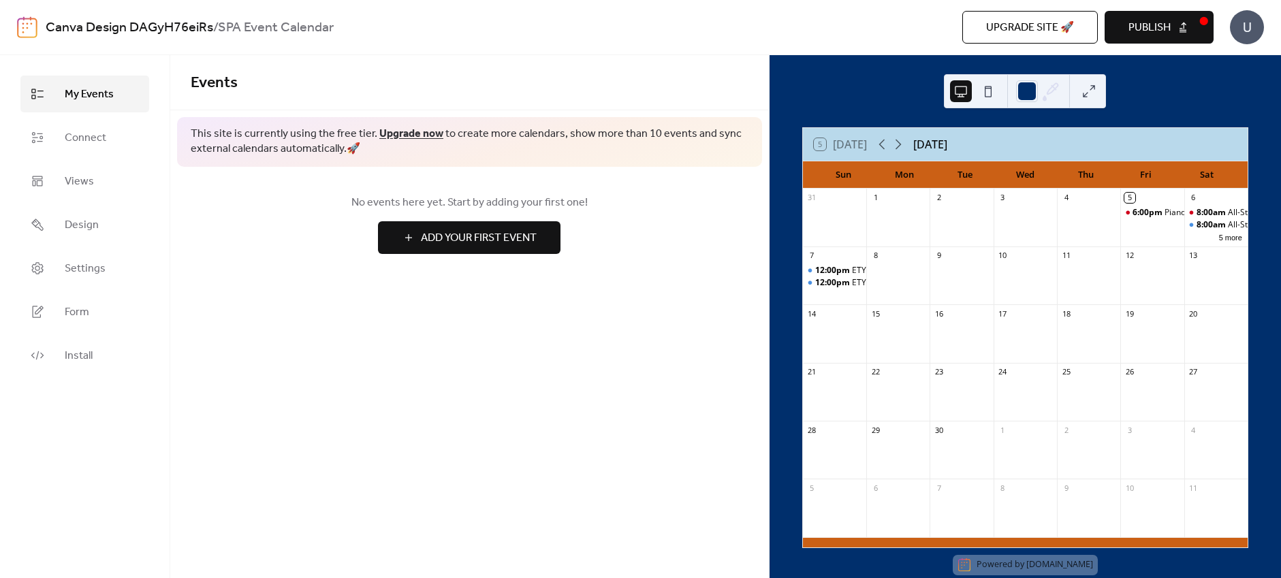
click at [1154, 22] on span "Publish" at bounding box center [1150, 28] width 42 height 16
click at [97, 138] on span "Connect" at bounding box center [86, 138] width 42 height 16
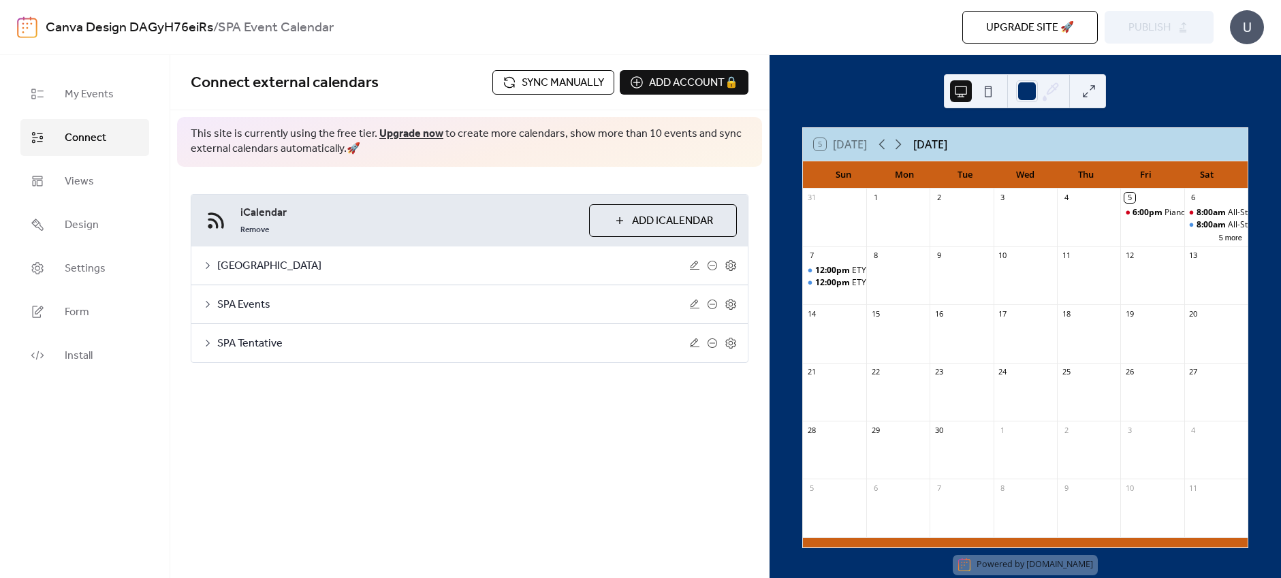
click at [542, 79] on span "Sync manually" at bounding box center [563, 83] width 82 height 16
click at [988, 83] on button at bounding box center [989, 91] width 22 height 22
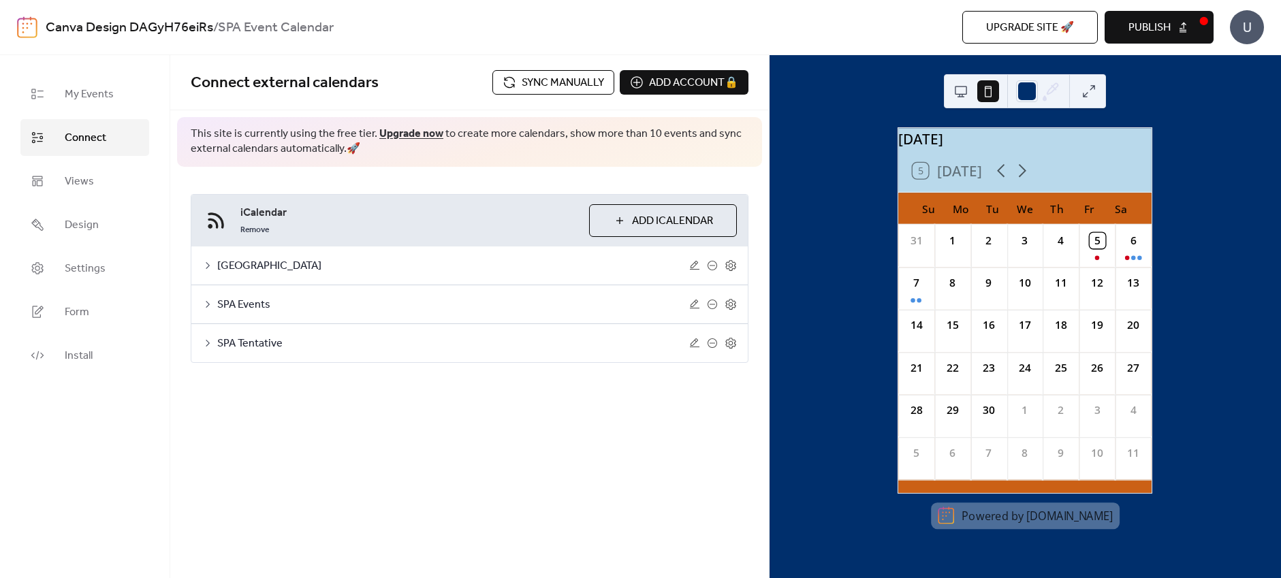
click at [960, 94] on button at bounding box center [961, 91] width 22 height 22
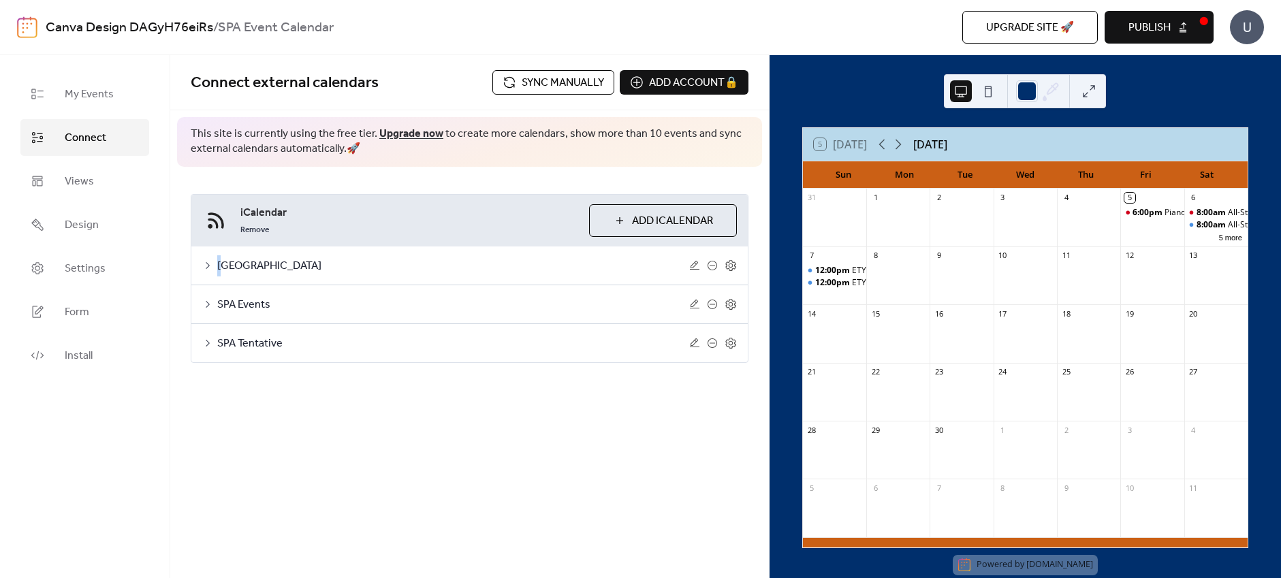
click at [220, 266] on span "[GEOGRAPHIC_DATA]" at bounding box center [453, 266] width 472 height 16
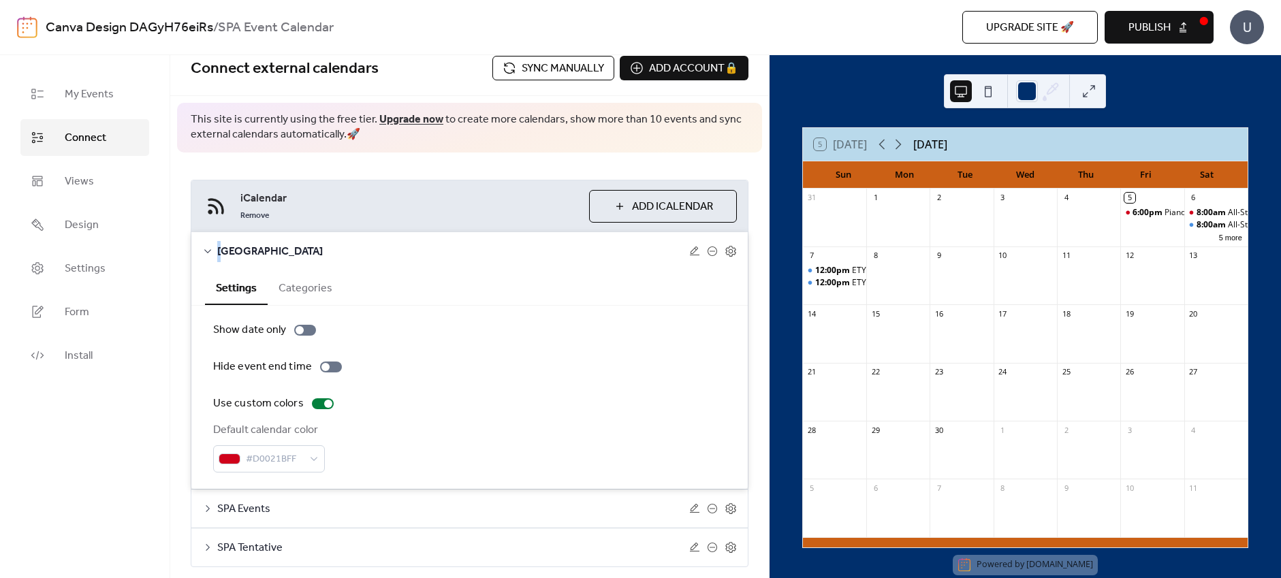
scroll to position [16, 0]
click at [213, 249] on div "[GEOGRAPHIC_DATA]" at bounding box center [469, 250] width 557 height 38
click at [76, 174] on span "Views" at bounding box center [79, 182] width 29 height 16
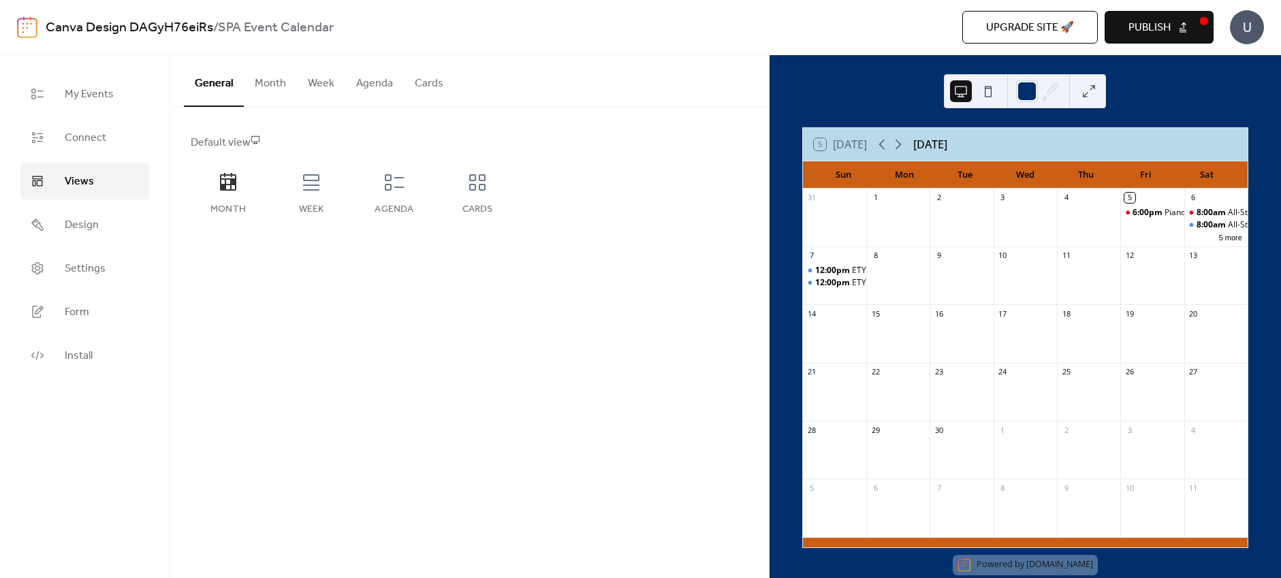
click at [269, 82] on button "Month" at bounding box center [270, 80] width 53 height 50
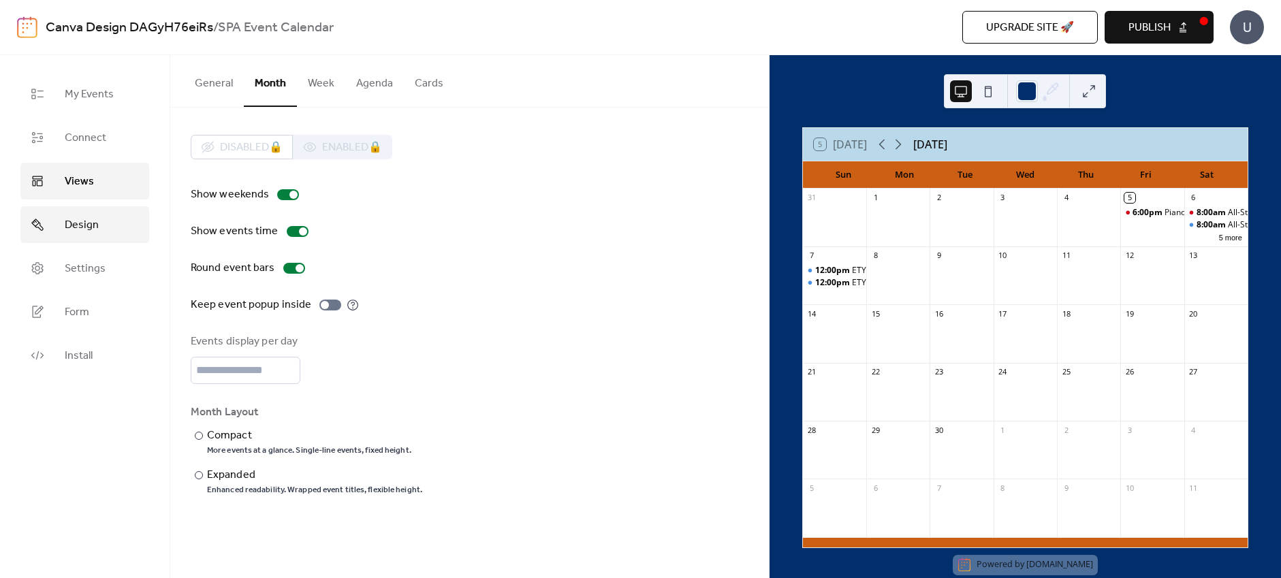
click at [108, 228] on link "Design" at bounding box center [84, 224] width 129 height 37
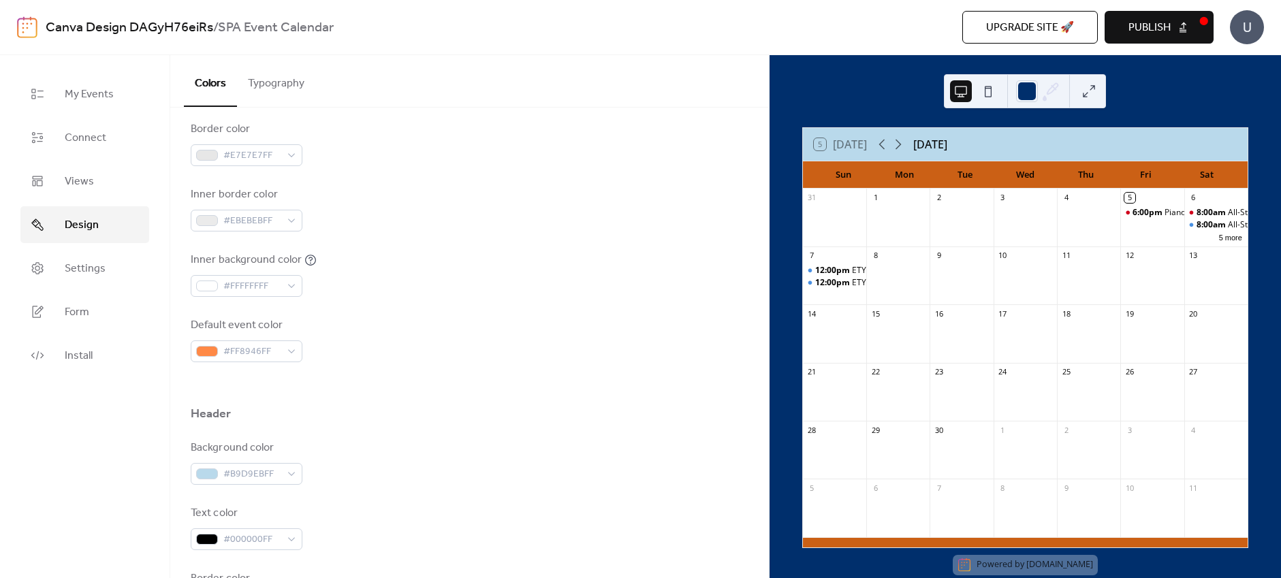
scroll to position [426, 0]
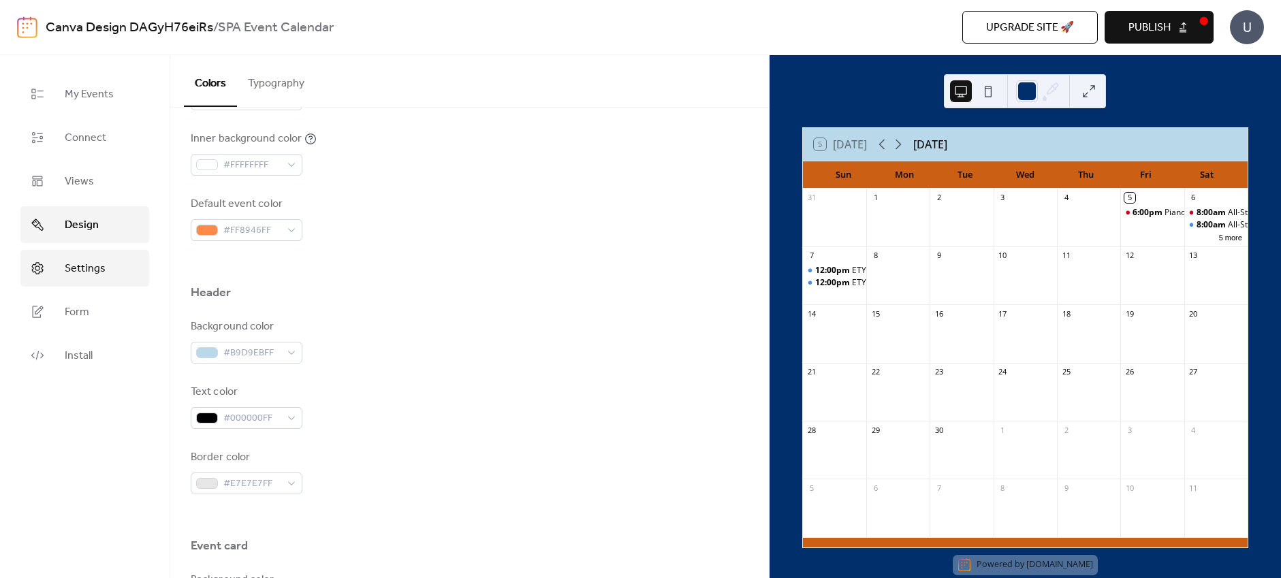
click at [101, 266] on span "Settings" at bounding box center [85, 269] width 41 height 16
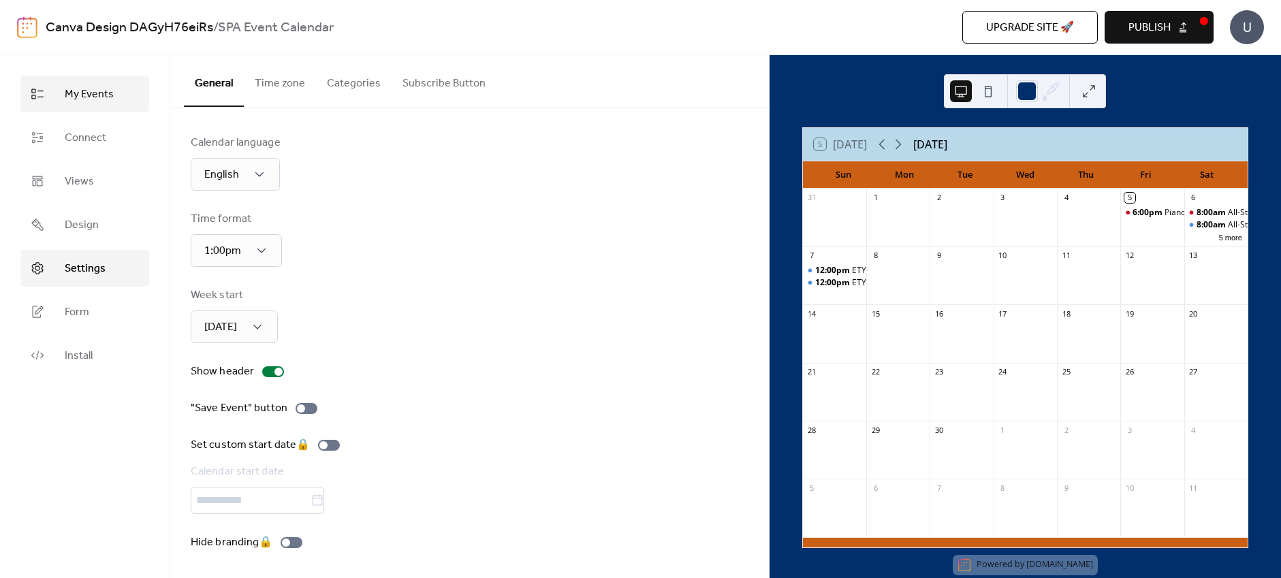
click at [108, 99] on span "My Events" at bounding box center [89, 95] width 49 height 16
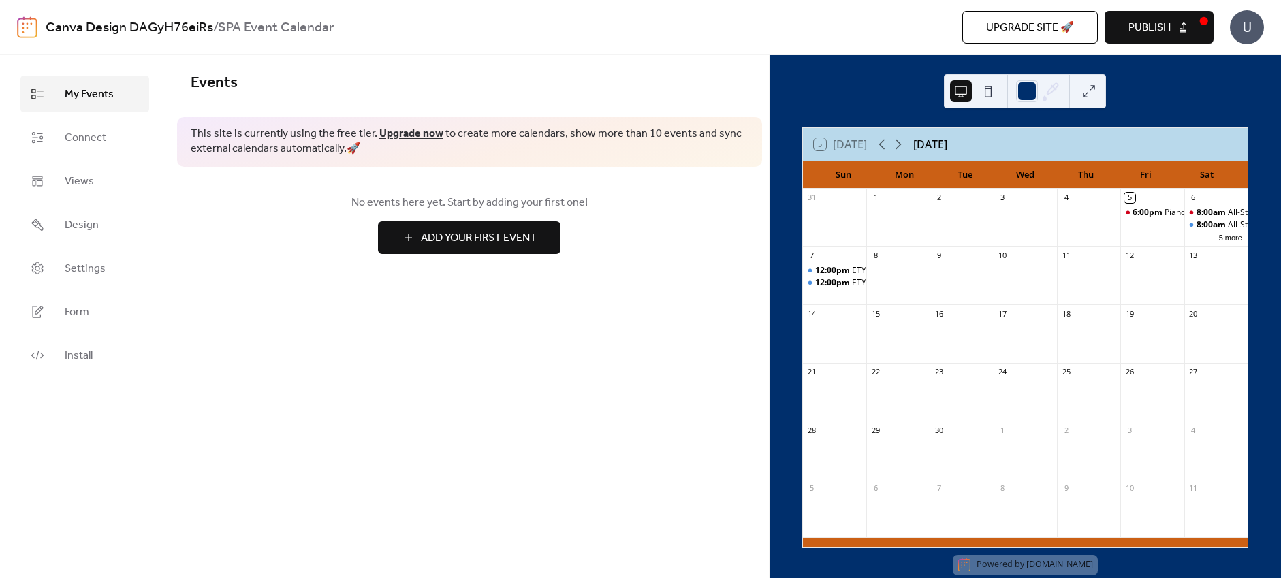
click at [416, 131] on link "Upgrade now" at bounding box center [411, 133] width 64 height 21
